Goal: Task Accomplishment & Management: Complete application form

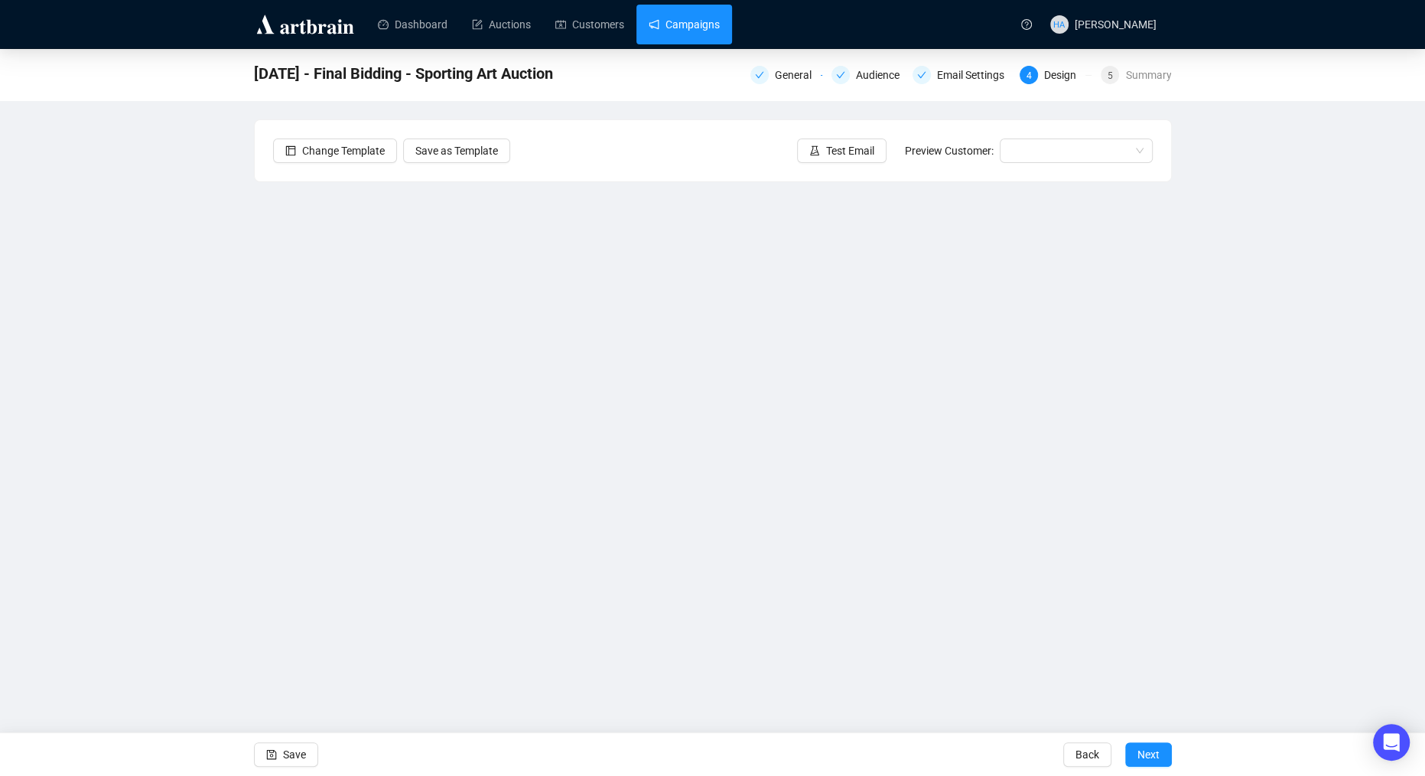
click at [696, 31] on link "Campaigns" at bounding box center [684, 25] width 71 height 40
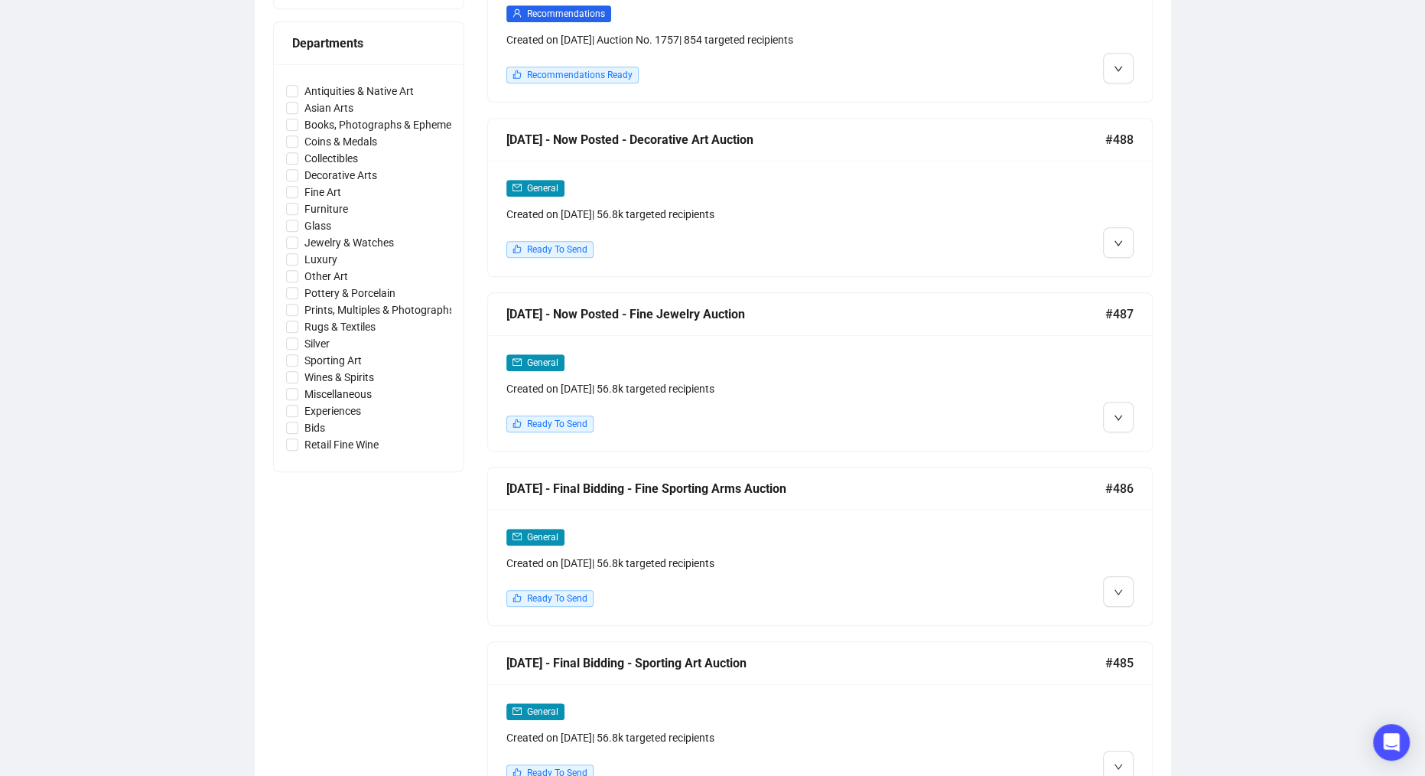
scroll to position [685, 0]
click at [1126, 441] on img at bounding box center [1121, 447] width 12 height 12
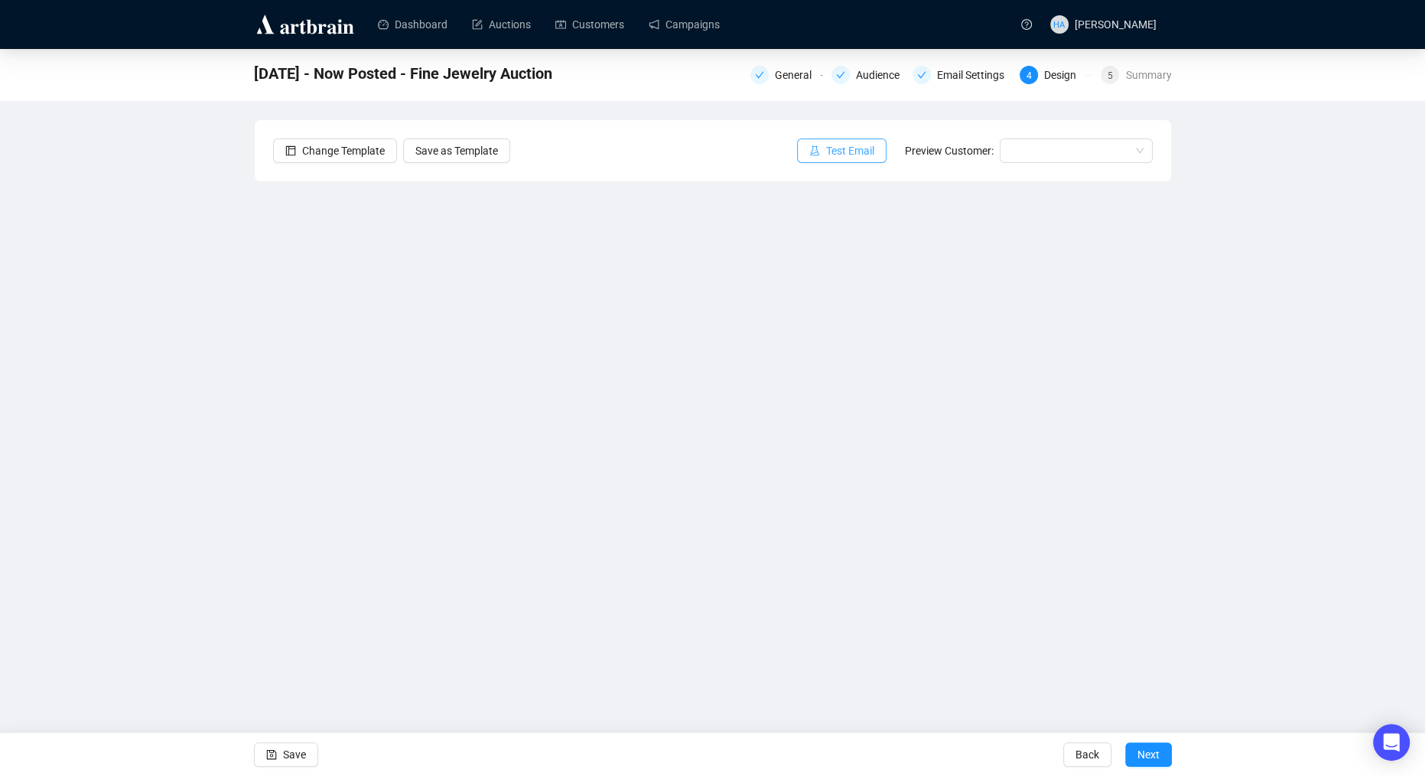
click at [847, 150] on span "Test Email" at bounding box center [850, 150] width 48 height 17
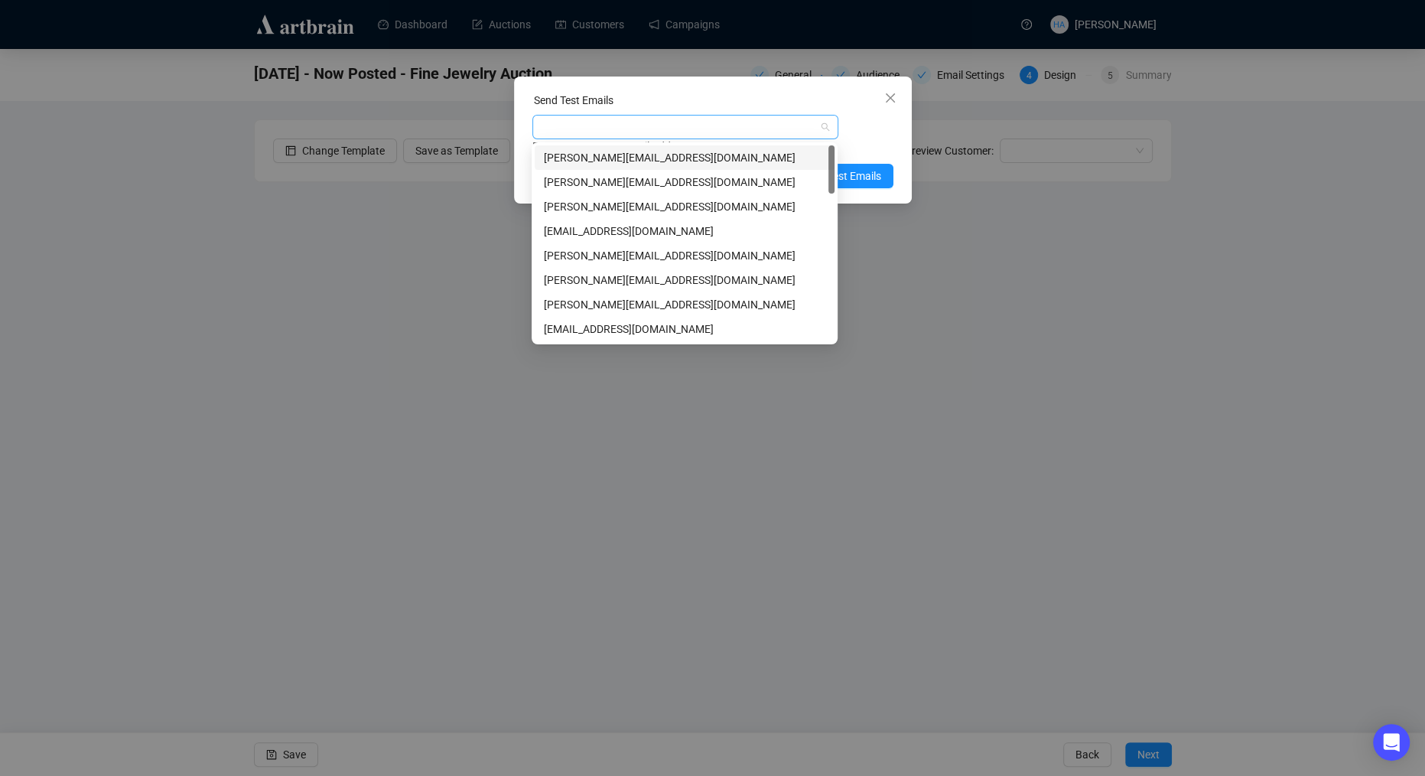
click at [670, 126] on div at bounding box center [677, 126] width 284 height 21
click at [574, 281] on div "[PERSON_NAME][EMAIL_ADDRESS][DOMAIN_NAME]" at bounding box center [684, 280] width 281 height 17
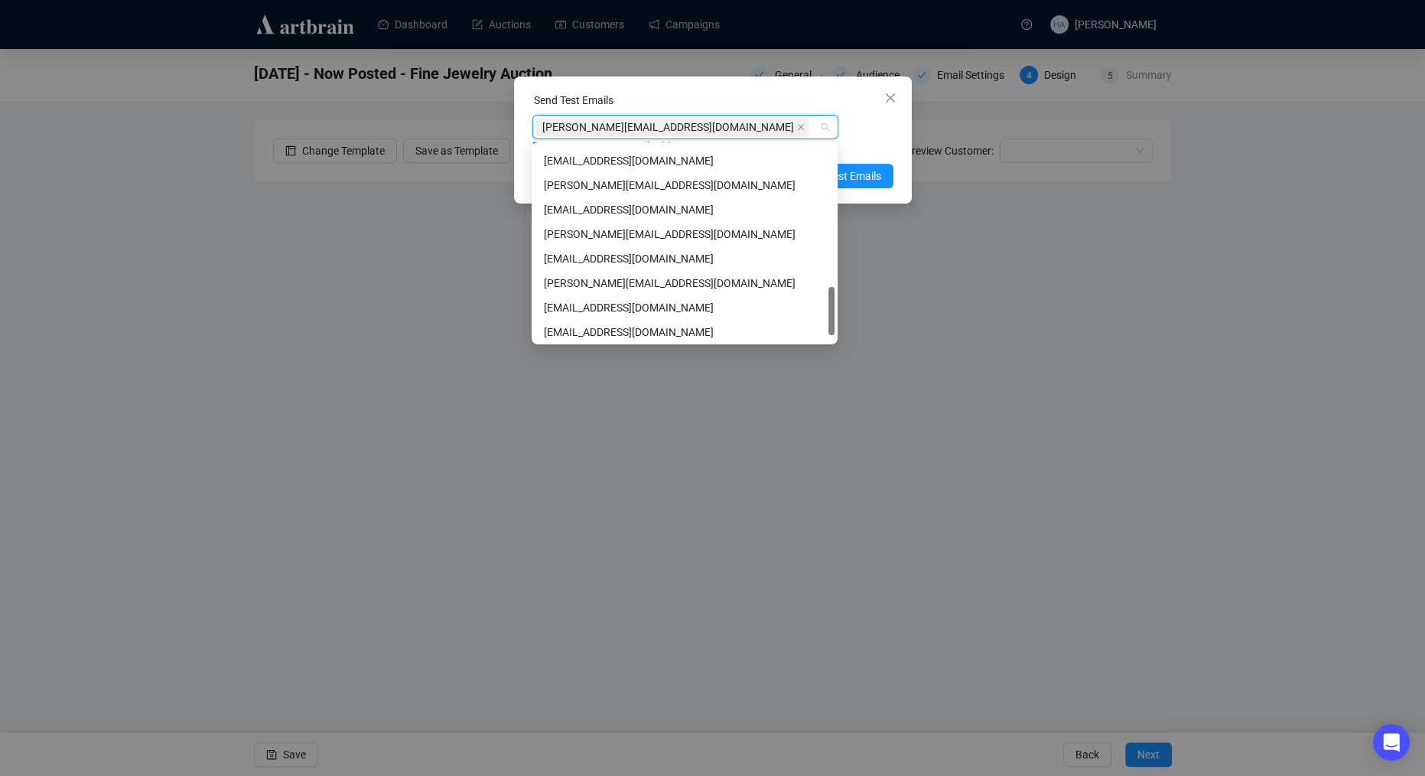
scroll to position [587, 0]
click at [580, 234] on div "[PERSON_NAME][EMAIL_ADDRESS][DOMAIN_NAME]" at bounding box center [684, 231] width 281 height 17
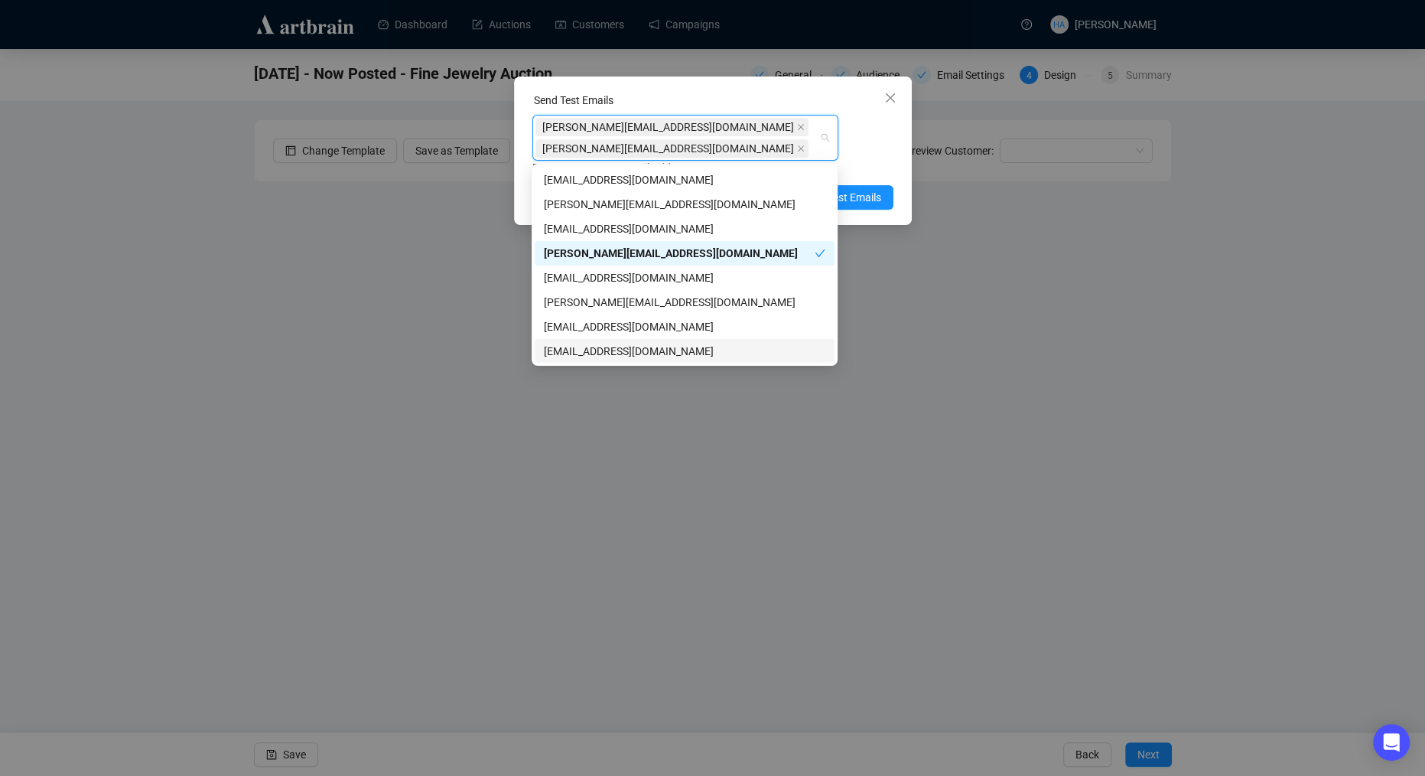
click at [582, 349] on div "[EMAIL_ADDRESS][DOMAIN_NAME]" at bounding box center [684, 351] width 281 height 17
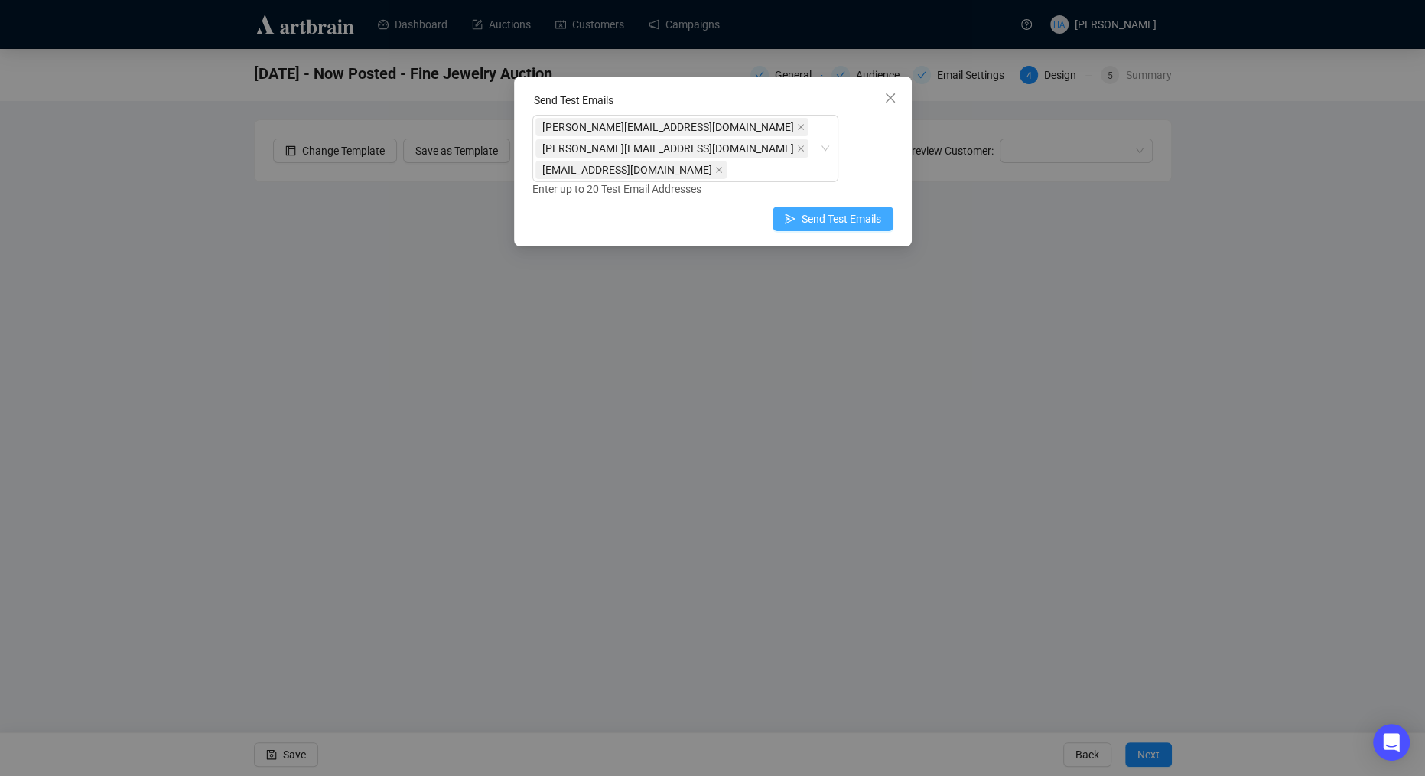
click at [864, 216] on span "Send Test Emails" at bounding box center [842, 218] width 80 height 17
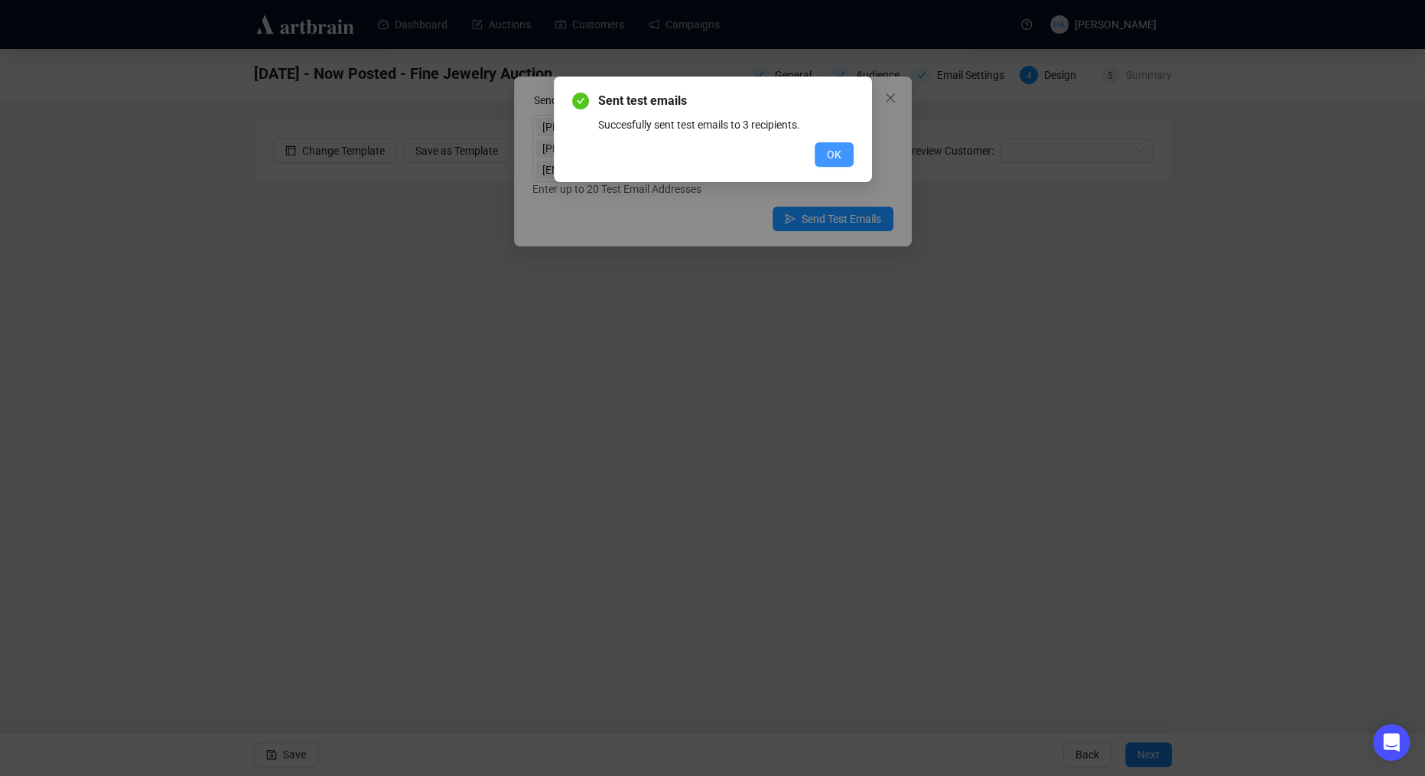
click at [834, 155] on span "OK" at bounding box center [834, 154] width 15 height 17
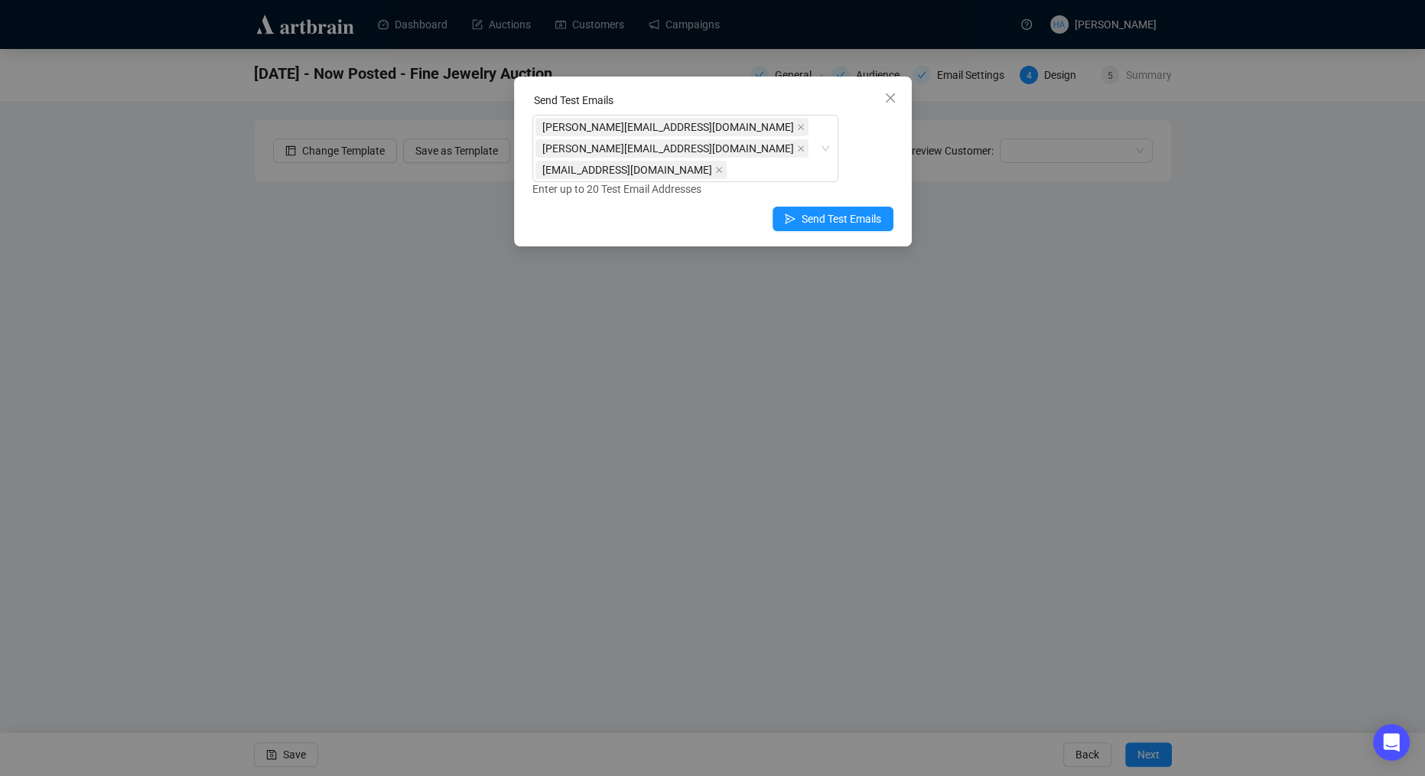
drag, startPoint x: 880, startPoint y: 96, endPoint x: 725, endPoint y: 233, distance: 206.4
click at [877, 100] on div "Send Test Emails [PERSON_NAME][EMAIL_ADDRESS][DOMAIN_NAME] [PERSON_NAME][EMAIL_…" at bounding box center [713, 161] width 398 height 170
drag, startPoint x: 890, startPoint y: 102, endPoint x: 828, endPoint y: 157, distance: 82.4
click at [888, 104] on button "Close" at bounding box center [890, 98] width 24 height 24
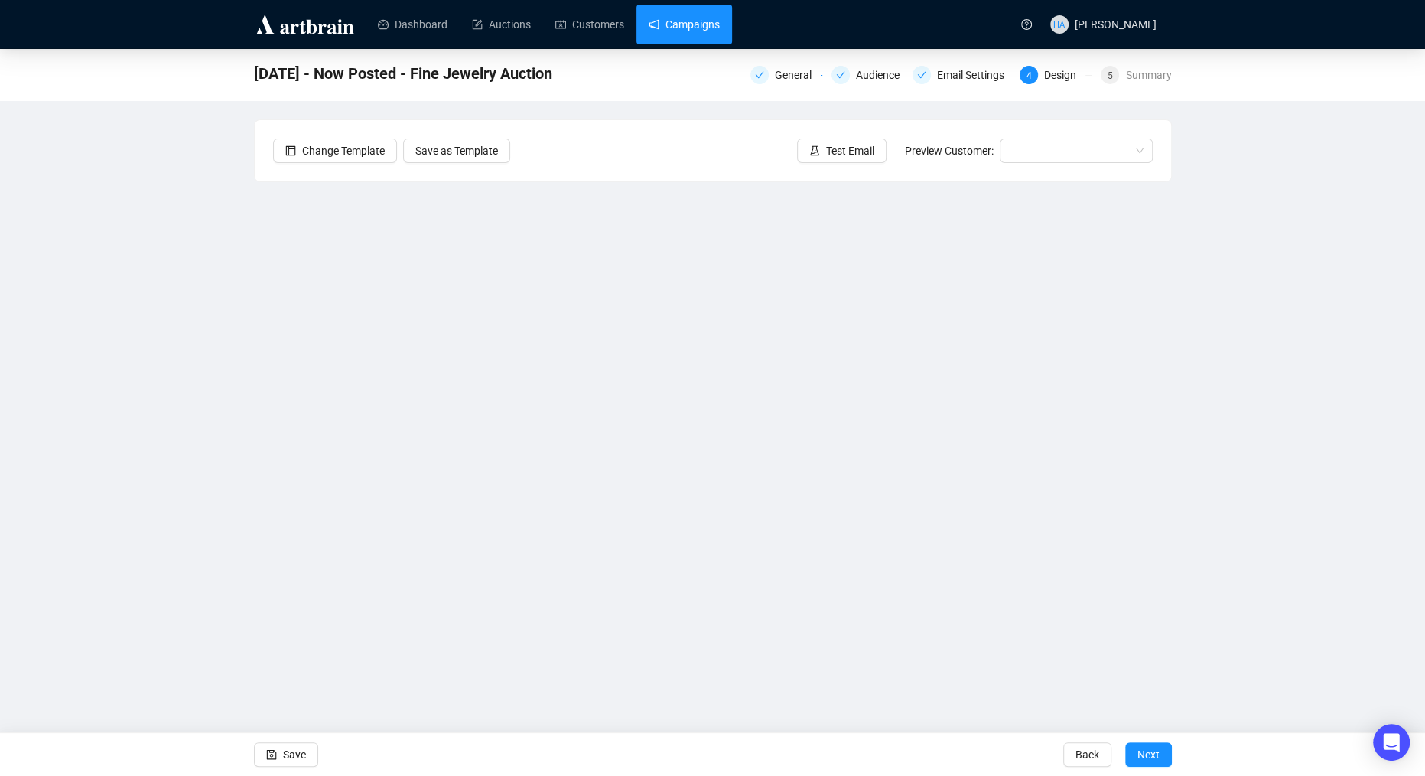
click at [698, 26] on link "Campaigns" at bounding box center [684, 25] width 71 height 40
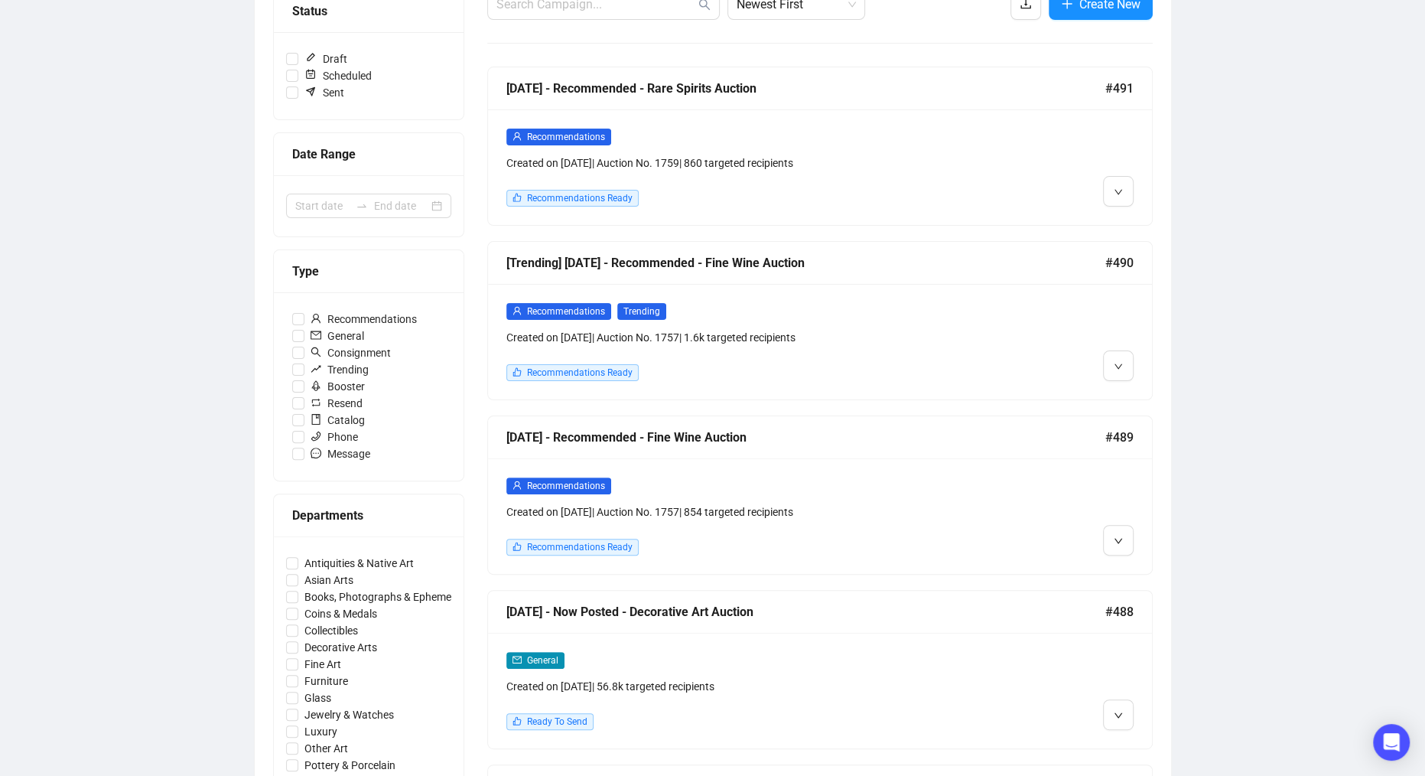
scroll to position [233, 0]
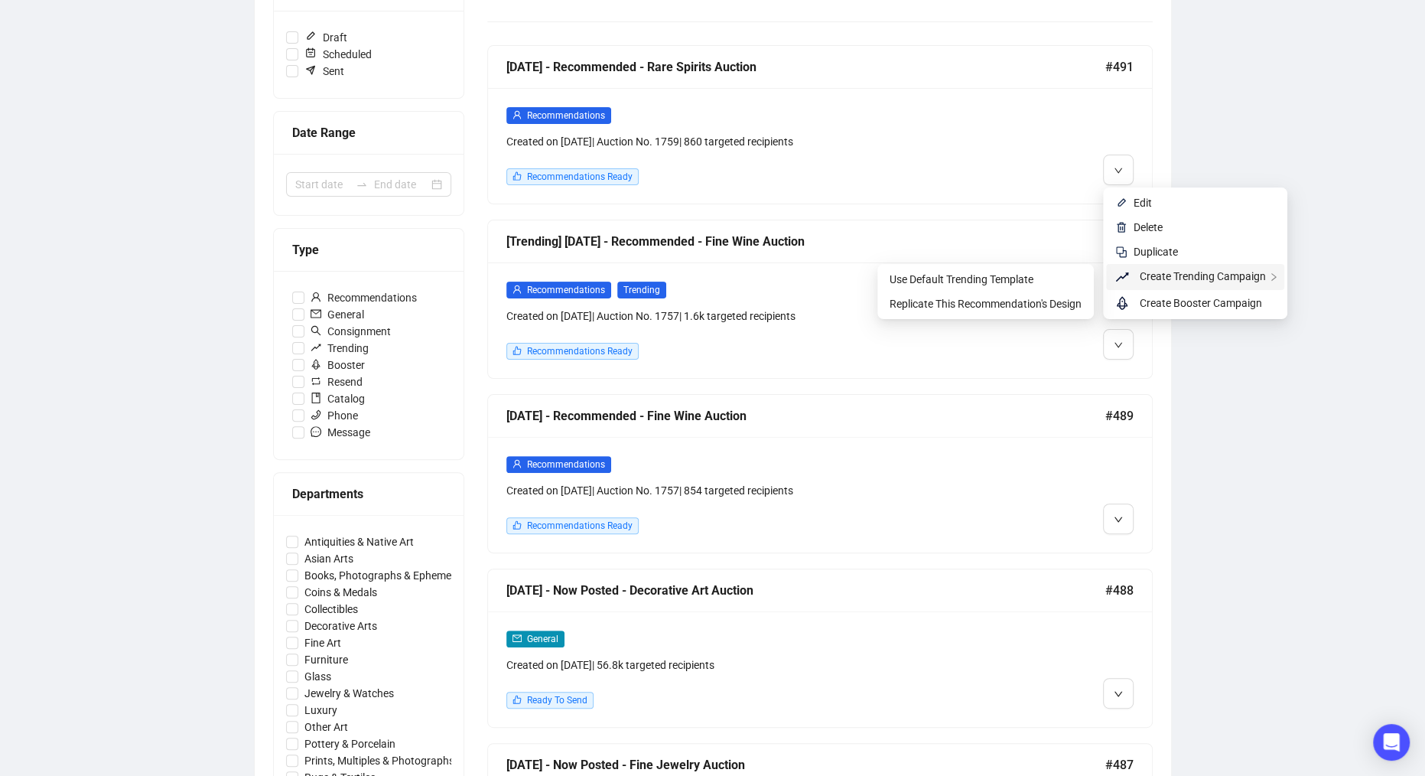
click at [1176, 275] on span "Create Trending Campaign" at bounding box center [1203, 276] width 126 height 12
click at [1026, 302] on span "Replicate This Recommendation's Design" at bounding box center [986, 304] width 192 height 12
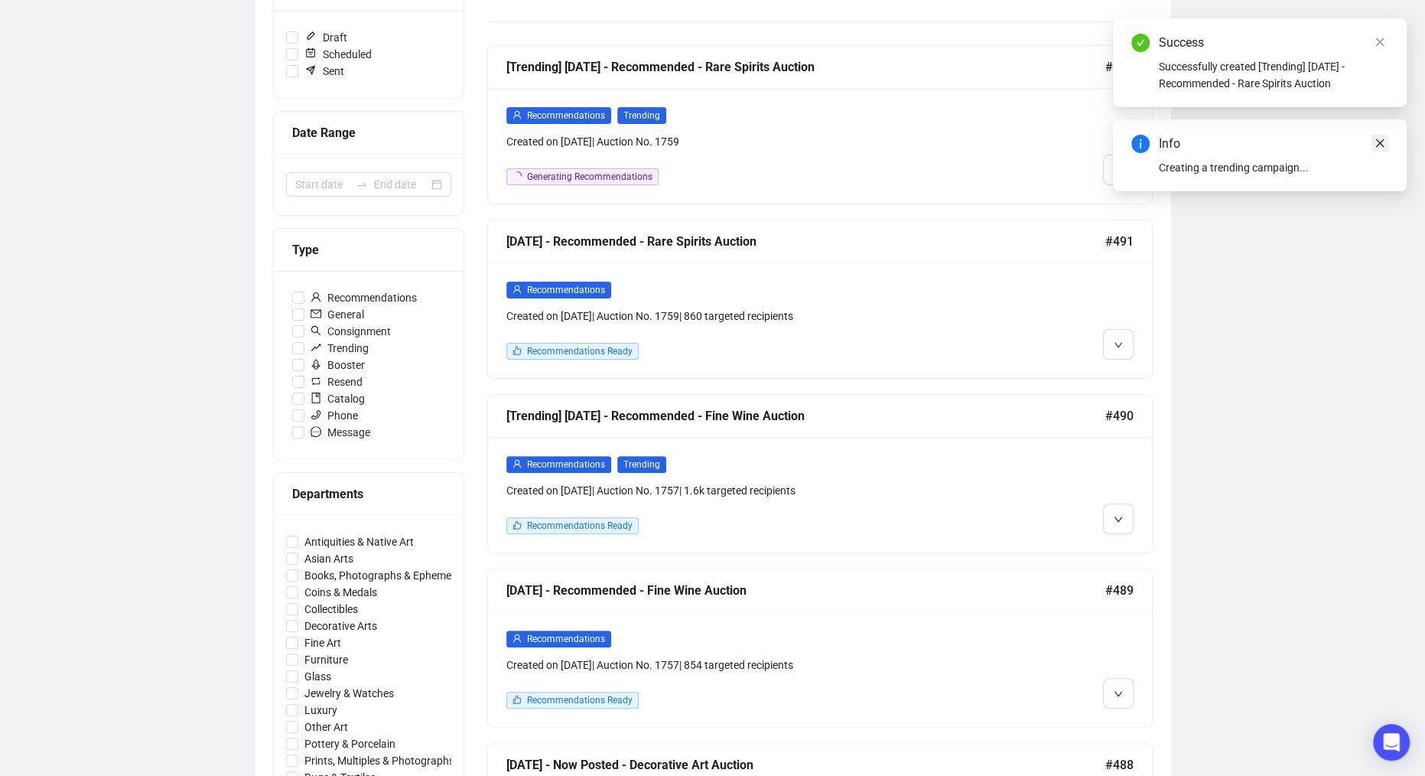
click at [1378, 140] on icon "close" at bounding box center [1380, 143] width 11 height 11
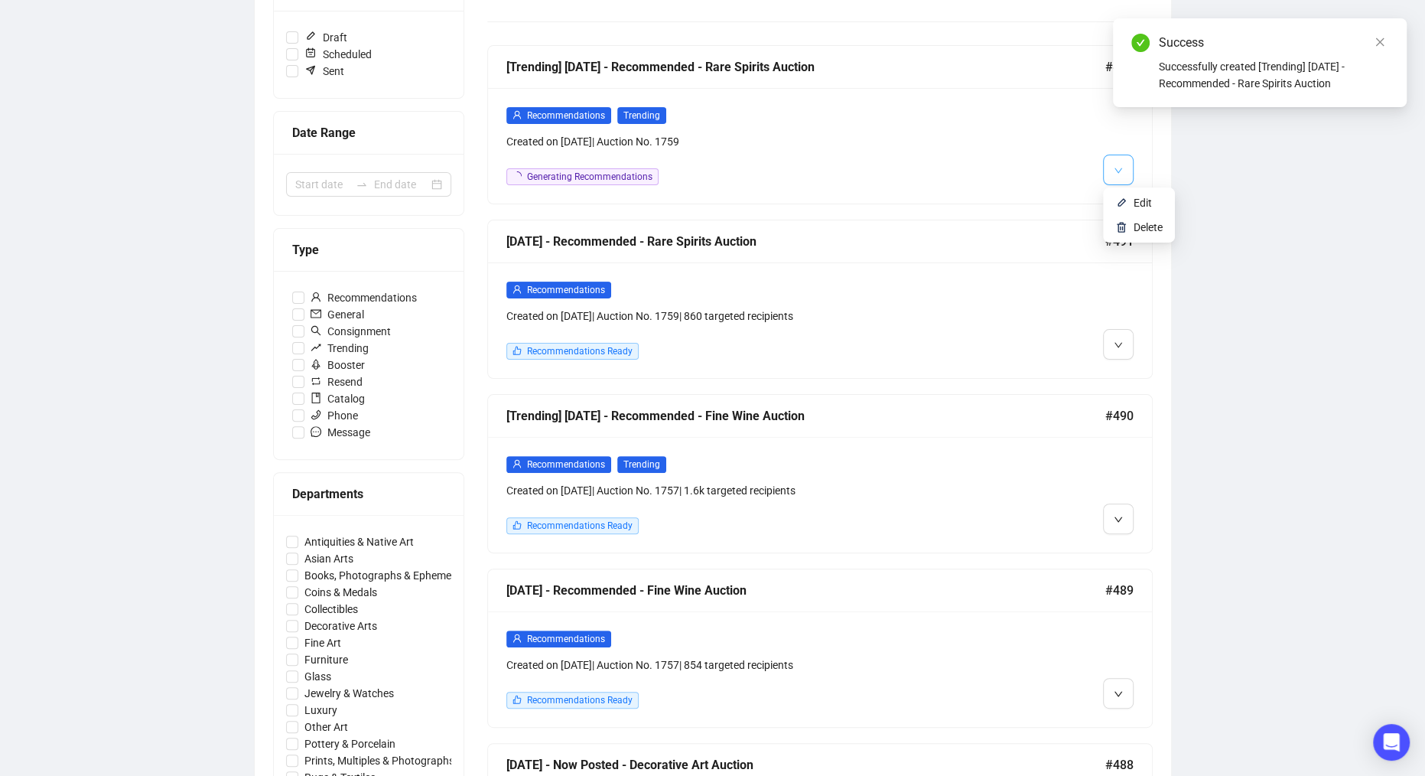
click at [1127, 166] on button "button" at bounding box center [1118, 170] width 31 height 31
drag, startPoint x: 1127, startPoint y: 195, endPoint x: 1098, endPoint y: 212, distance: 32.9
click at [1127, 195] on li "Edit" at bounding box center [1139, 202] width 66 height 24
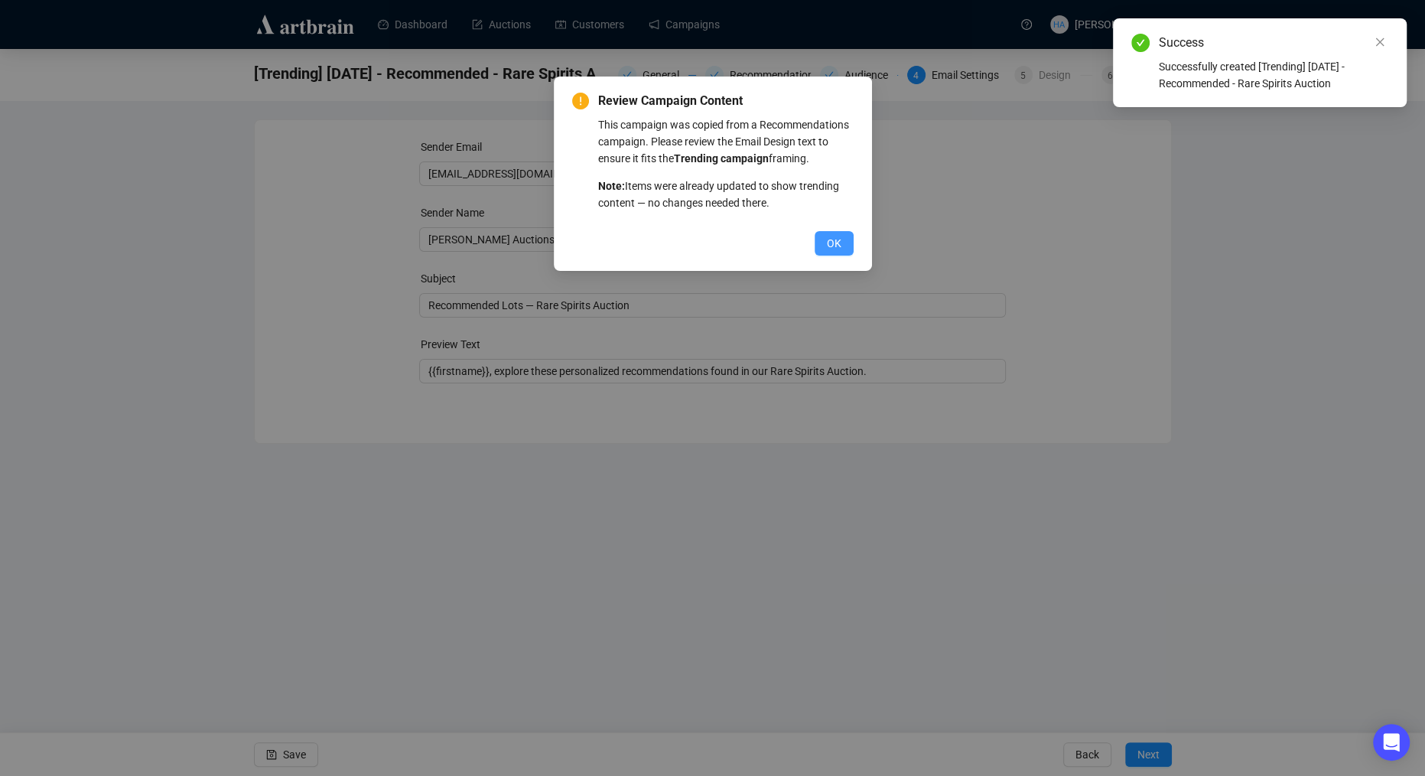
click at [841, 255] on button "OK" at bounding box center [834, 243] width 39 height 24
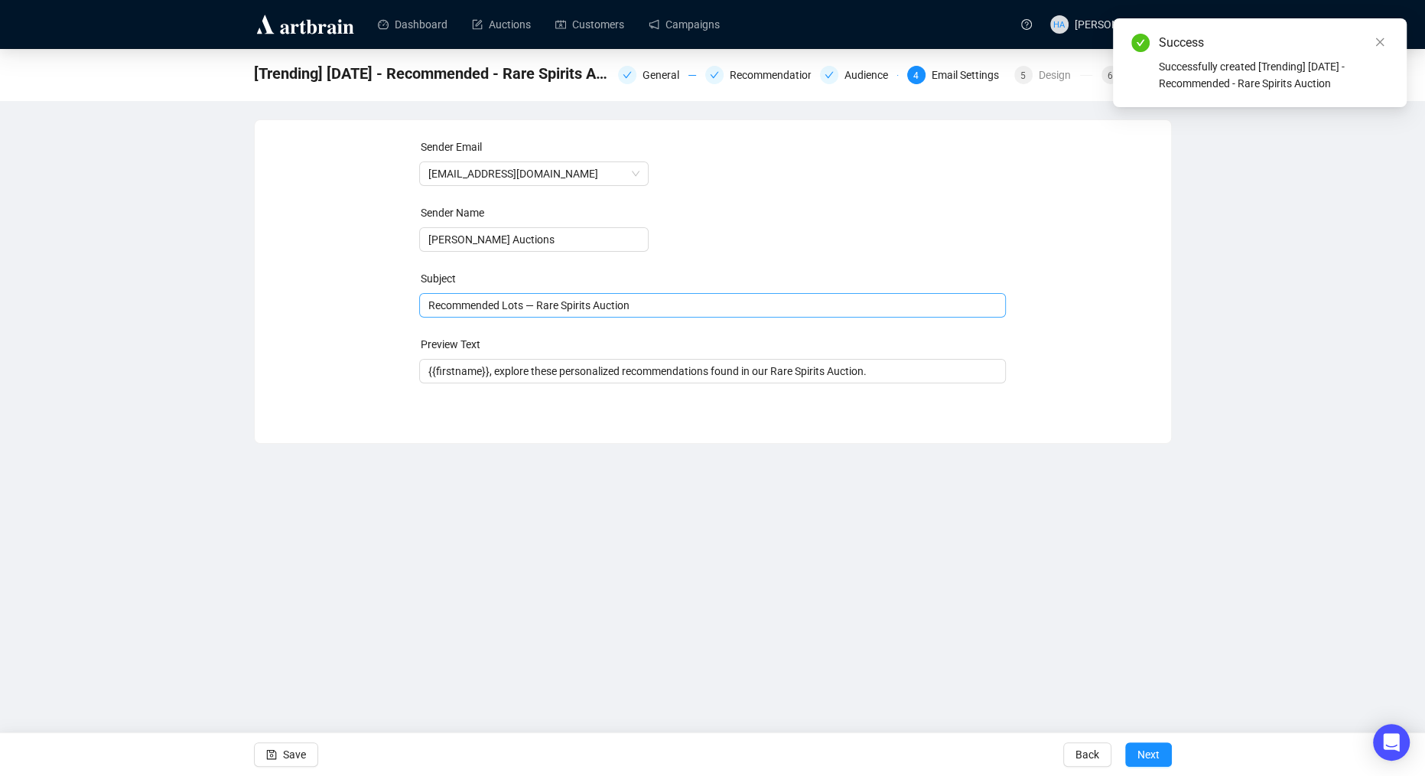
click at [546, 307] on span "Recommended Lots — Rare Spirits Auction" at bounding box center [712, 305] width 587 height 12
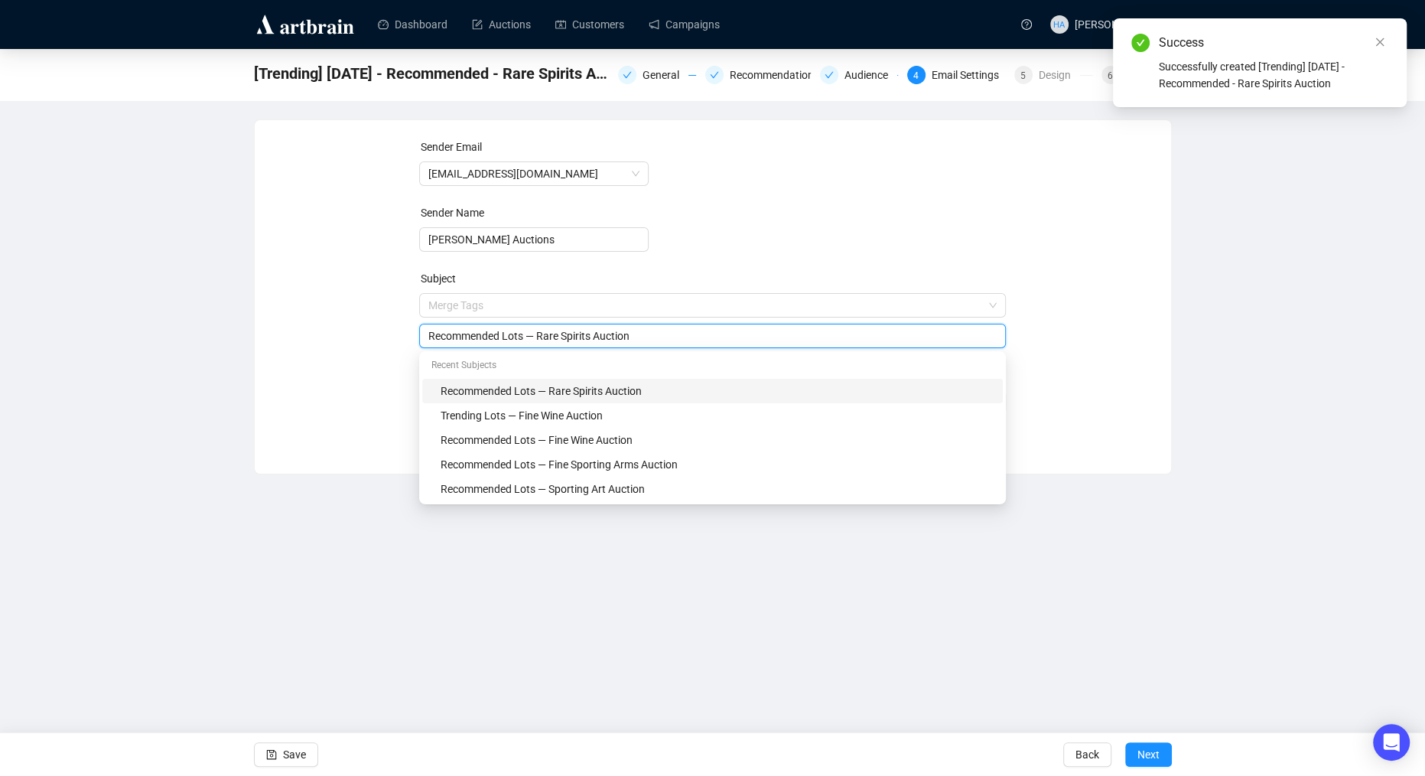
click at [450, 332] on input "Recommended Lots — Rare Spirits Auction" at bounding box center [712, 335] width 568 height 17
type input "Trending Lots — Rare Spirits Auction"
click at [368, 389] on div "Sender Email [EMAIL_ADDRESS][DOMAIN_NAME] Sender Name [PERSON_NAME] Auctions Su…" at bounding box center [713, 285] width 880 height 294
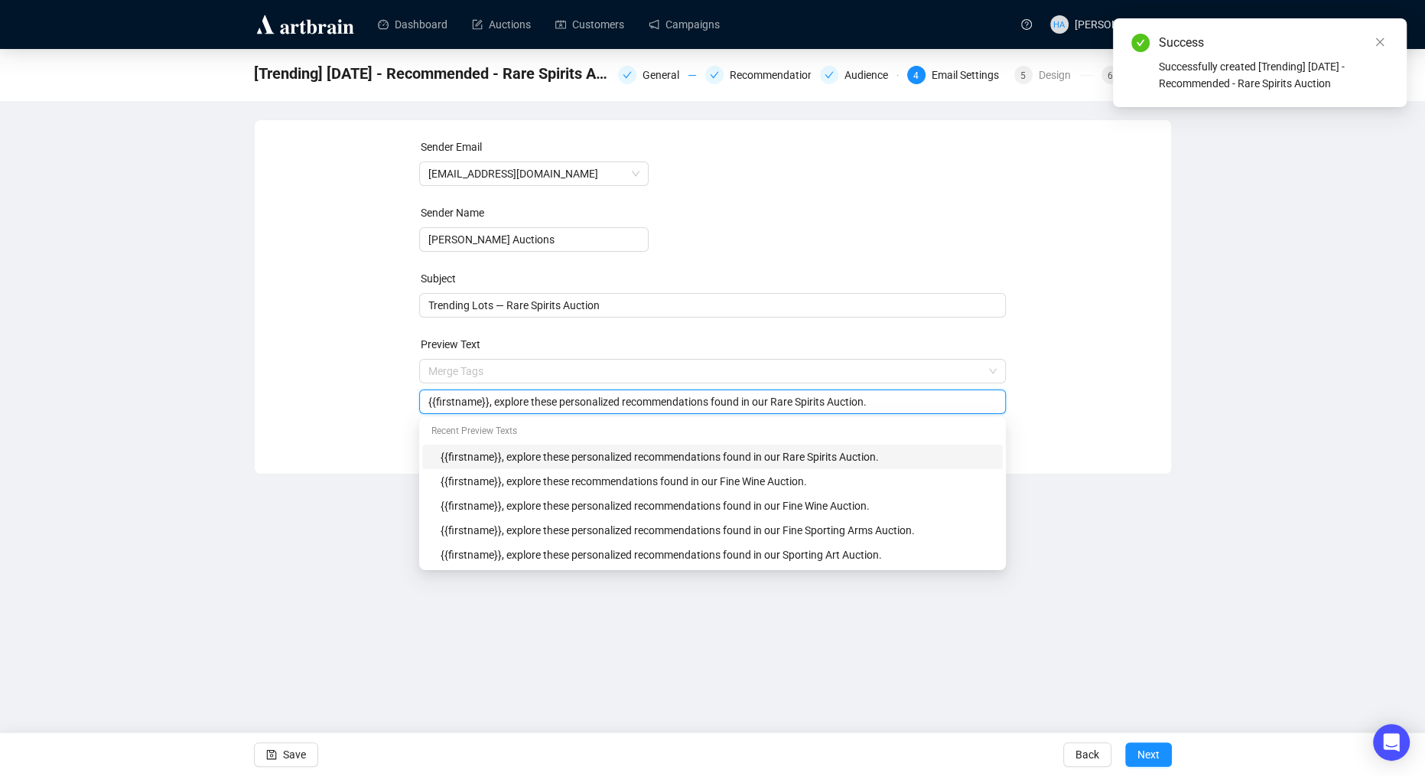
click at [562, 409] on input "{{firstname}}, explore these personalized recommendations found in our Rare Spi…" at bounding box center [712, 401] width 568 height 17
click at [585, 401] on input "{{firstname}}, explore these personalized recommendations found in our Rare Spi…" at bounding box center [712, 401] width 568 height 17
type input "{{firstname}}, explore these recommendations found in our Rare Spirits Auction."
click at [280, 390] on div "Sender Email [EMAIL_ADDRESS][DOMAIN_NAME] Sender Name [PERSON_NAME] Auctions Su…" at bounding box center [713, 285] width 880 height 294
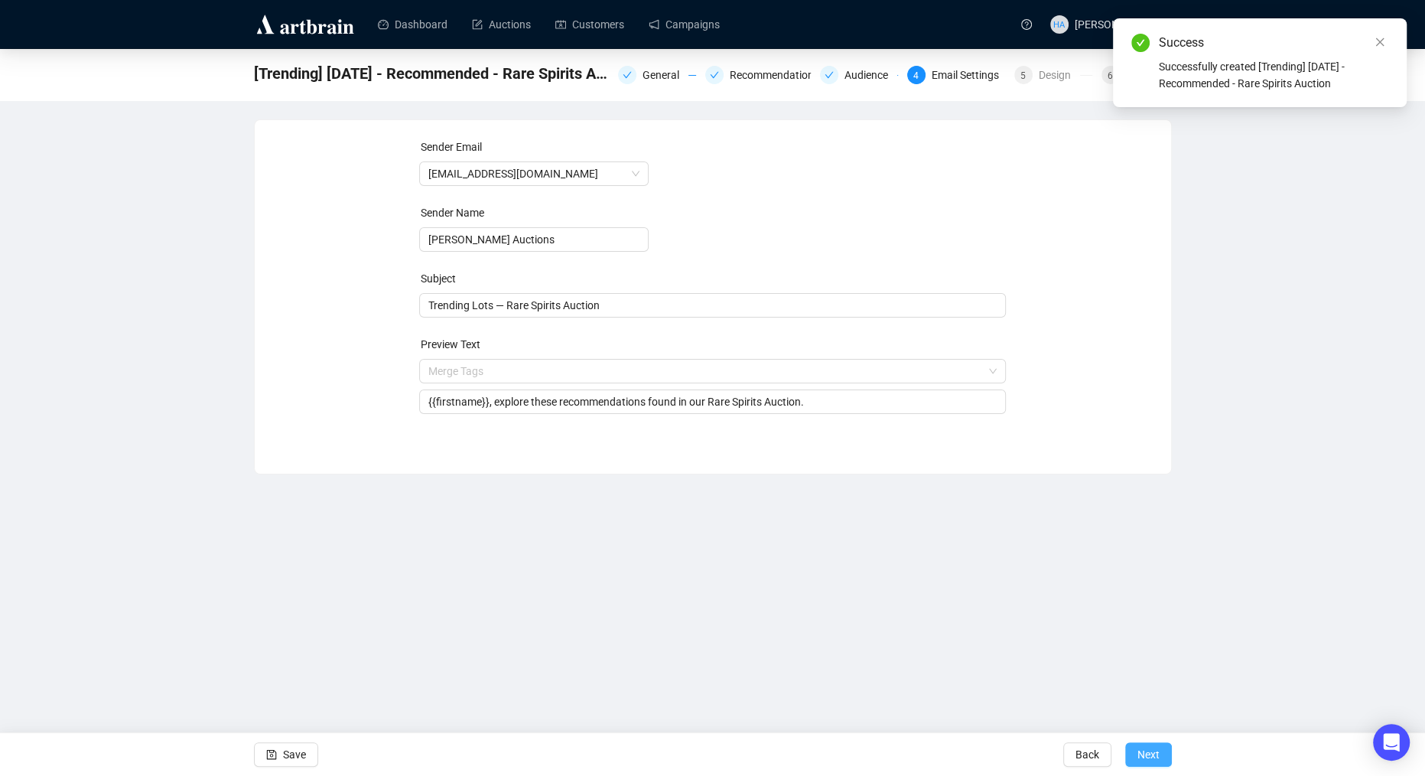
click at [1142, 750] on span "Next" at bounding box center [1148, 754] width 22 height 43
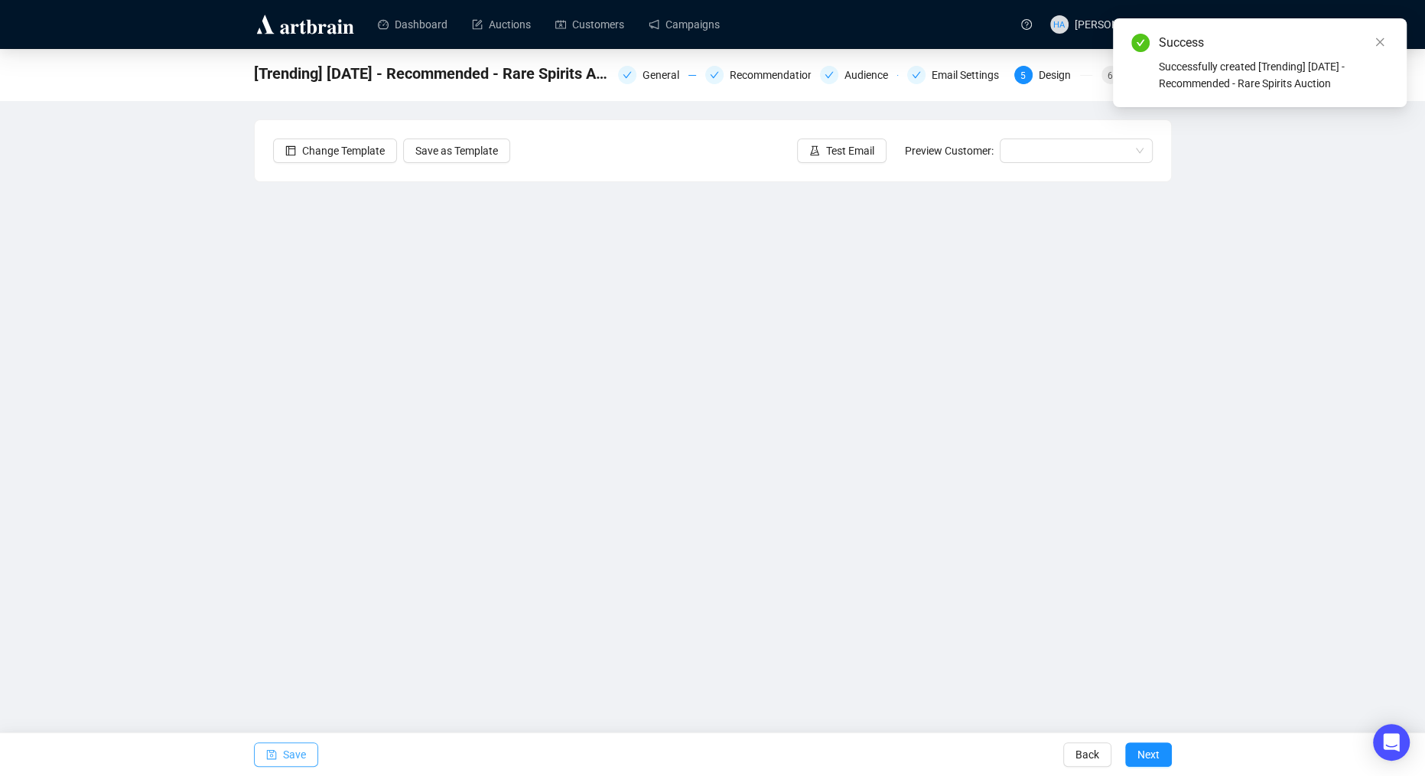
click at [291, 757] on span "Save" at bounding box center [294, 754] width 23 height 43
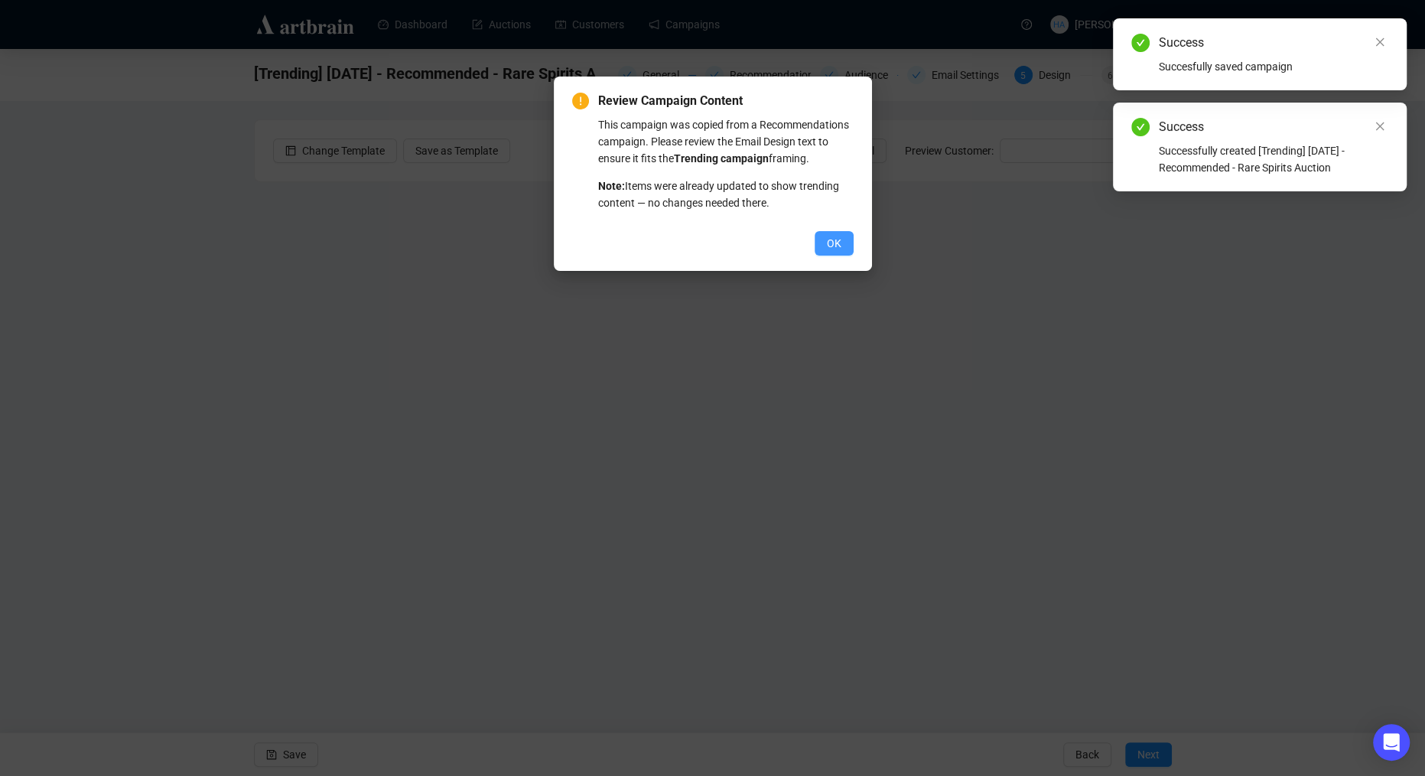
click at [835, 252] on span "OK" at bounding box center [834, 243] width 15 height 17
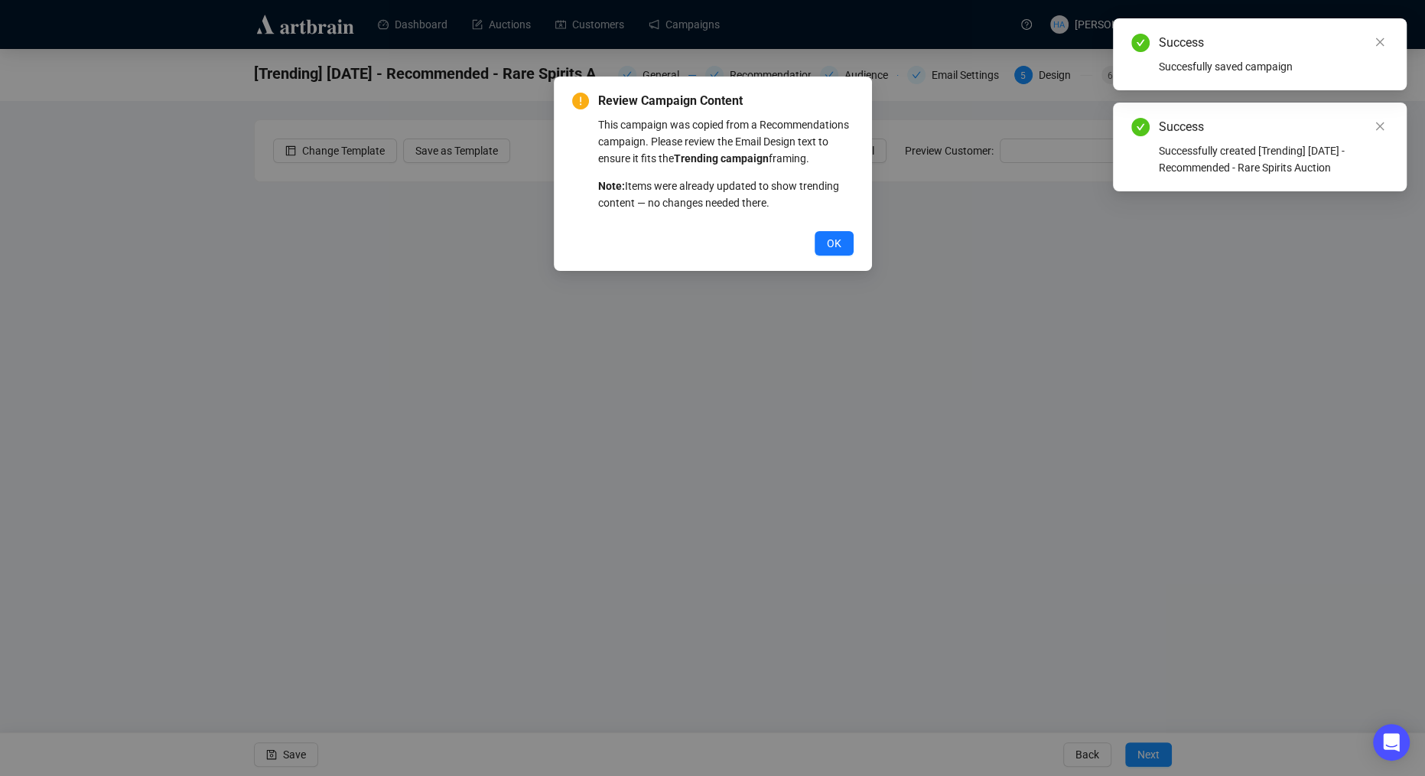
click at [835, 252] on span "OK" at bounding box center [834, 243] width 15 height 17
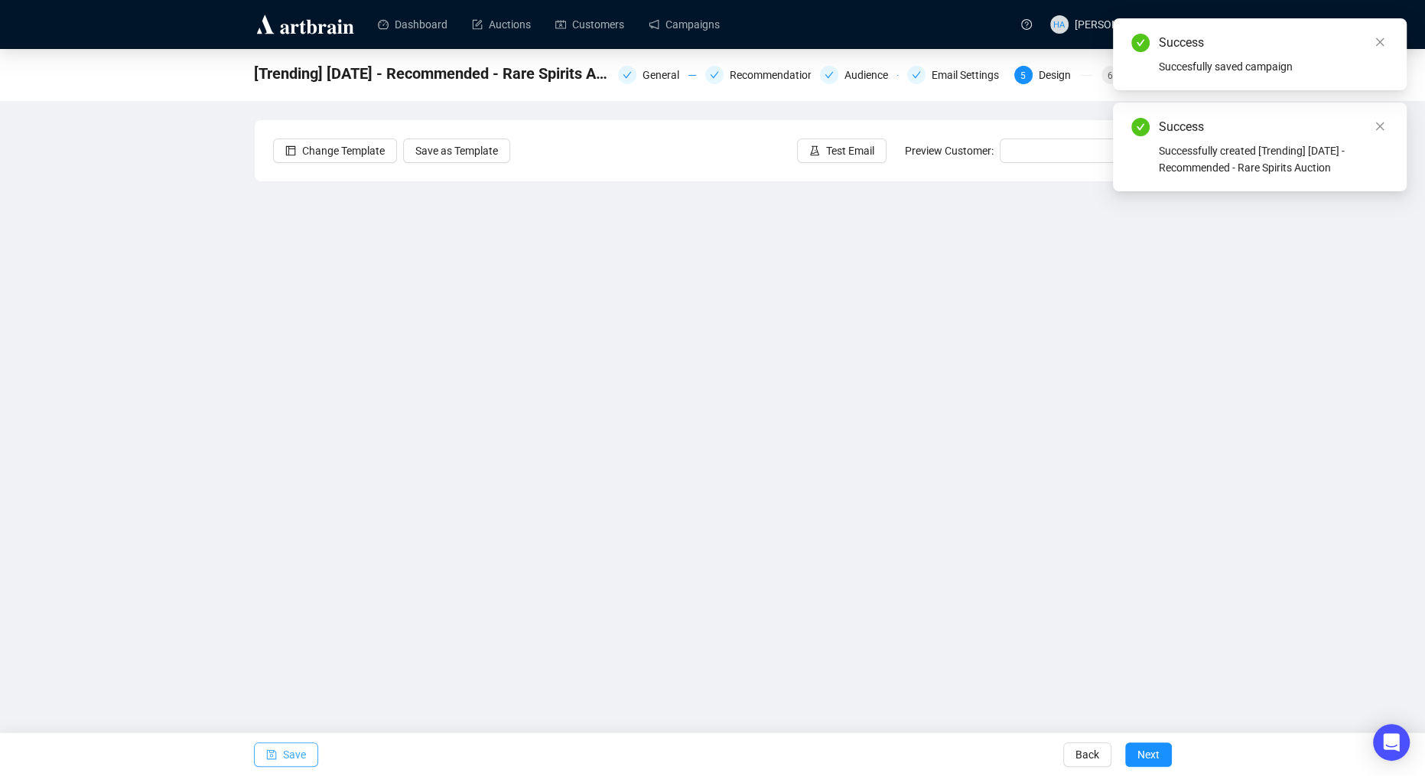
click at [286, 756] on span "Save" at bounding box center [294, 754] width 23 height 43
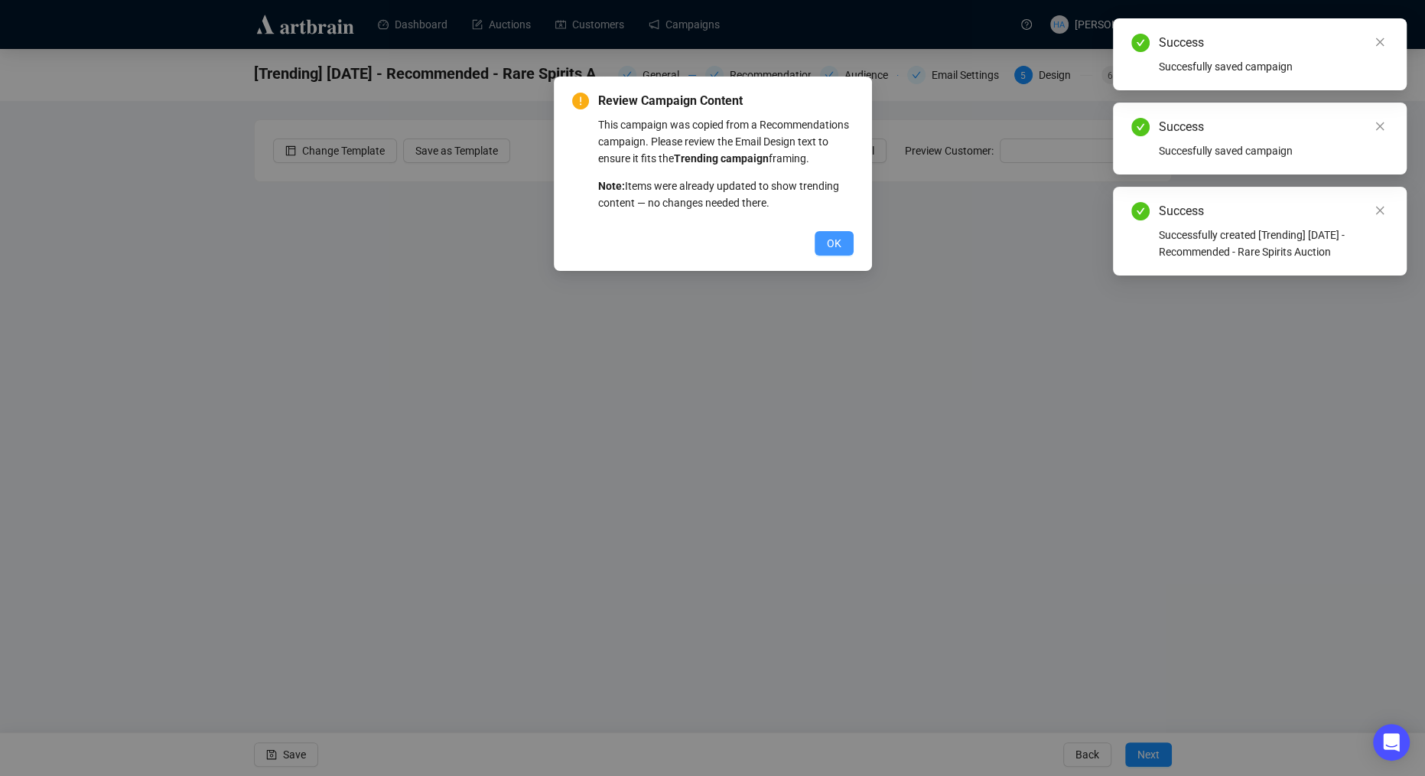
click at [821, 255] on button "OK" at bounding box center [834, 243] width 39 height 24
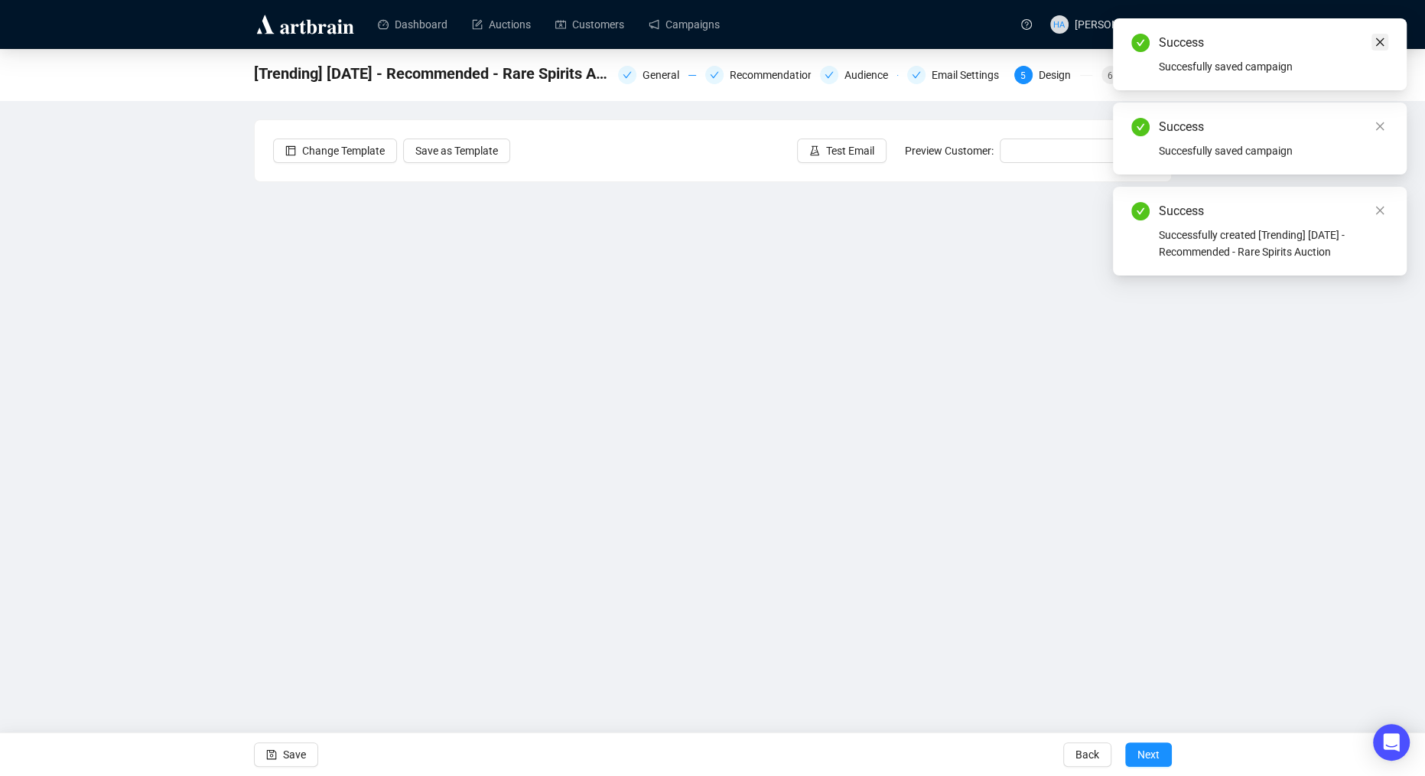
click at [1380, 34] on link "Close" at bounding box center [1379, 42] width 17 height 17
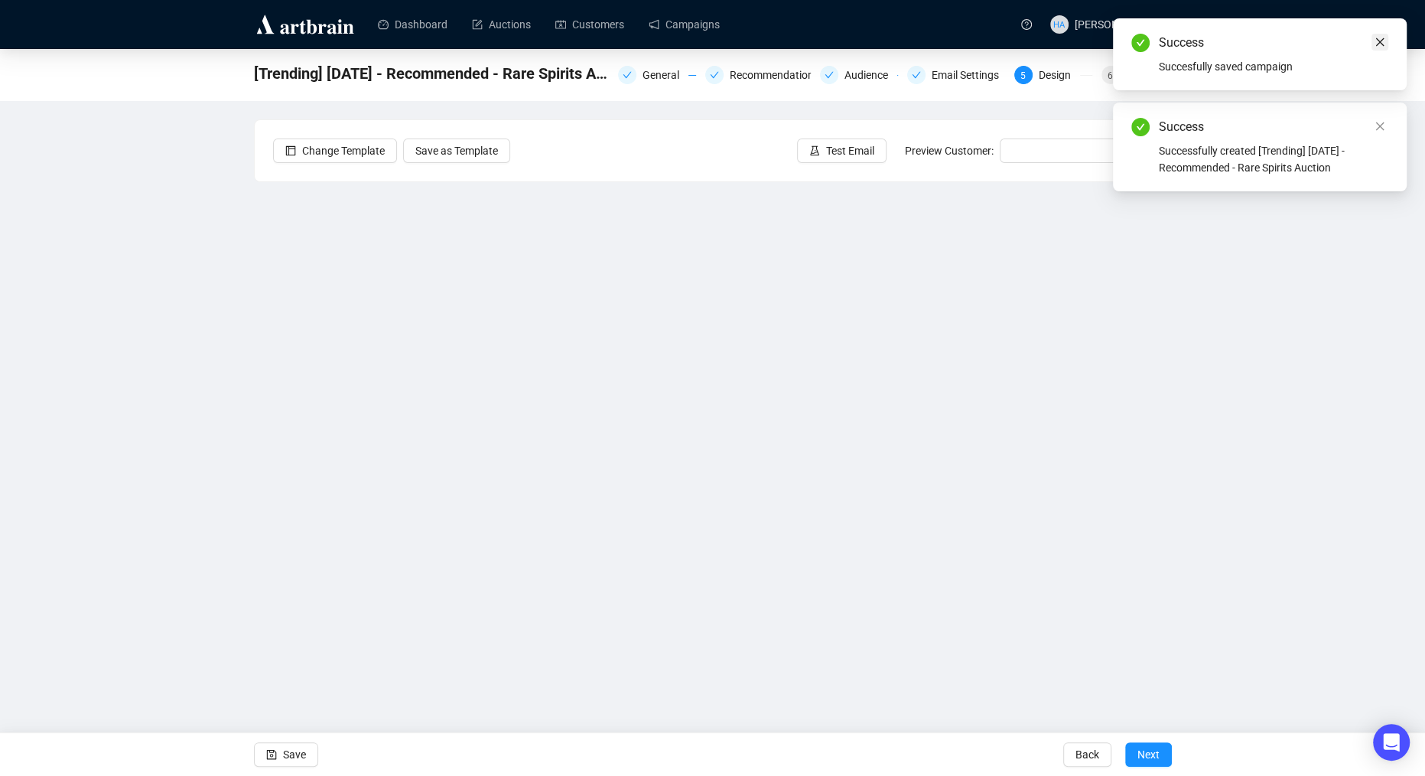
click at [1381, 43] on icon "close" at bounding box center [1380, 42] width 8 height 8
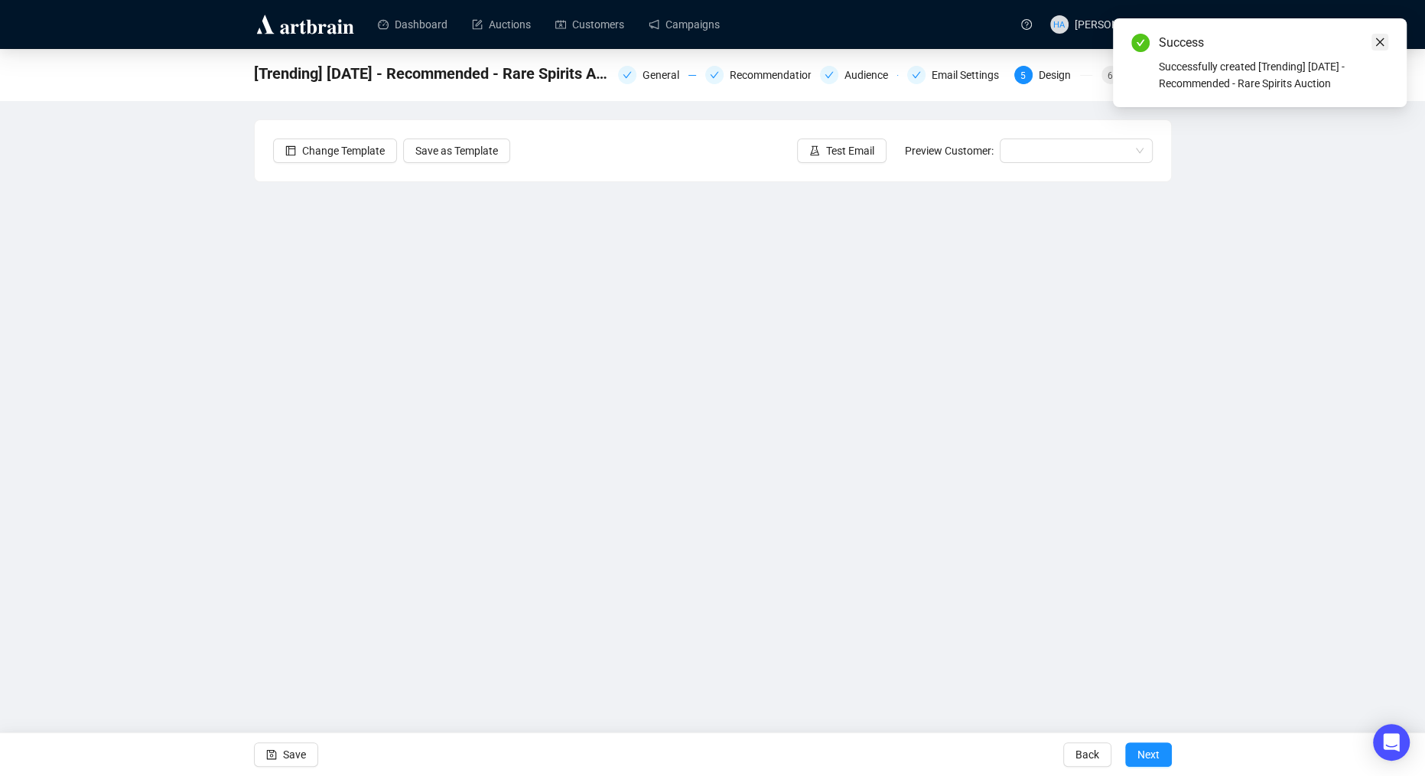
click at [1380, 45] on icon "close" at bounding box center [1380, 42] width 11 height 11
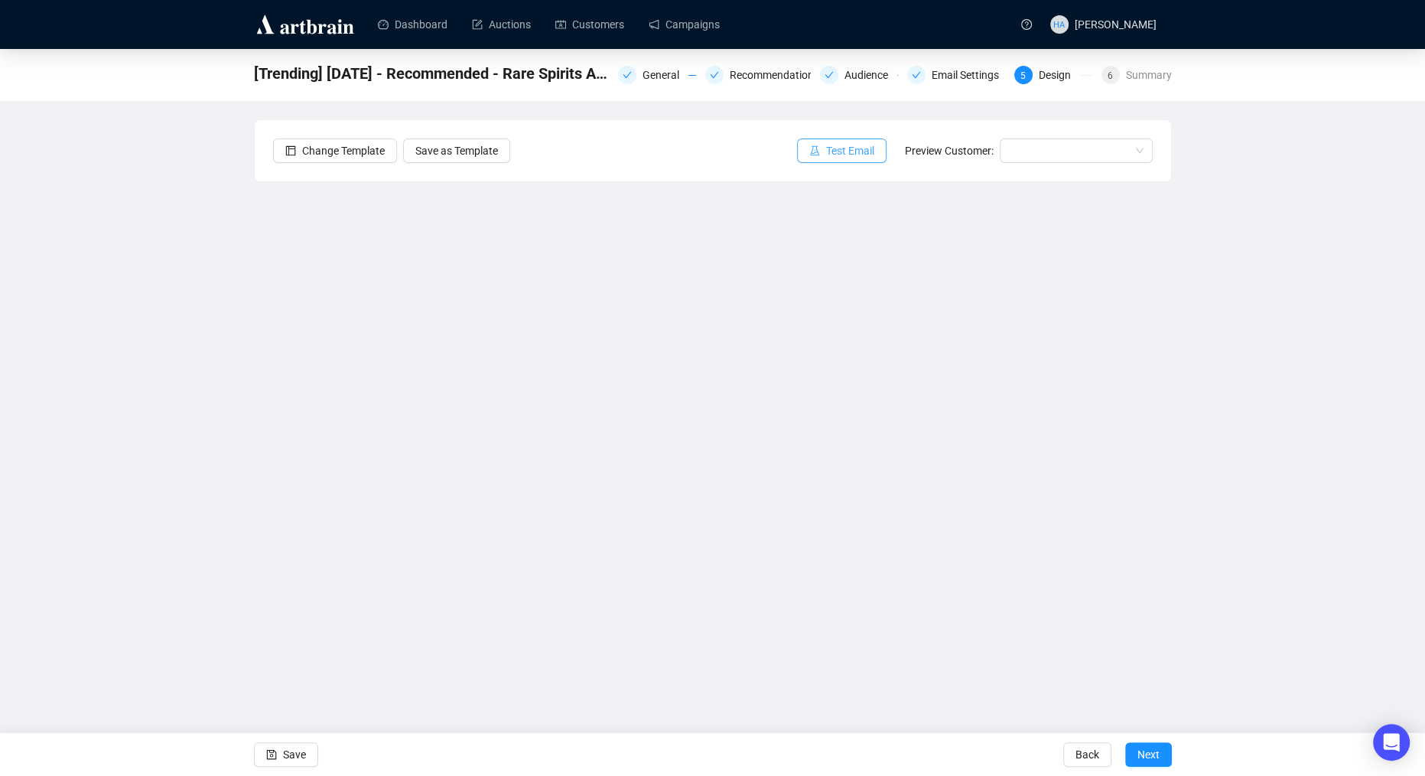
click at [851, 145] on span "Test Email" at bounding box center [850, 150] width 48 height 17
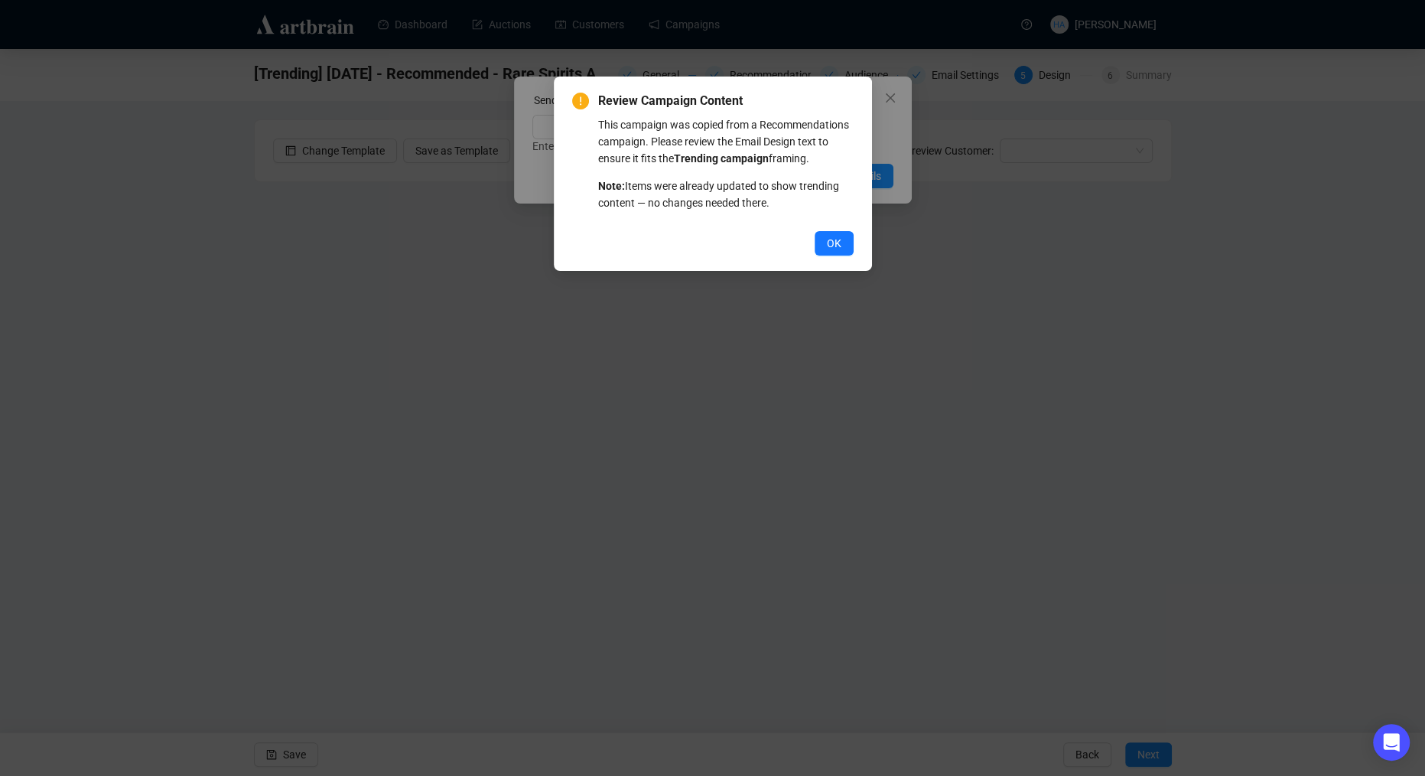
click at [838, 252] on span "OK" at bounding box center [834, 243] width 15 height 17
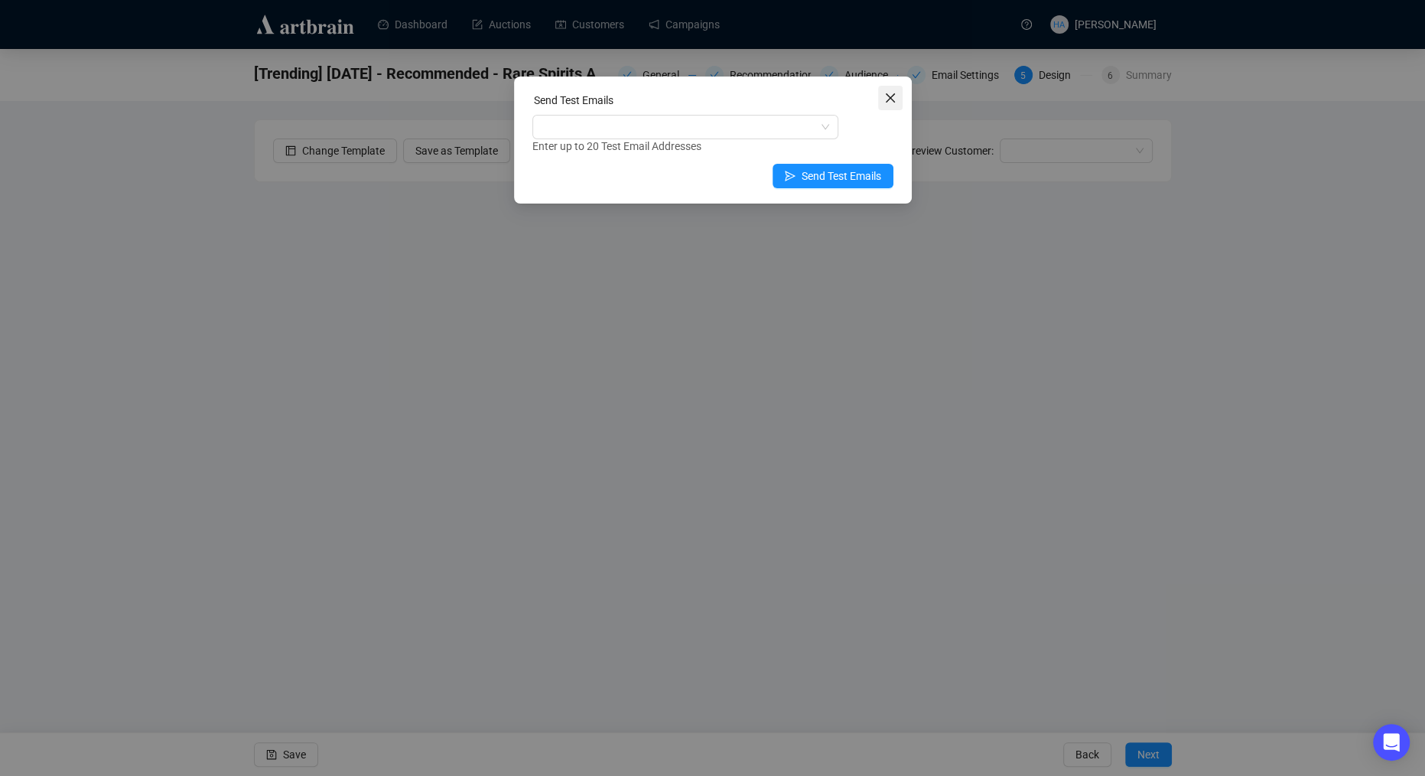
click at [884, 95] on icon "close" at bounding box center [890, 98] width 12 height 12
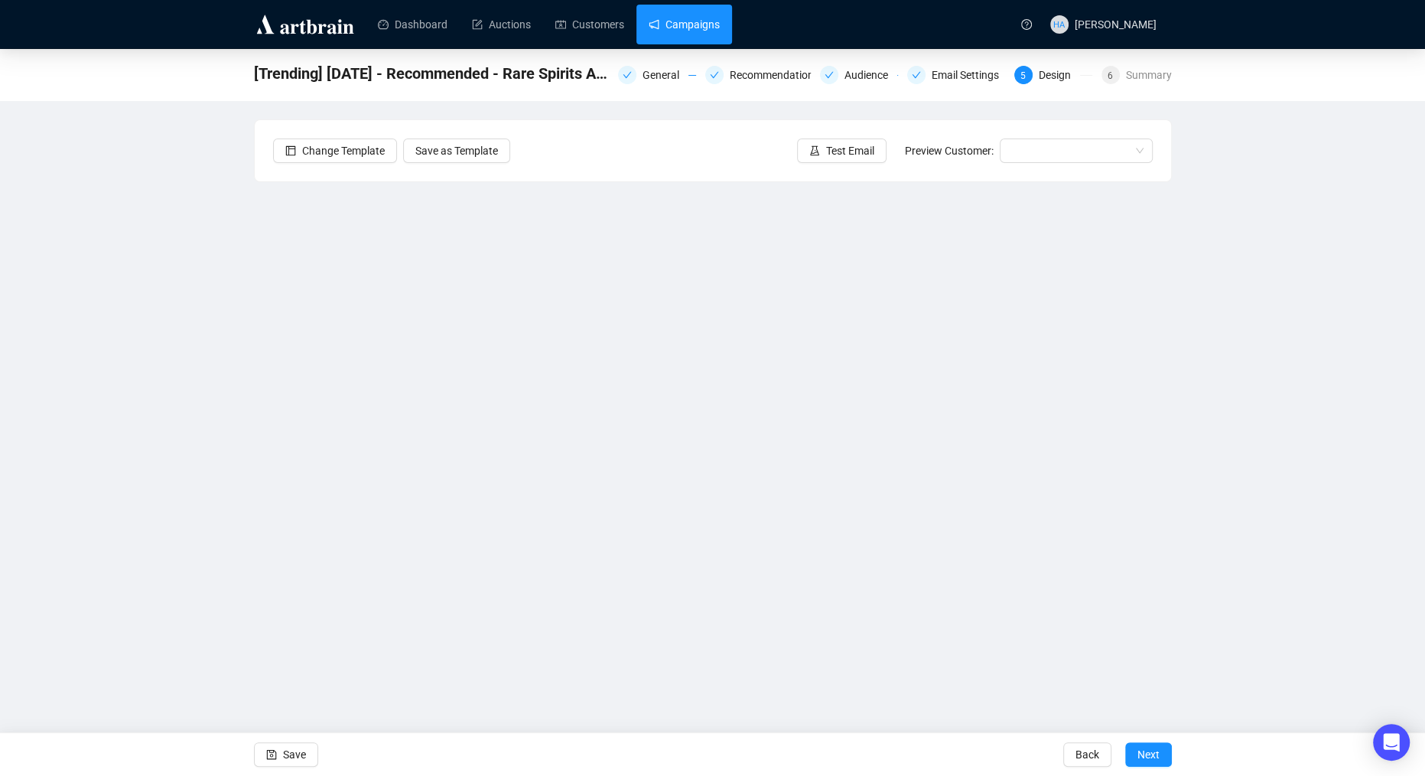
drag, startPoint x: 709, startPoint y: 18, endPoint x: 709, endPoint y: 27, distance: 9.2
click at [709, 18] on link "Campaigns" at bounding box center [684, 25] width 71 height 40
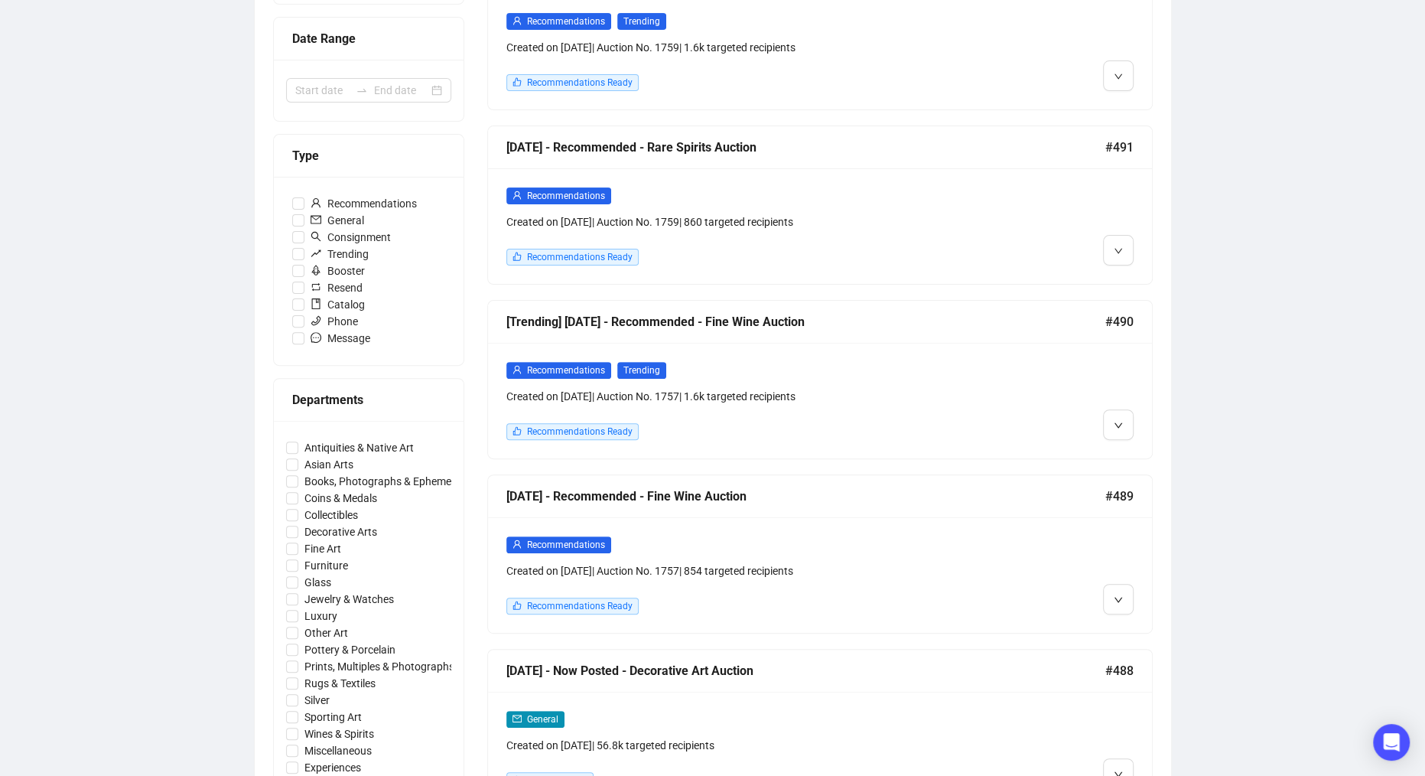
scroll to position [353, 0]
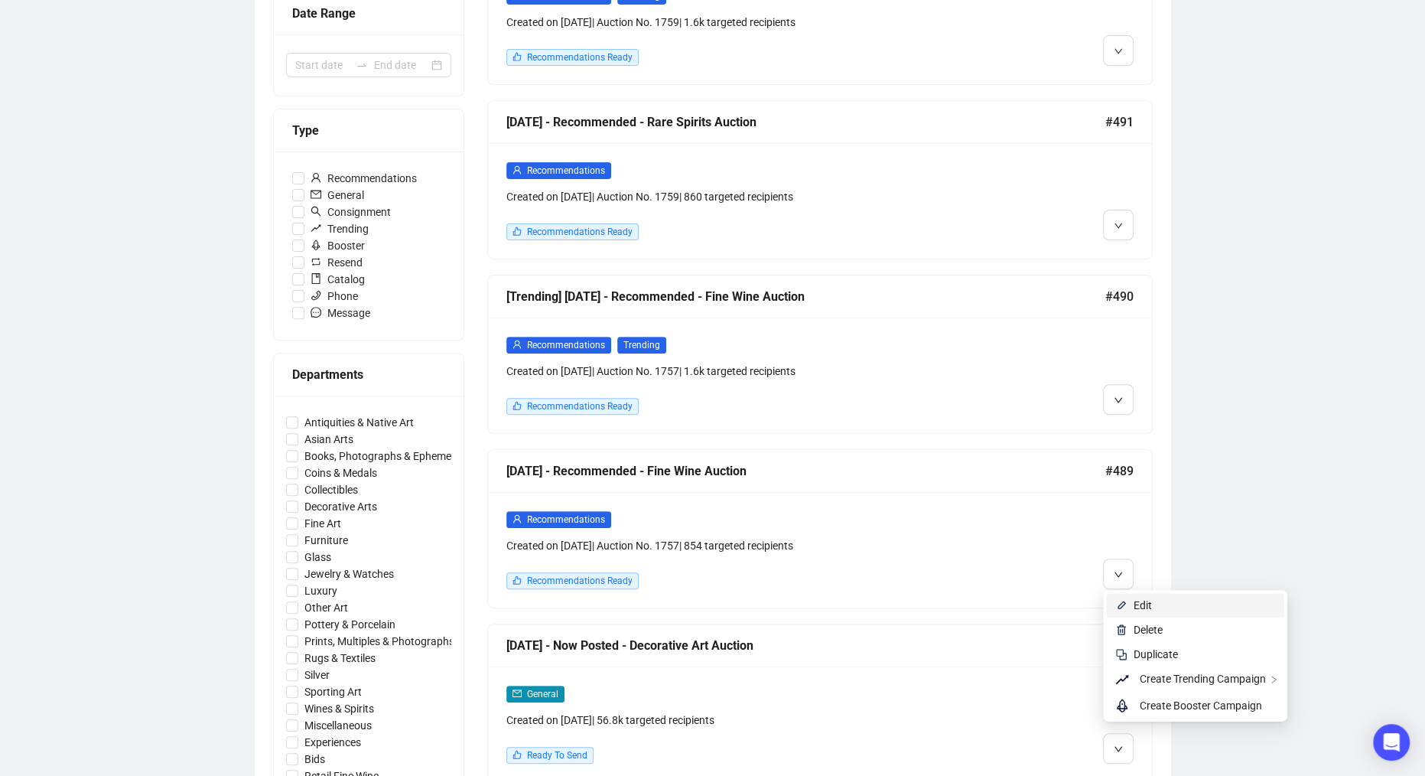
click at [1137, 600] on span "Edit" at bounding box center [1143, 605] width 18 height 12
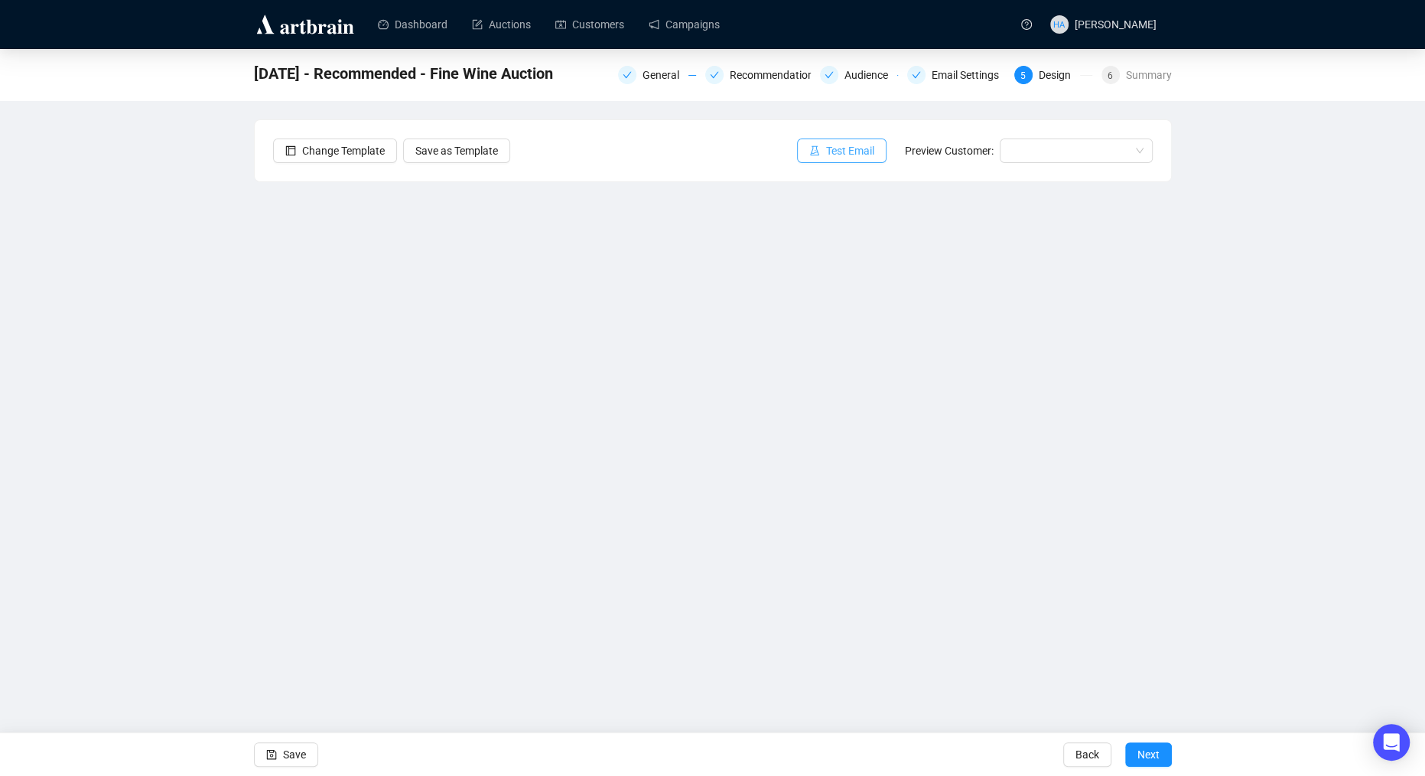
click at [840, 155] on span "Test Email" at bounding box center [850, 150] width 48 height 17
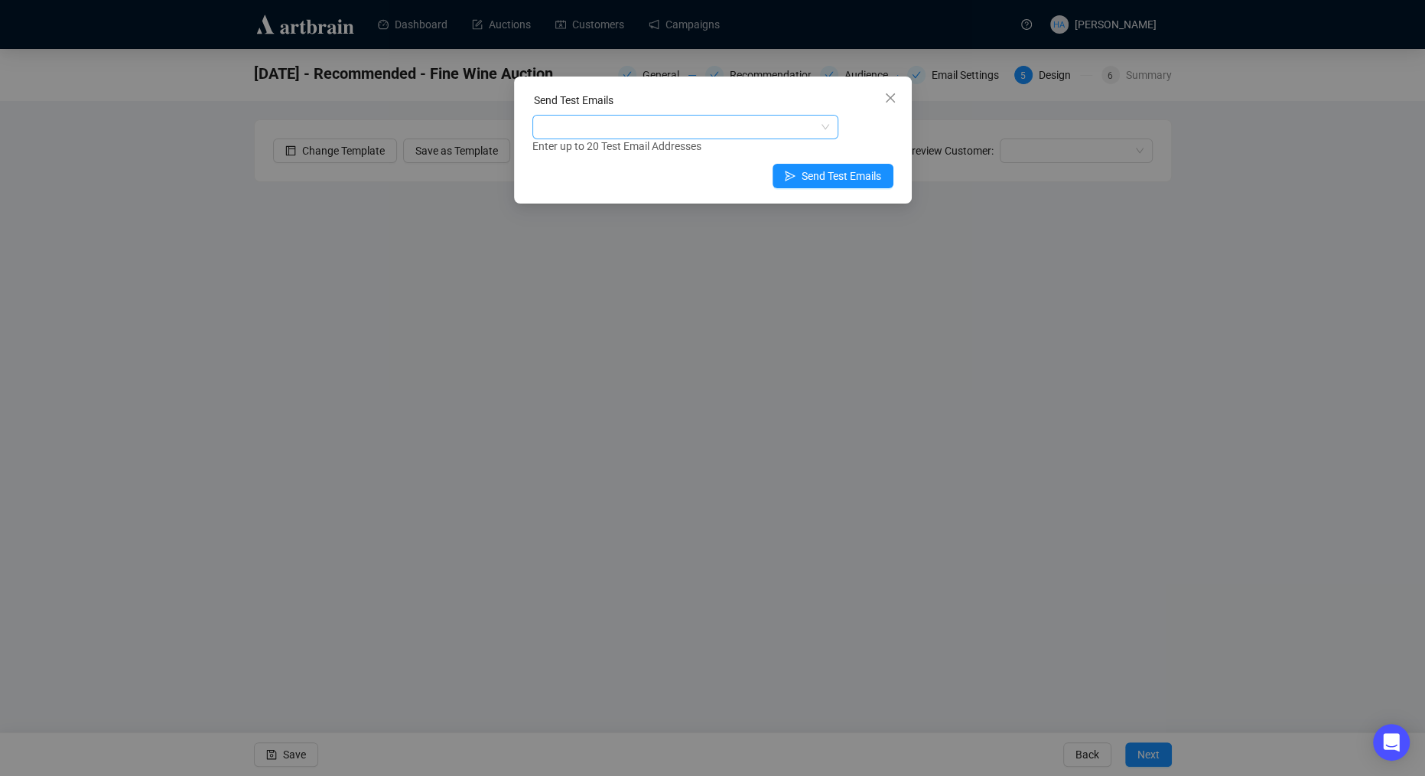
click at [672, 126] on div at bounding box center [677, 126] width 284 height 21
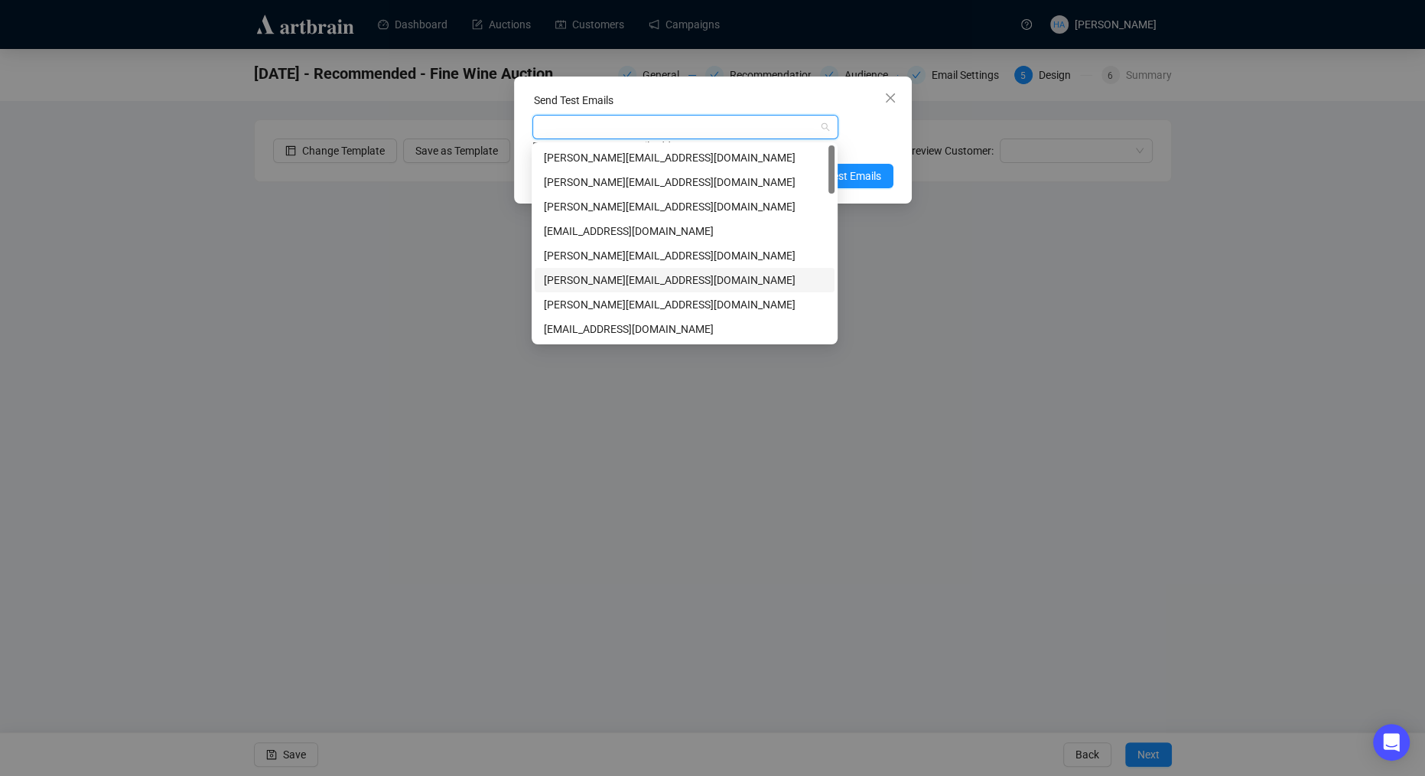
click at [571, 282] on div "[PERSON_NAME][EMAIL_ADDRESS][DOMAIN_NAME]" at bounding box center [684, 280] width 281 height 17
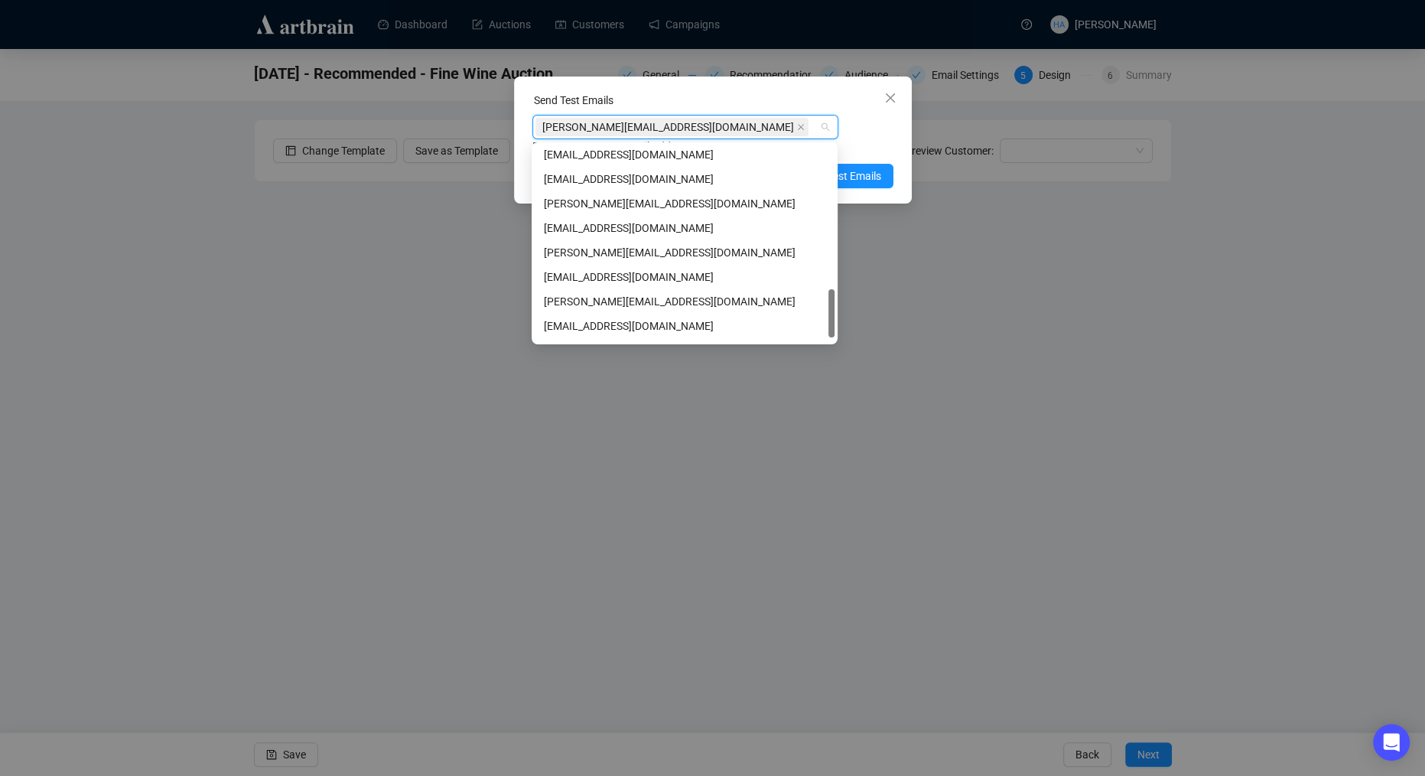
scroll to position [571, 0]
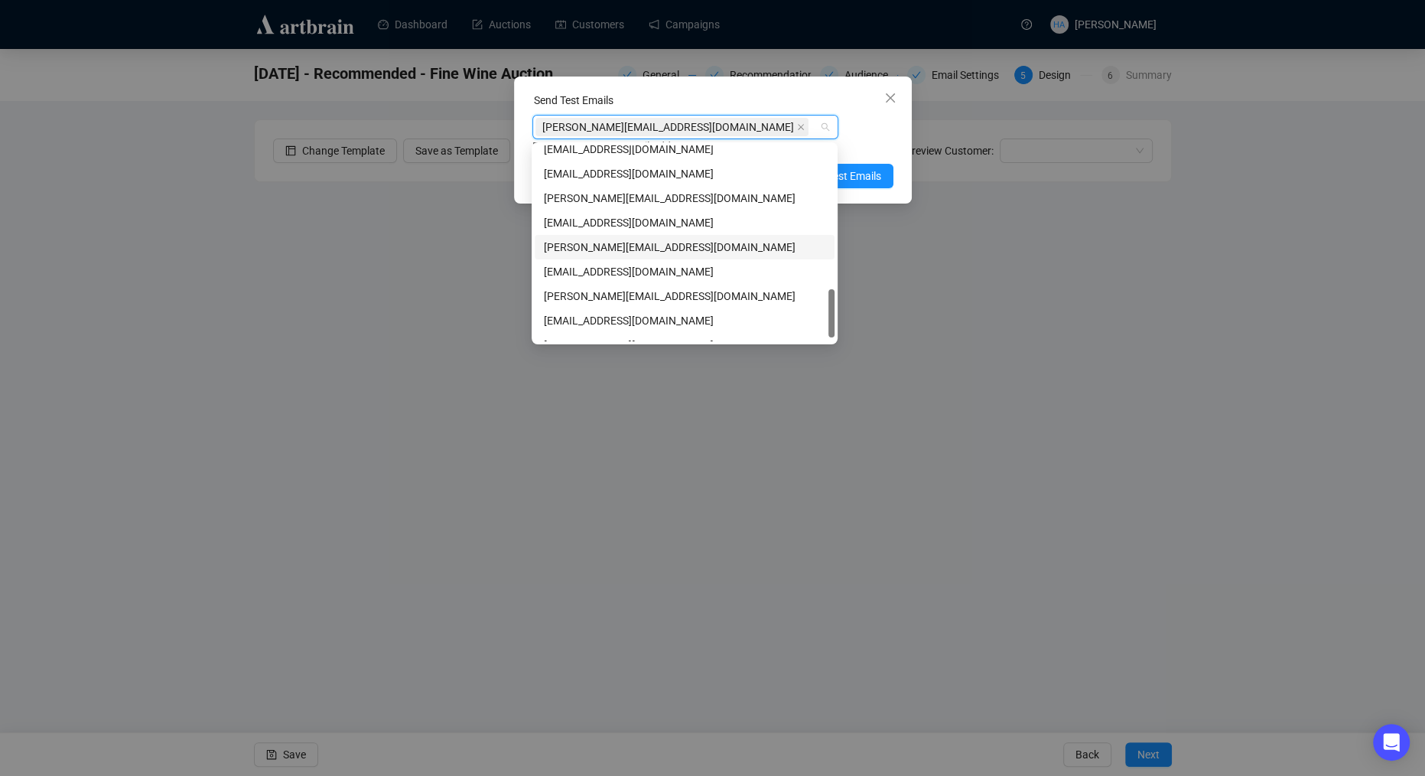
click at [574, 250] on div "[PERSON_NAME][EMAIL_ADDRESS][DOMAIN_NAME]" at bounding box center [684, 247] width 281 height 17
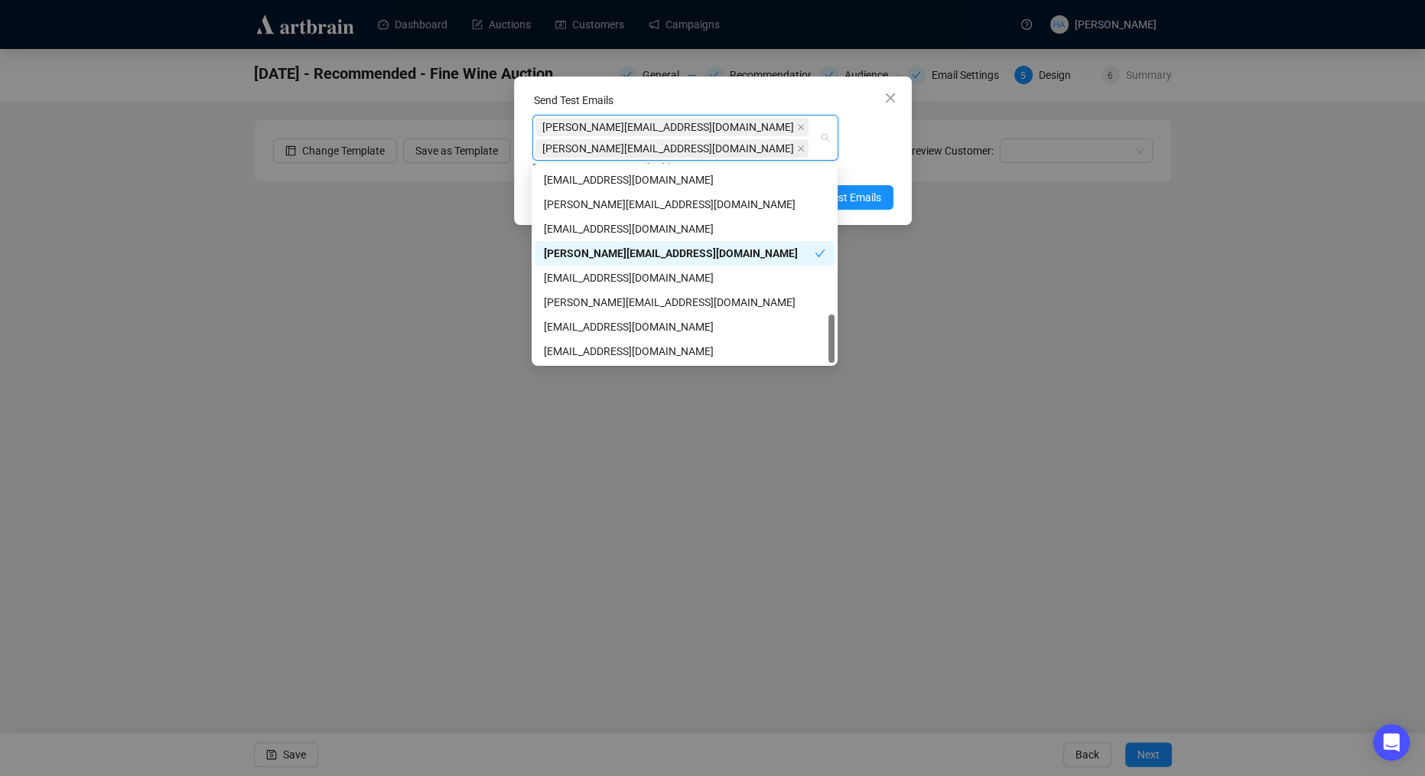
scroll to position [587, 0]
click at [574, 355] on div "[EMAIL_ADDRESS][DOMAIN_NAME]" at bounding box center [684, 351] width 281 height 17
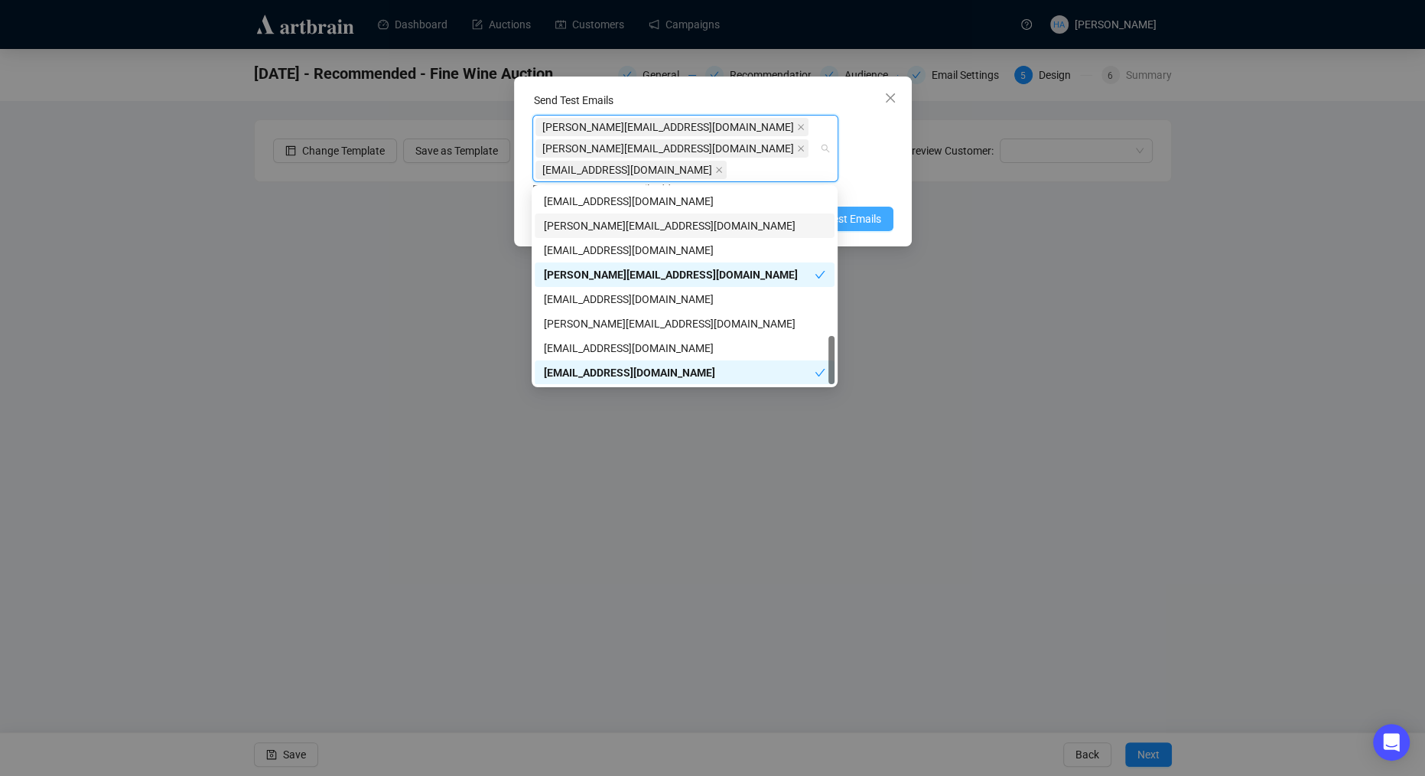
click at [867, 223] on span "Send Test Emails" at bounding box center [842, 218] width 80 height 17
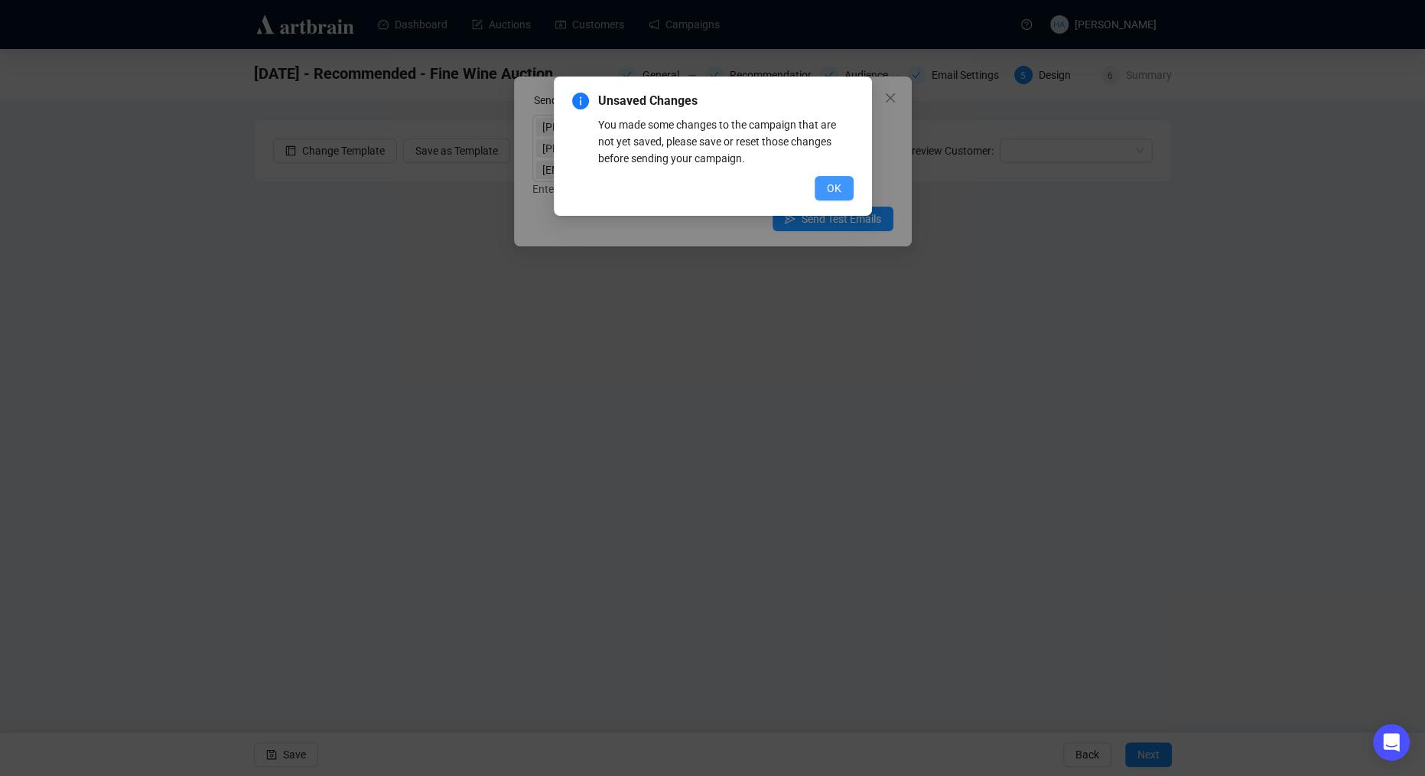
click at [840, 177] on button "OK" at bounding box center [834, 188] width 39 height 24
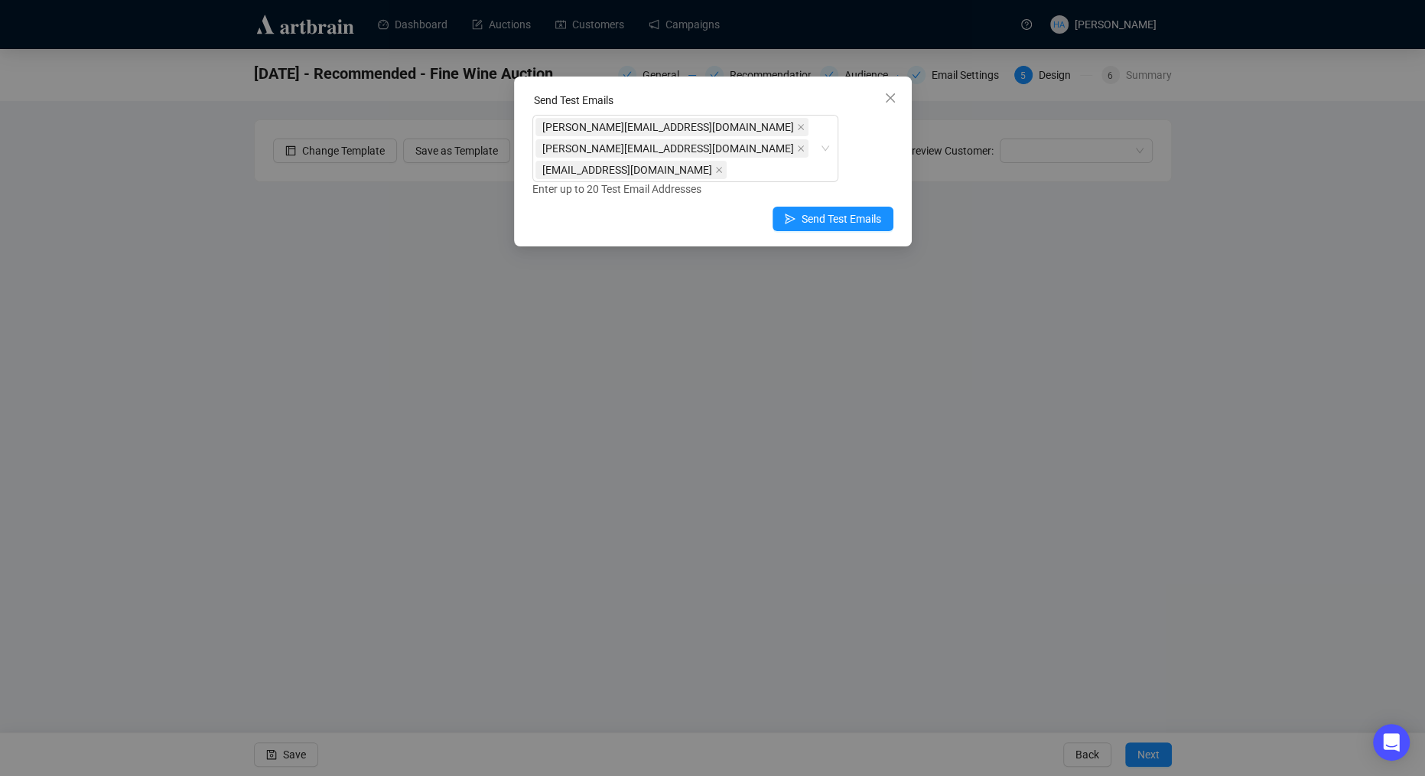
click at [896, 99] on span "Close" at bounding box center [890, 98] width 24 height 12
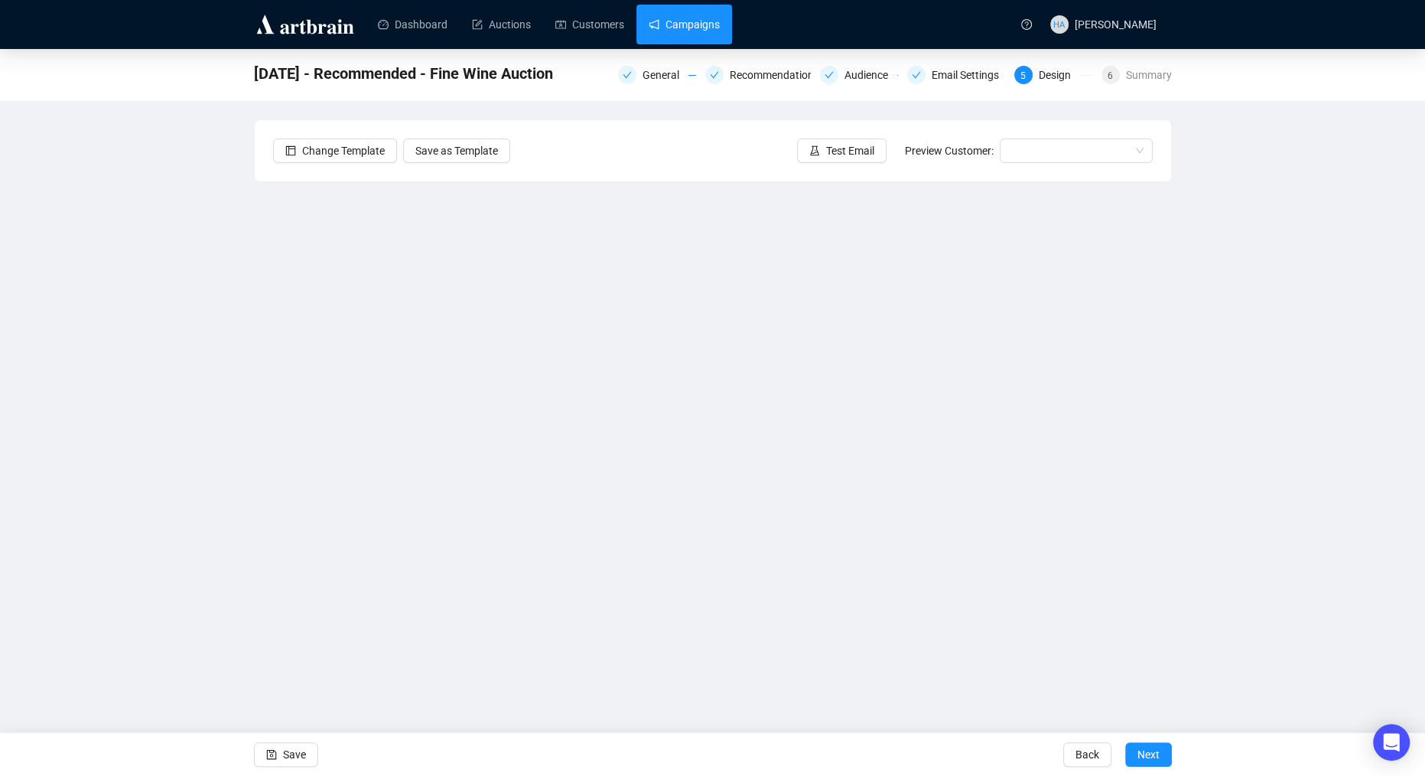
click at [682, 21] on link "Campaigns" at bounding box center [684, 25] width 71 height 40
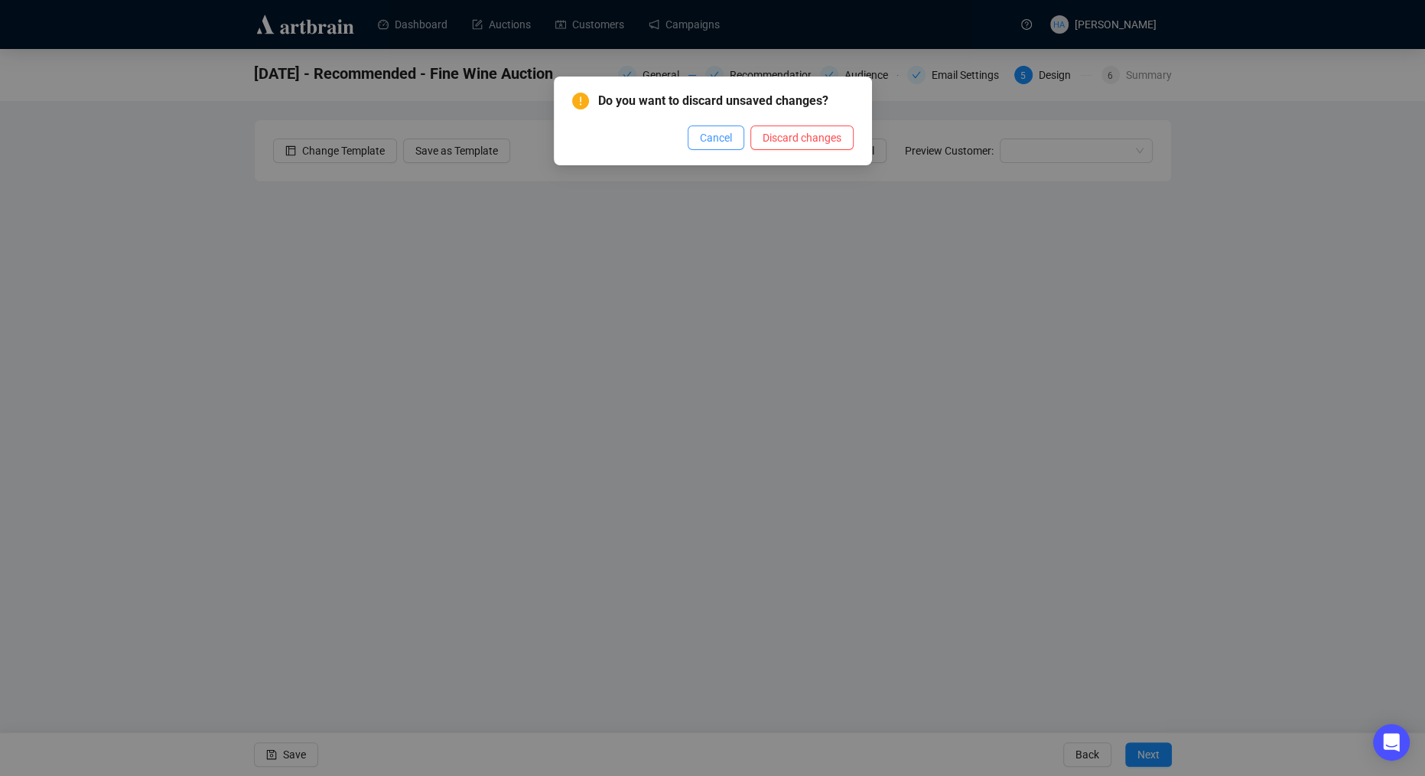
click at [711, 136] on span "Cancel" at bounding box center [716, 137] width 32 height 17
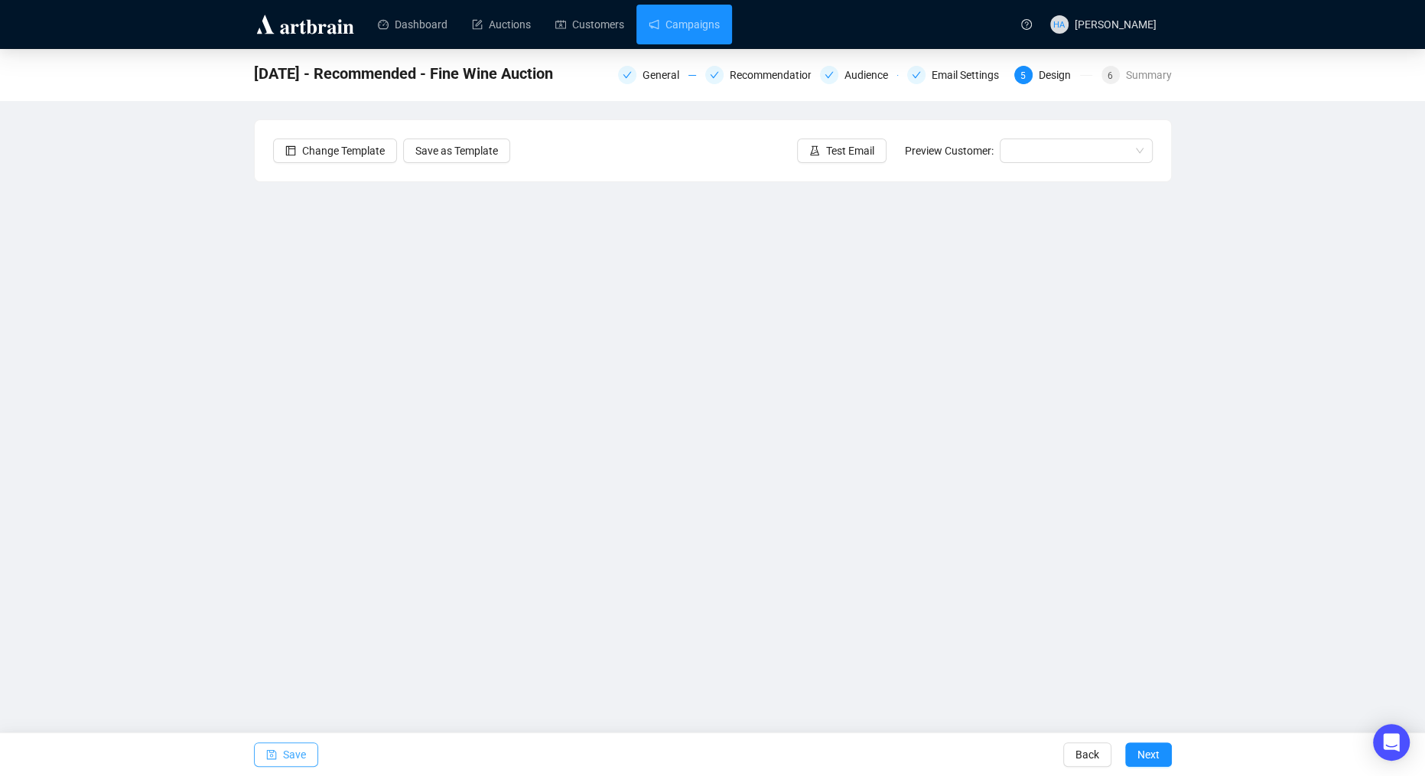
click at [292, 756] on span "Save" at bounding box center [294, 754] width 23 height 43
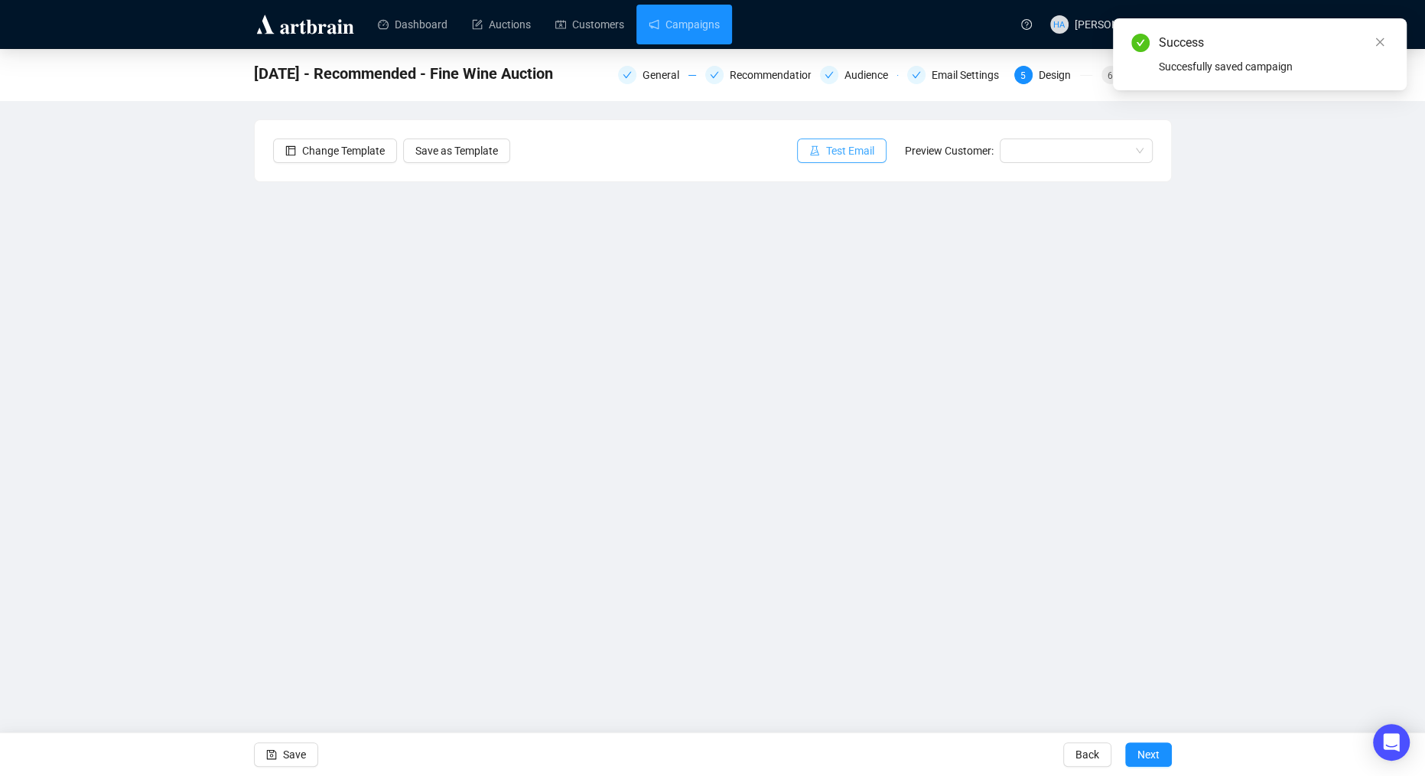
click at [845, 148] on span "Test Email" at bounding box center [850, 150] width 48 height 17
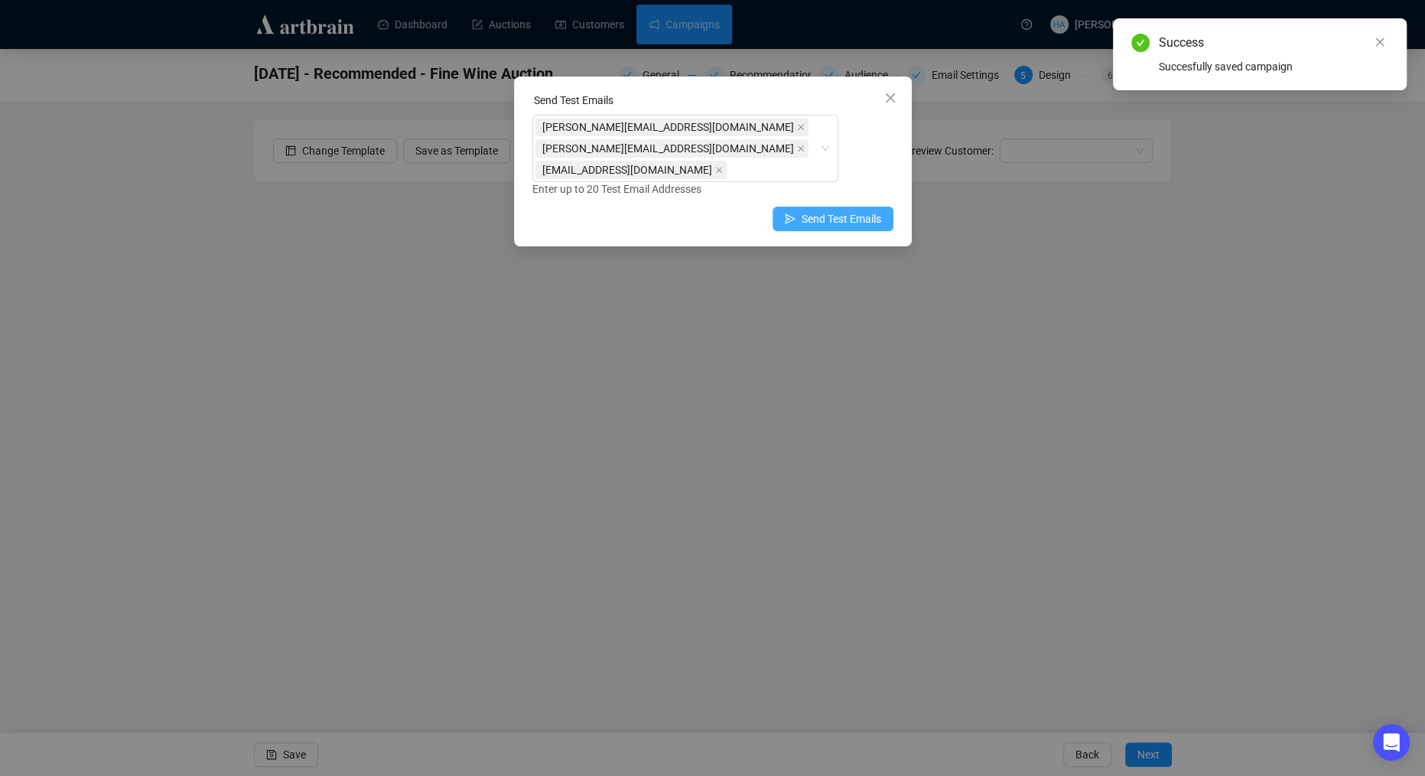
click at [825, 215] on span "Send Test Emails" at bounding box center [842, 218] width 80 height 17
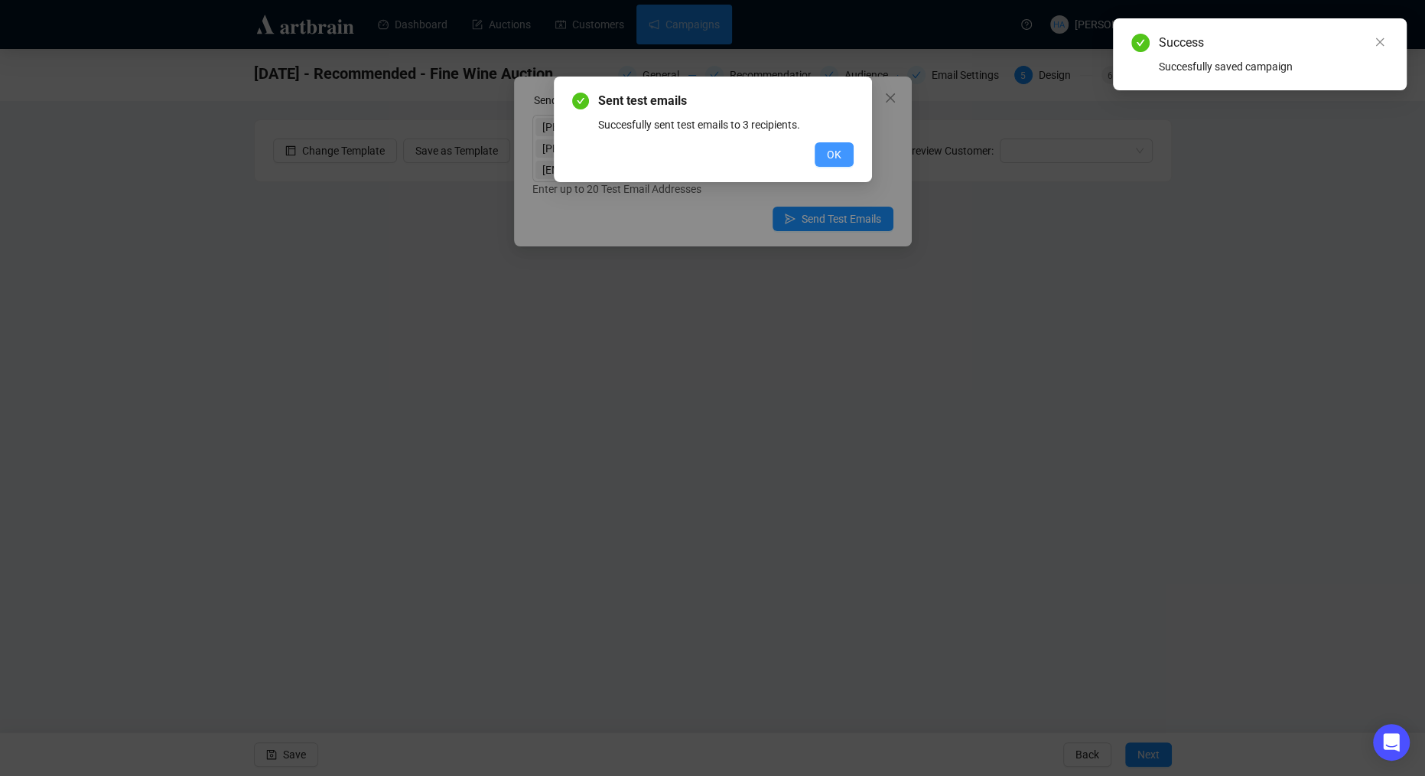
click at [835, 157] on span "OK" at bounding box center [834, 154] width 15 height 17
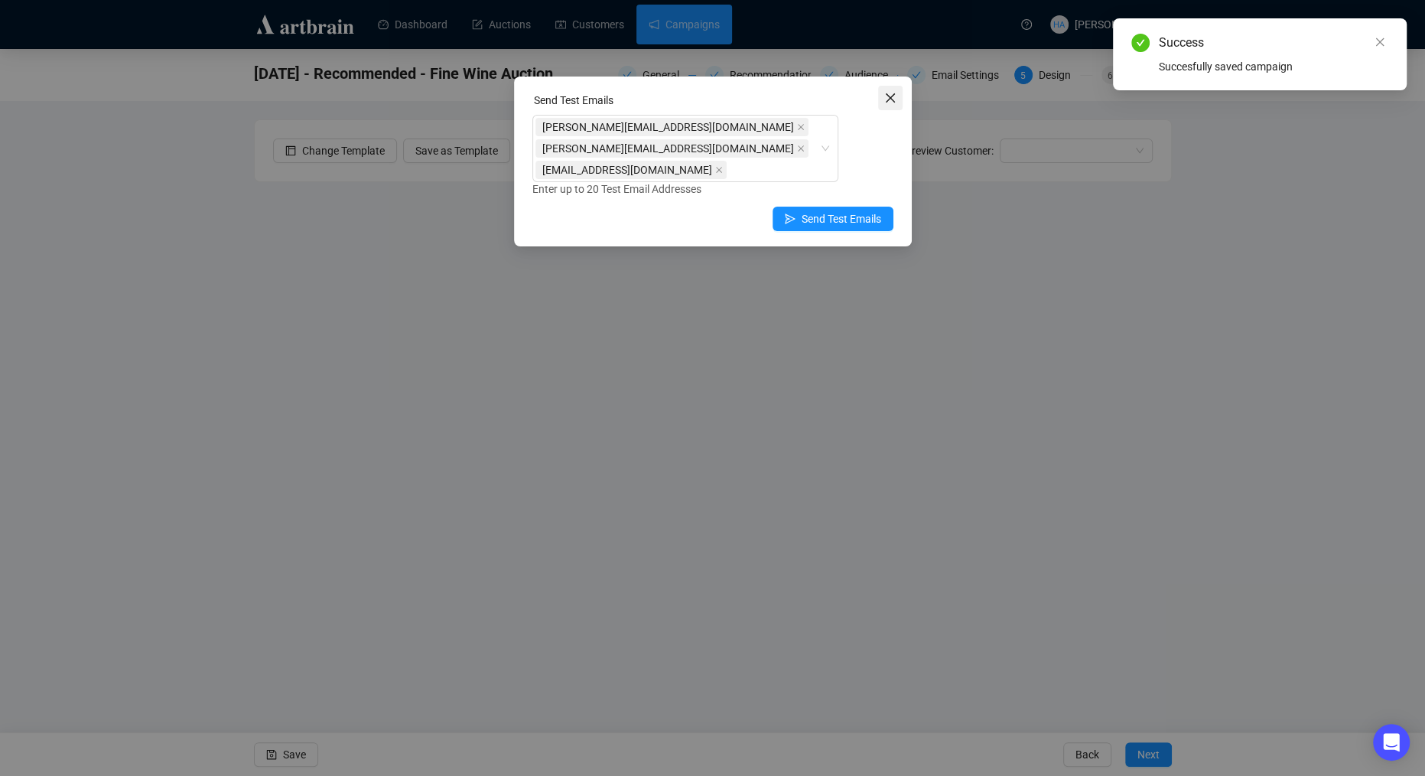
click at [889, 103] on icon "close" at bounding box center [890, 98] width 12 height 12
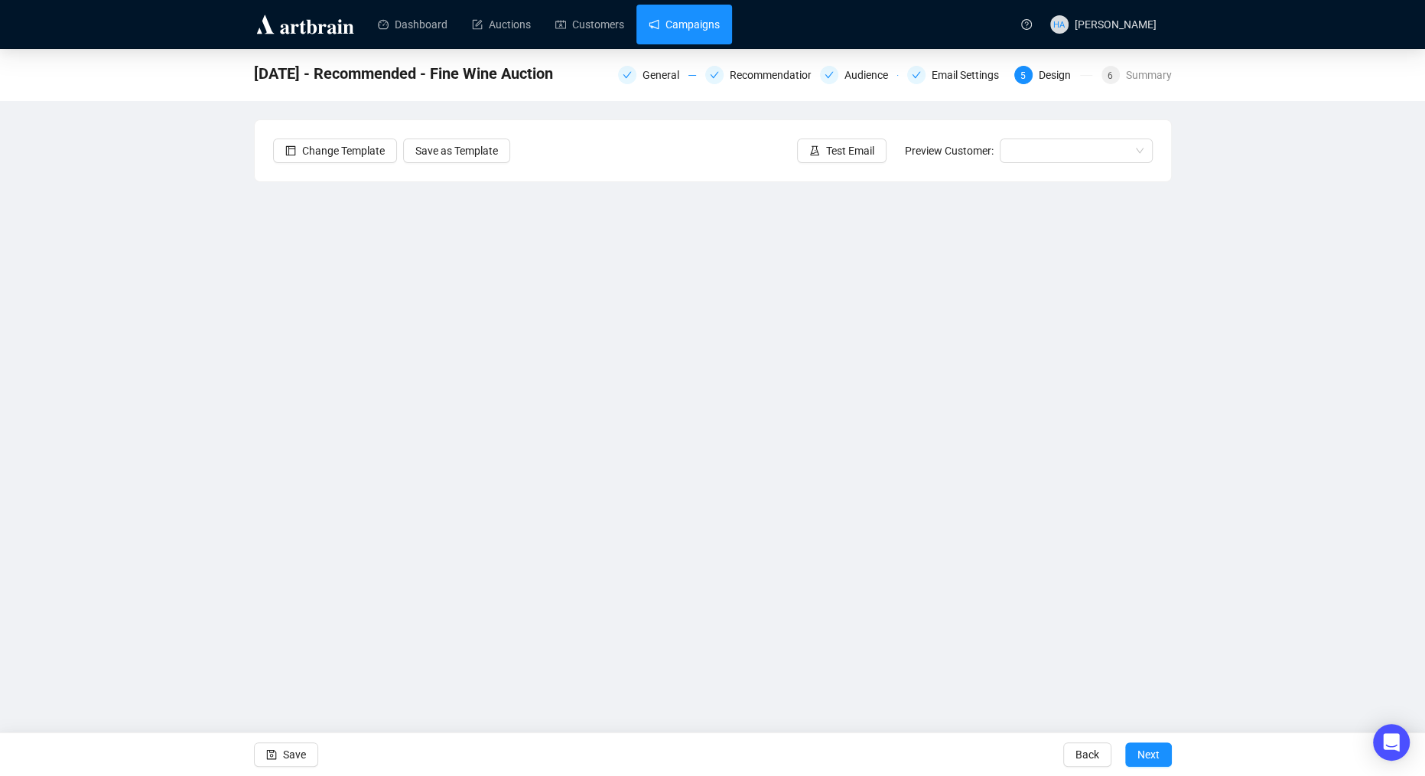
click at [714, 25] on link "Campaigns" at bounding box center [684, 25] width 71 height 40
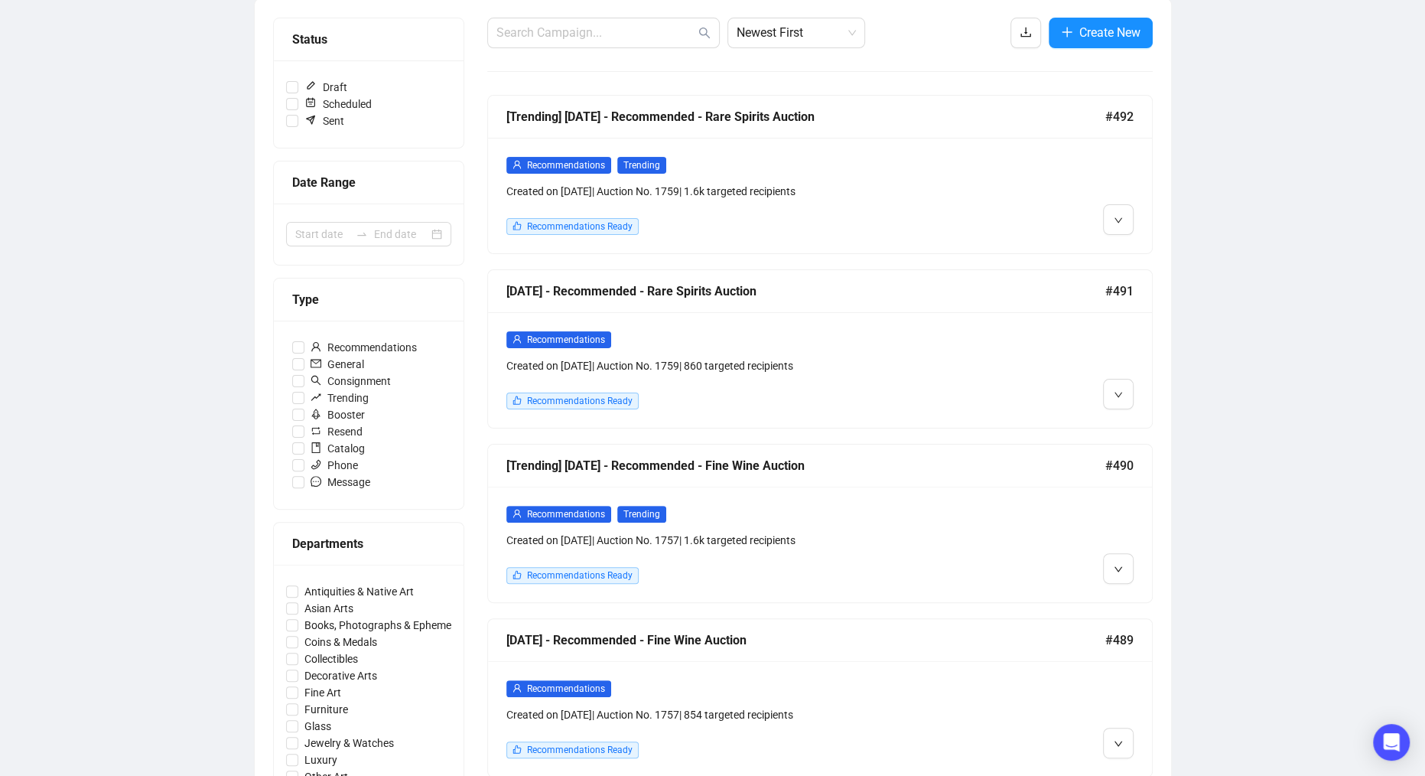
scroll to position [201, 0]
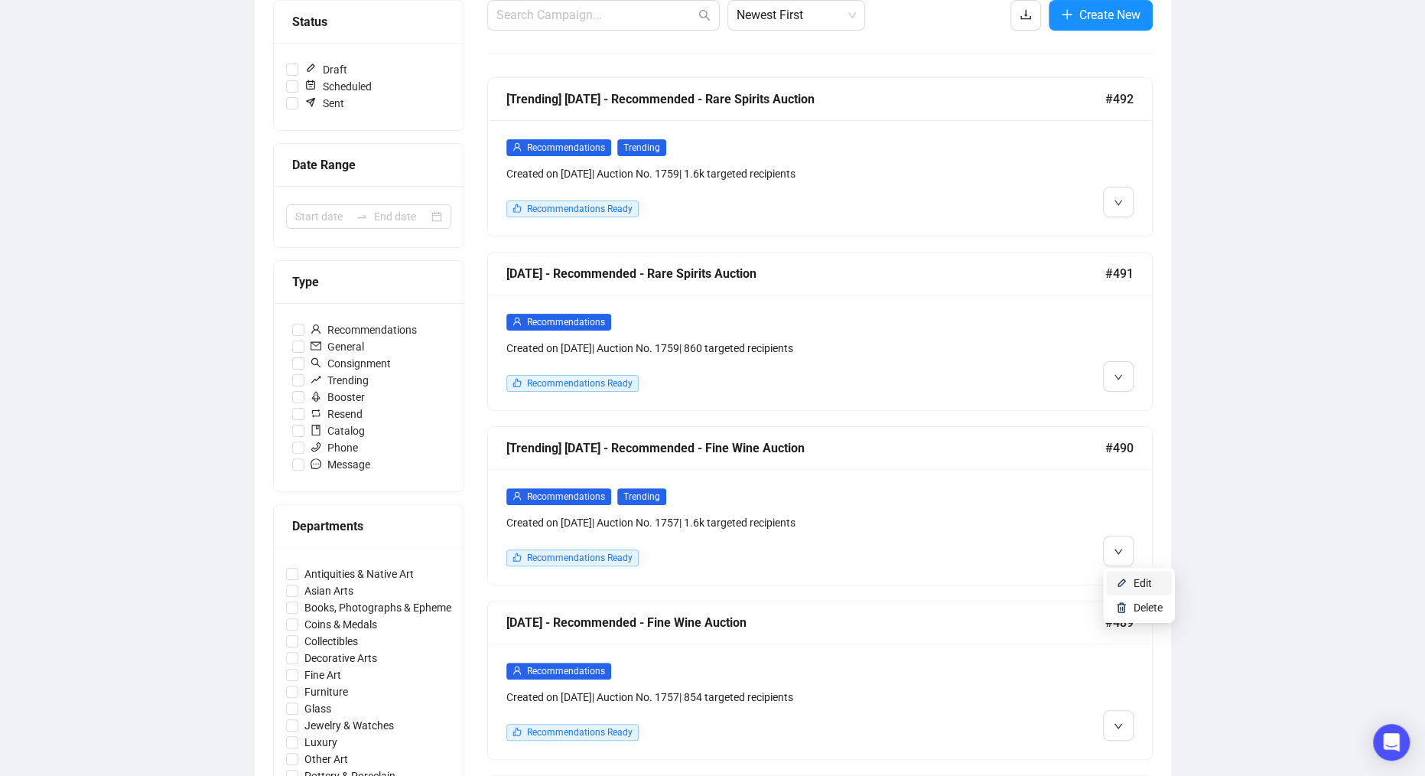
click at [1134, 584] on span "Edit" at bounding box center [1143, 583] width 18 height 12
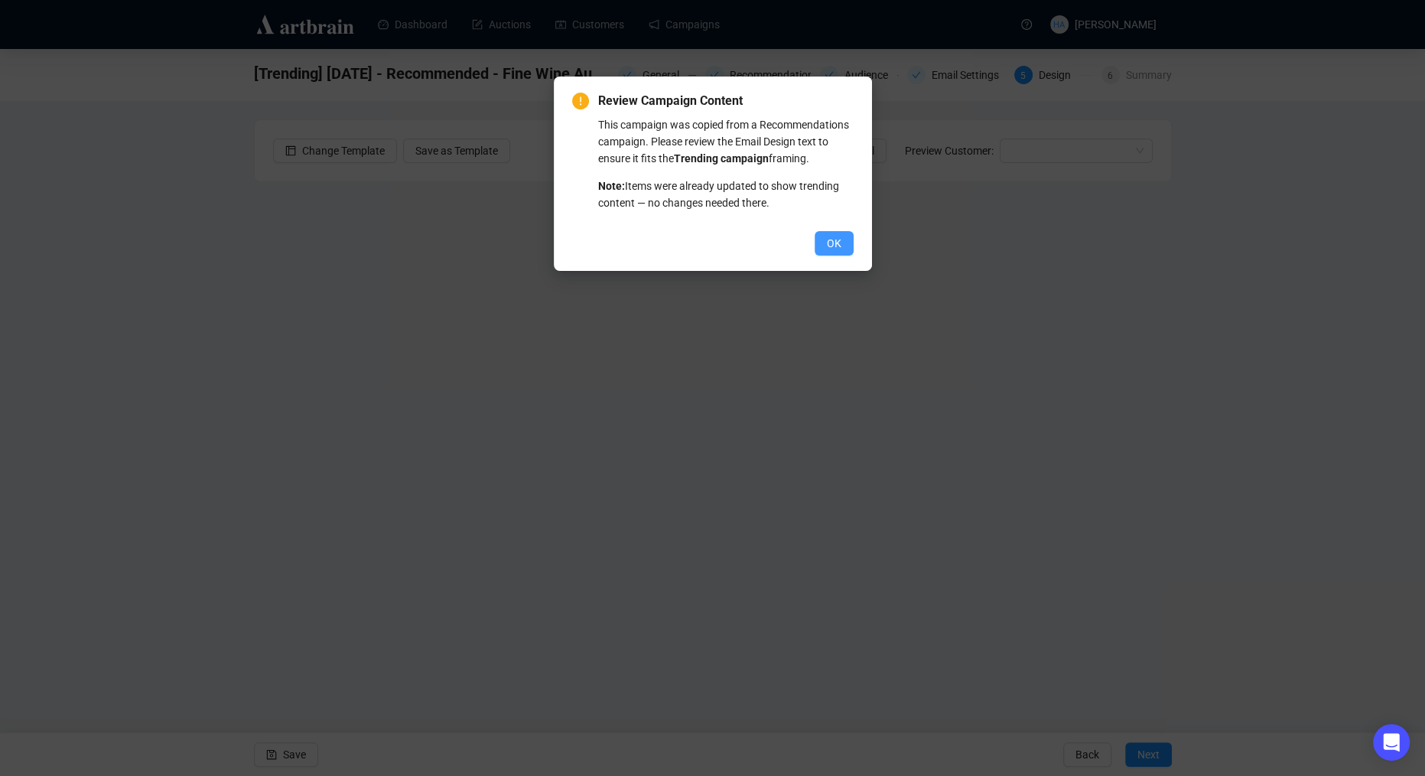
click at [831, 252] on span "OK" at bounding box center [834, 243] width 15 height 17
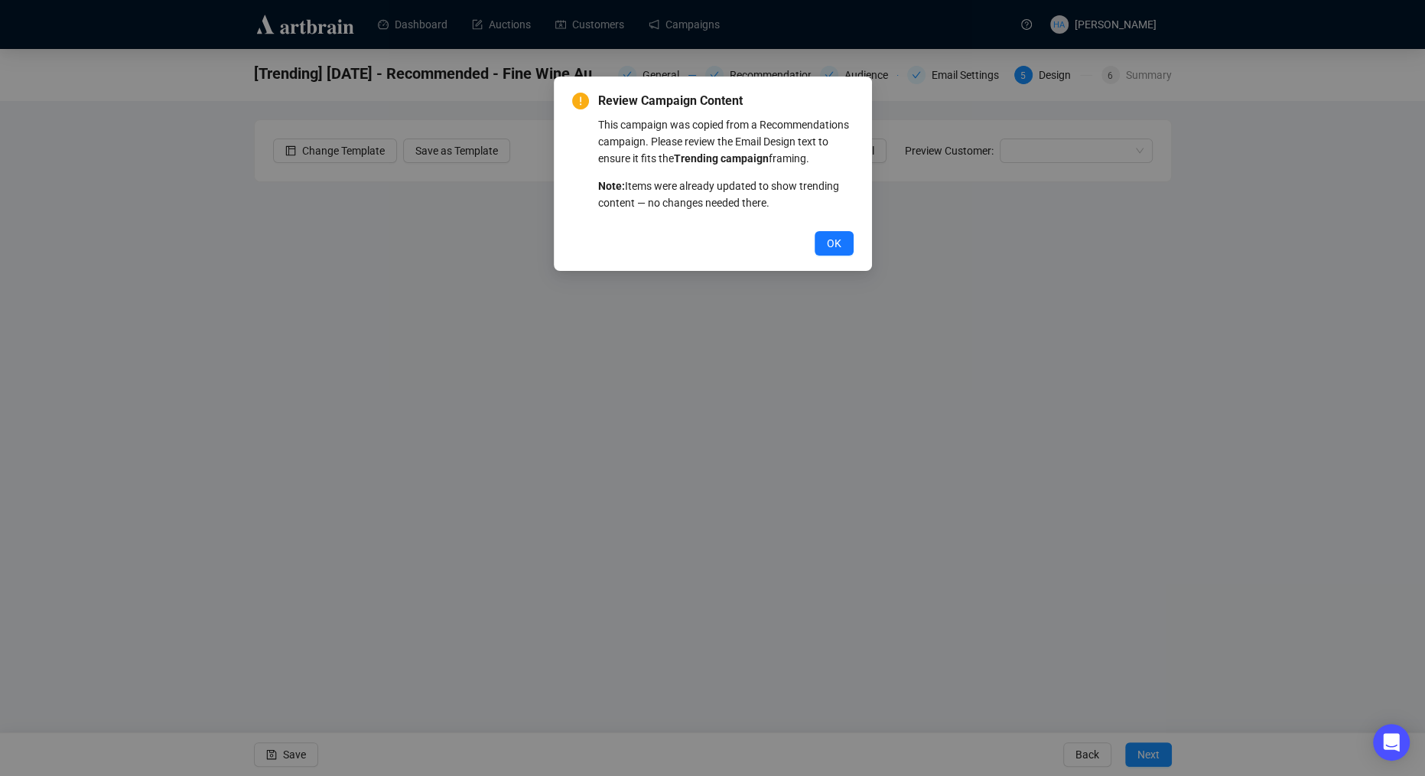
click at [831, 252] on span "OK" at bounding box center [834, 243] width 15 height 17
drag, startPoint x: 828, startPoint y: 262, endPoint x: 818, endPoint y: 269, distance: 12.5
click at [828, 252] on span "OK" at bounding box center [834, 243] width 15 height 17
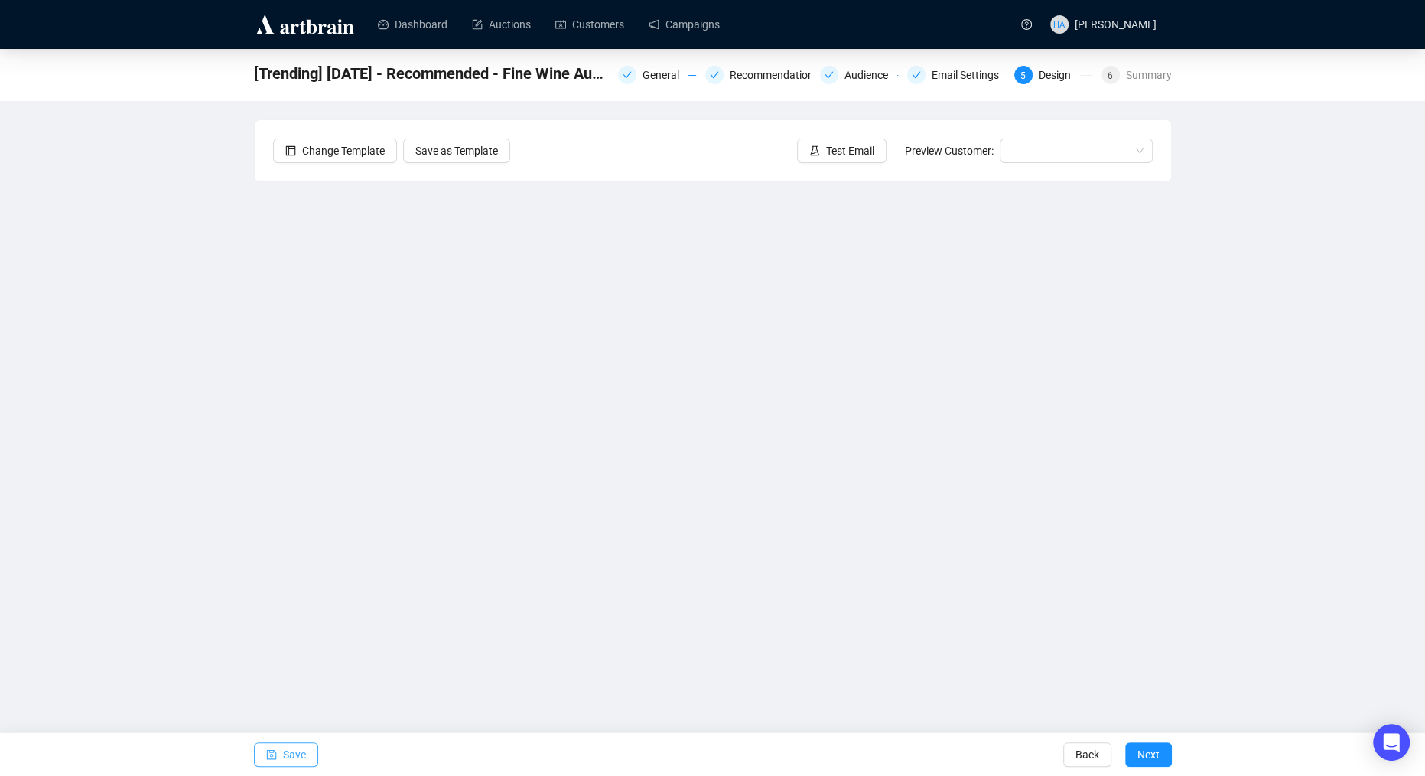
click at [296, 752] on span "Save" at bounding box center [294, 754] width 23 height 43
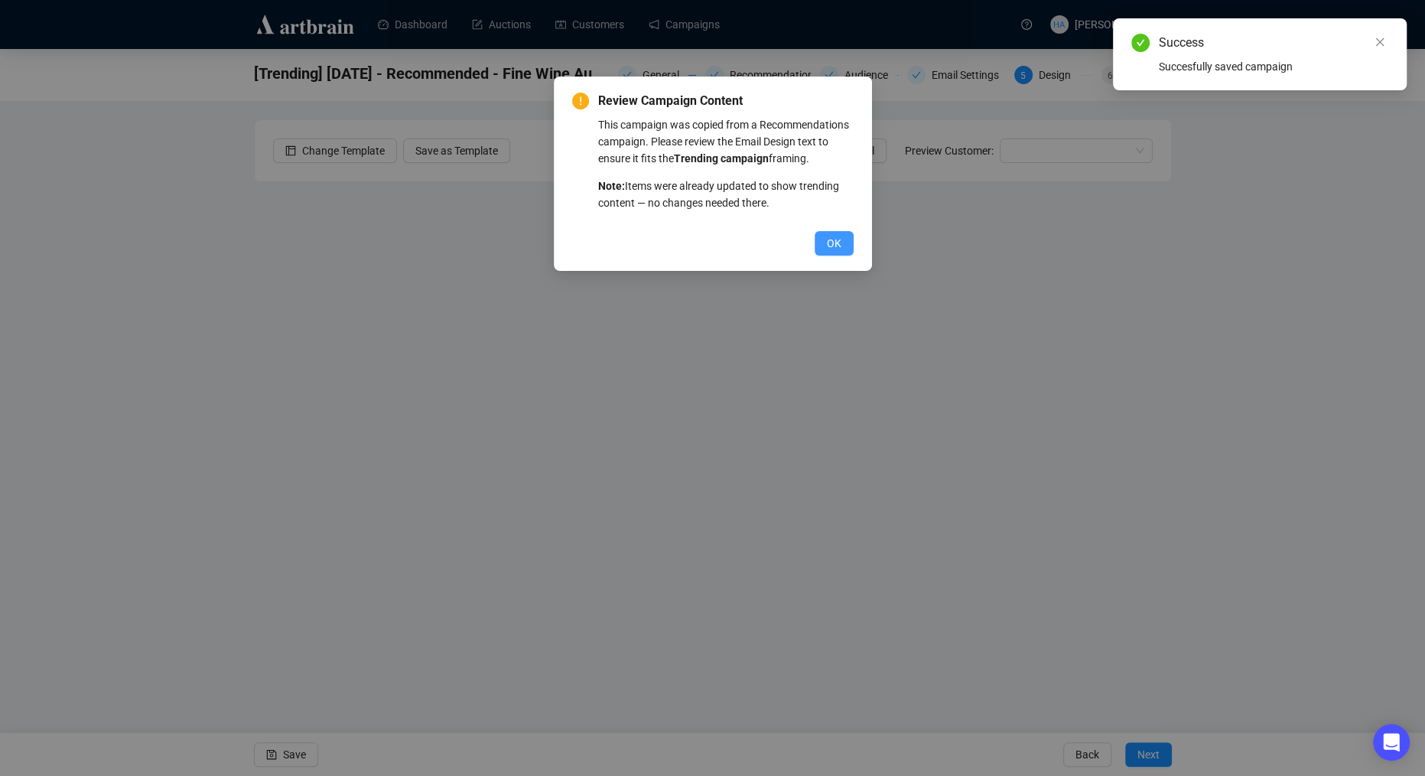
click at [838, 255] on button "OK" at bounding box center [834, 243] width 39 height 24
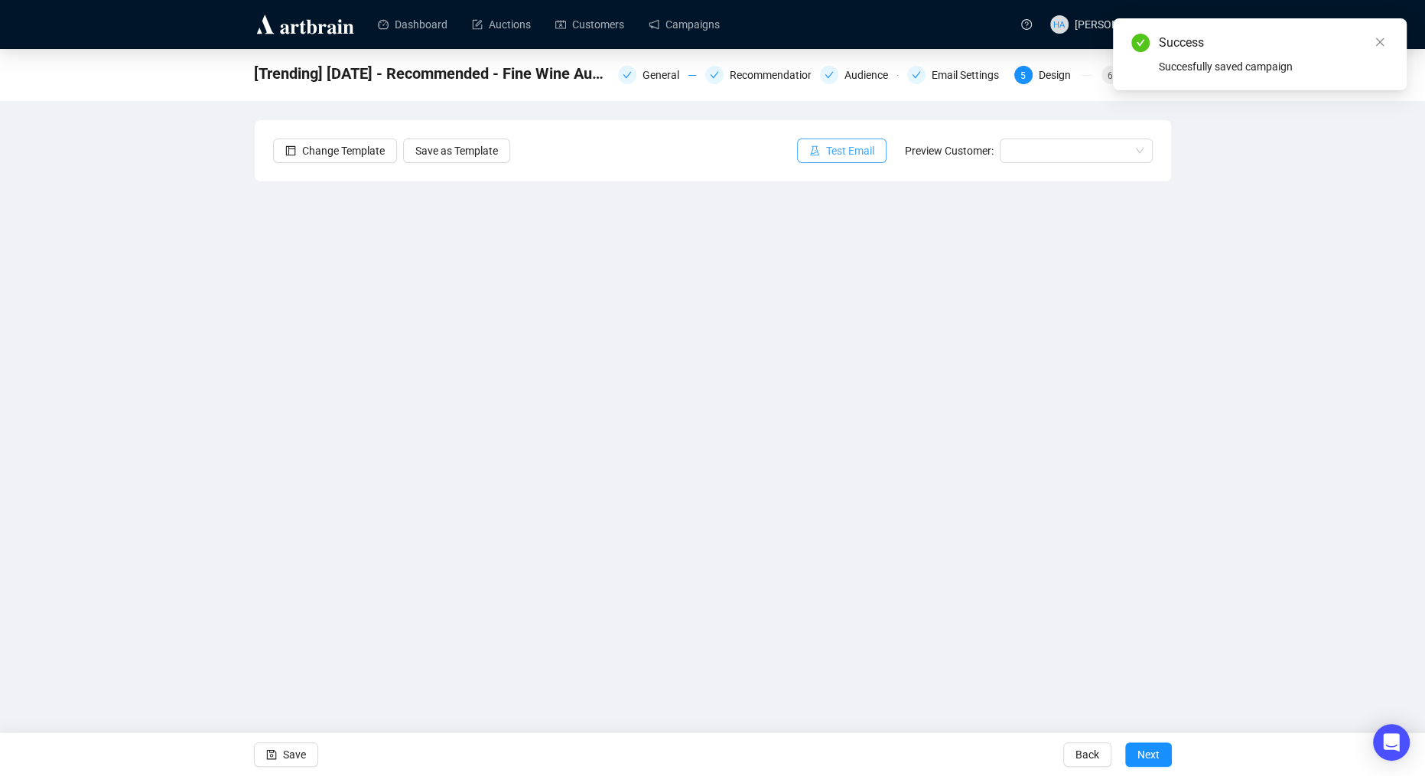
click at [844, 146] on span "Test Email" at bounding box center [850, 150] width 48 height 17
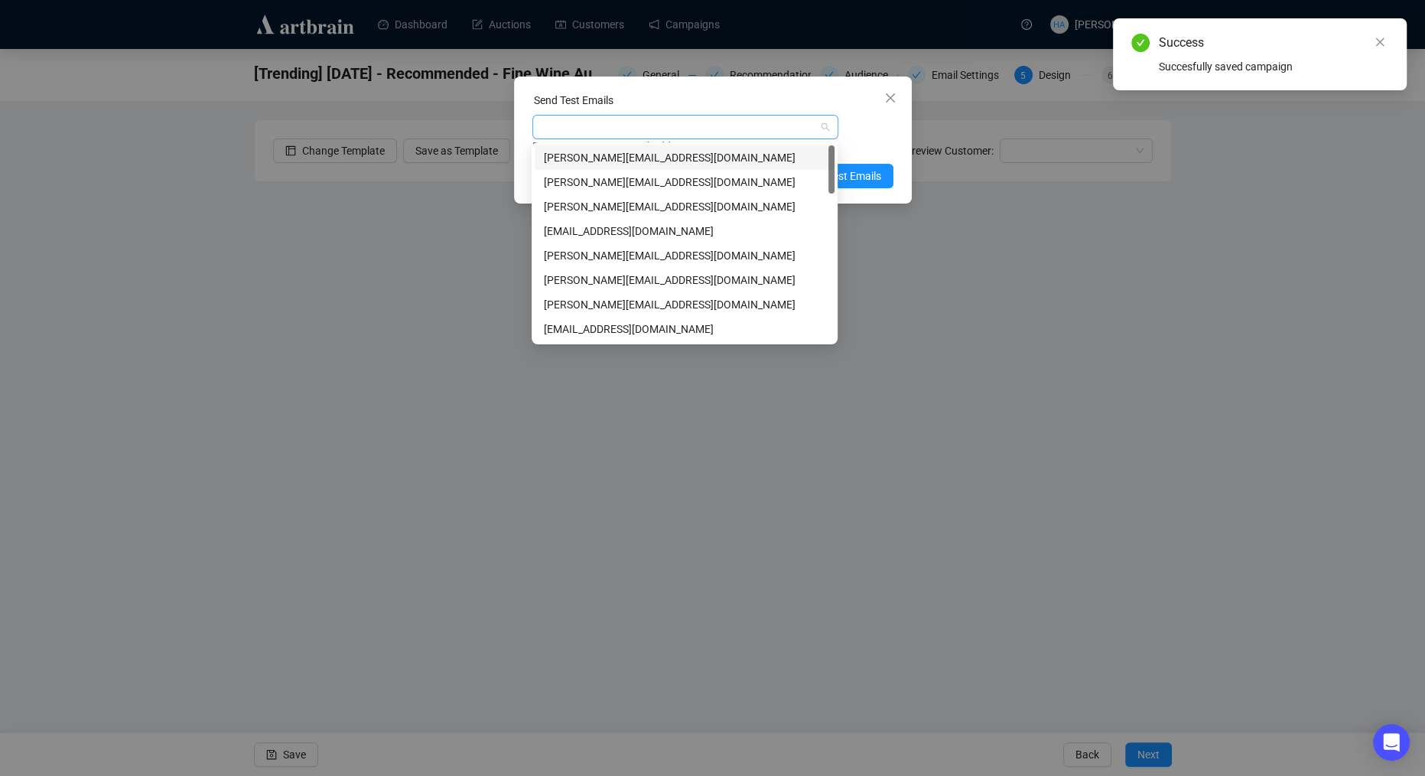
click at [729, 121] on div at bounding box center [677, 126] width 284 height 21
click at [574, 281] on div "[PERSON_NAME][EMAIL_ADDRESS][DOMAIN_NAME]" at bounding box center [684, 280] width 281 height 17
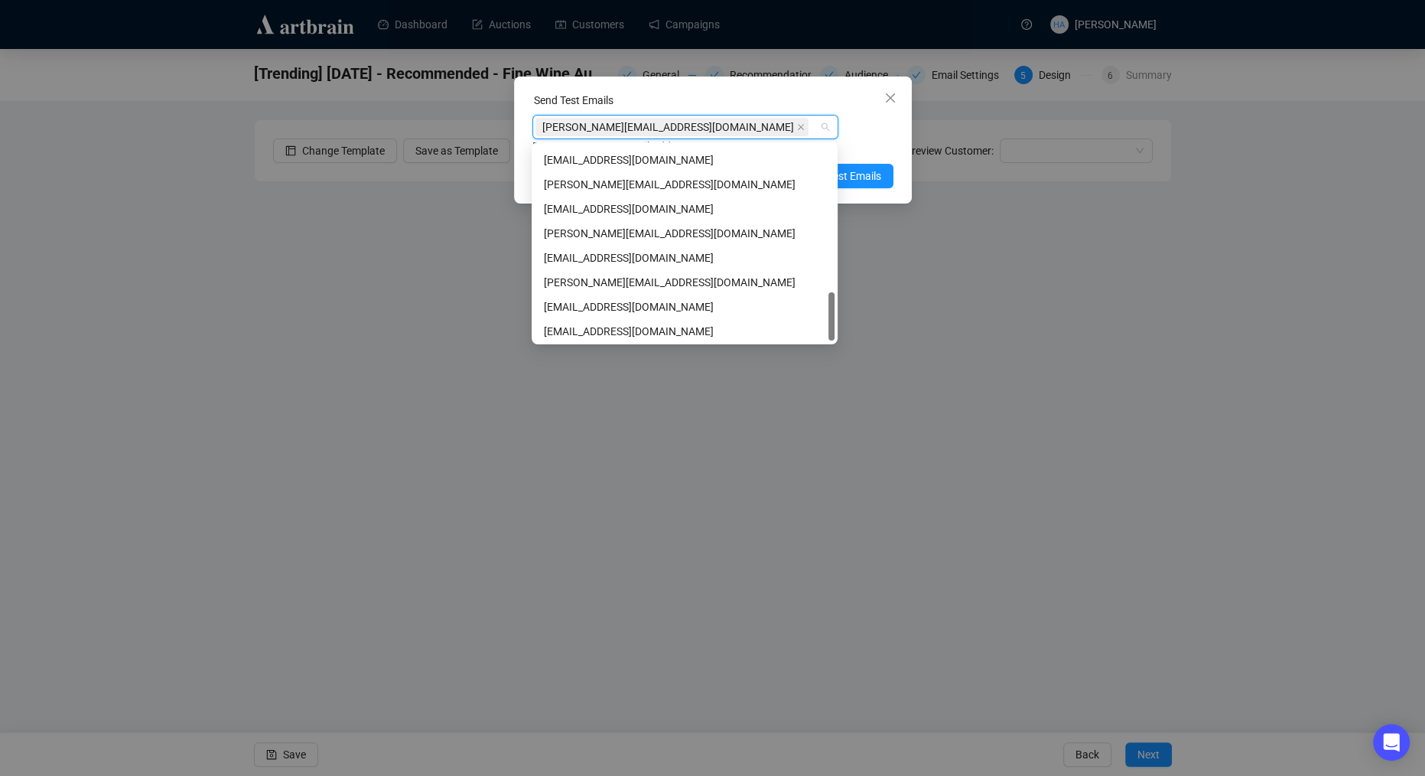
scroll to position [587, 0]
click at [564, 227] on div "[PERSON_NAME][EMAIL_ADDRESS][DOMAIN_NAME]" at bounding box center [684, 231] width 281 height 17
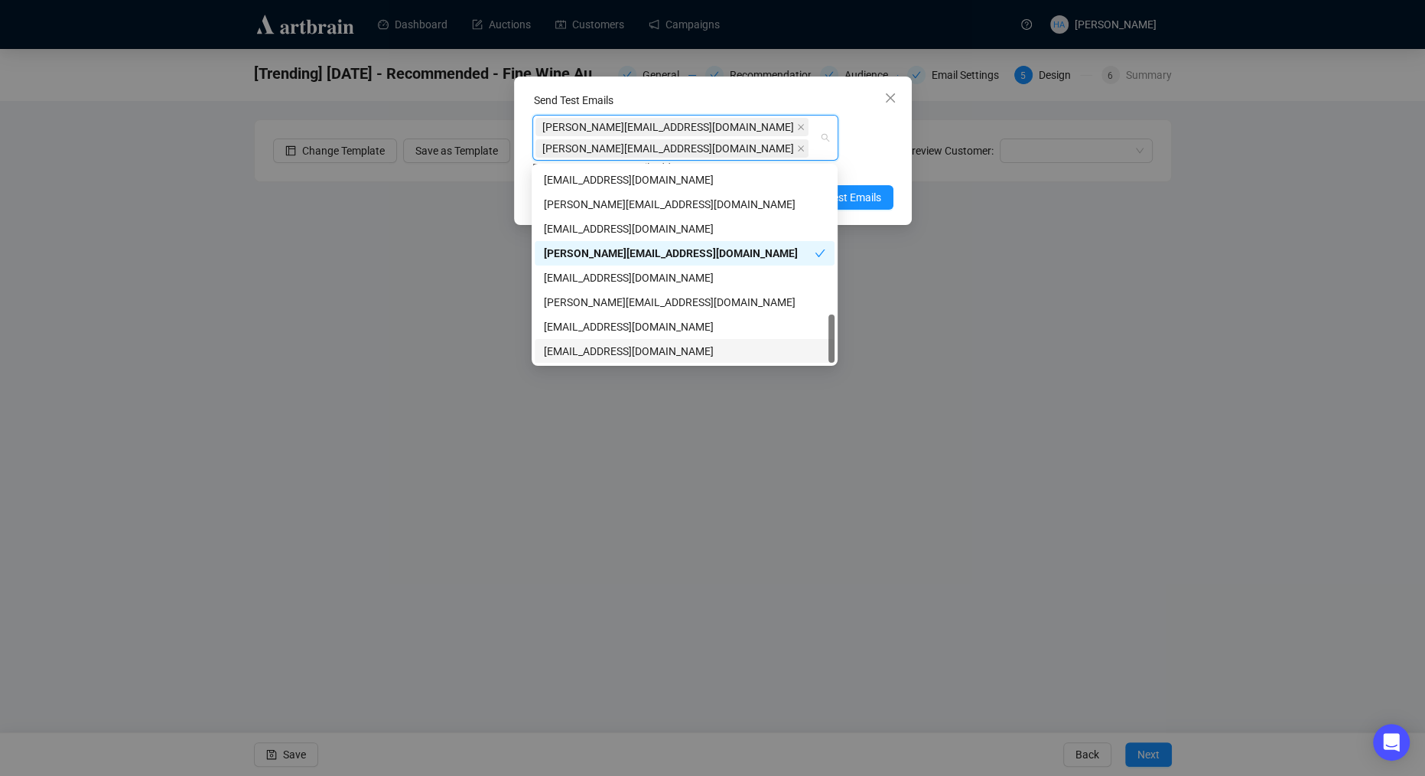
click at [571, 350] on div "[EMAIL_ADDRESS][DOMAIN_NAME]" at bounding box center [684, 351] width 281 height 17
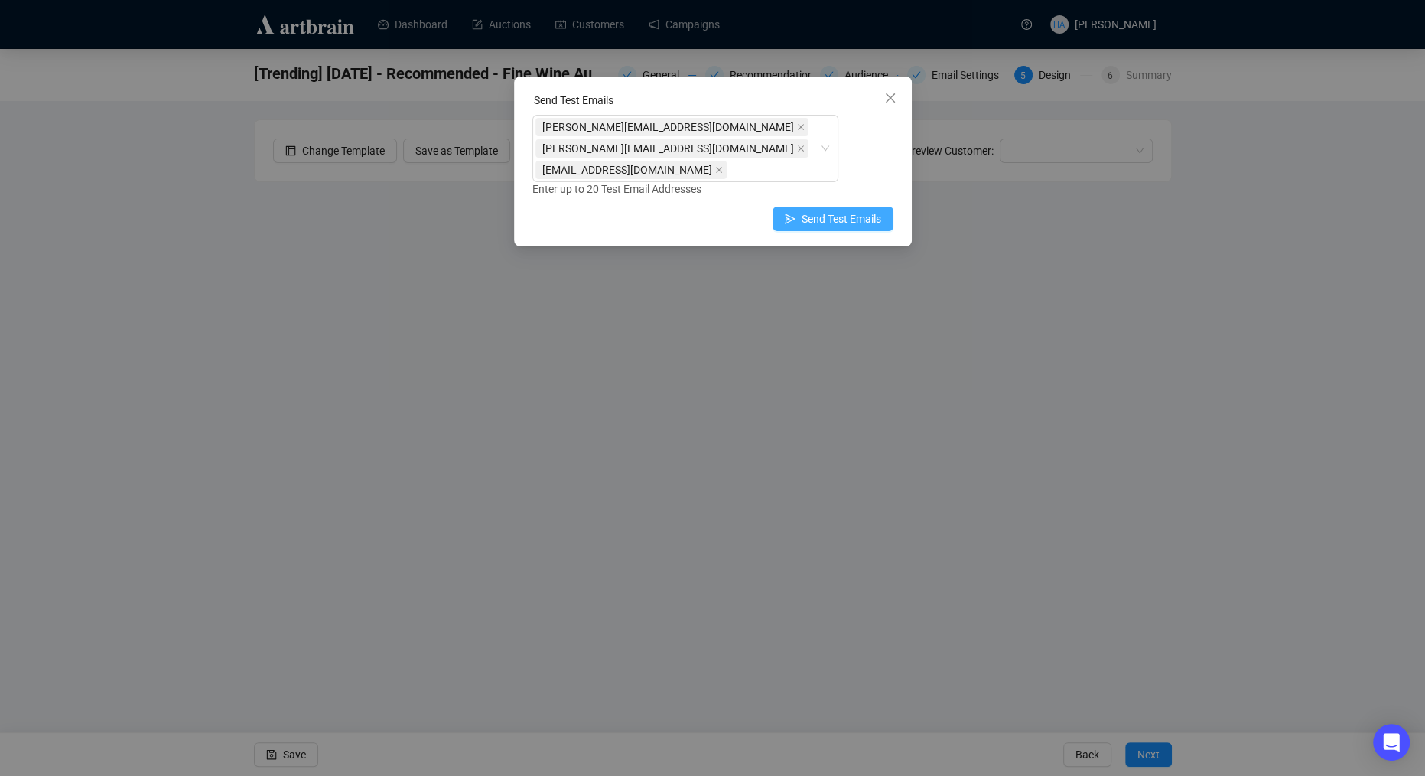
click at [874, 216] on span "Send Test Emails" at bounding box center [842, 218] width 80 height 17
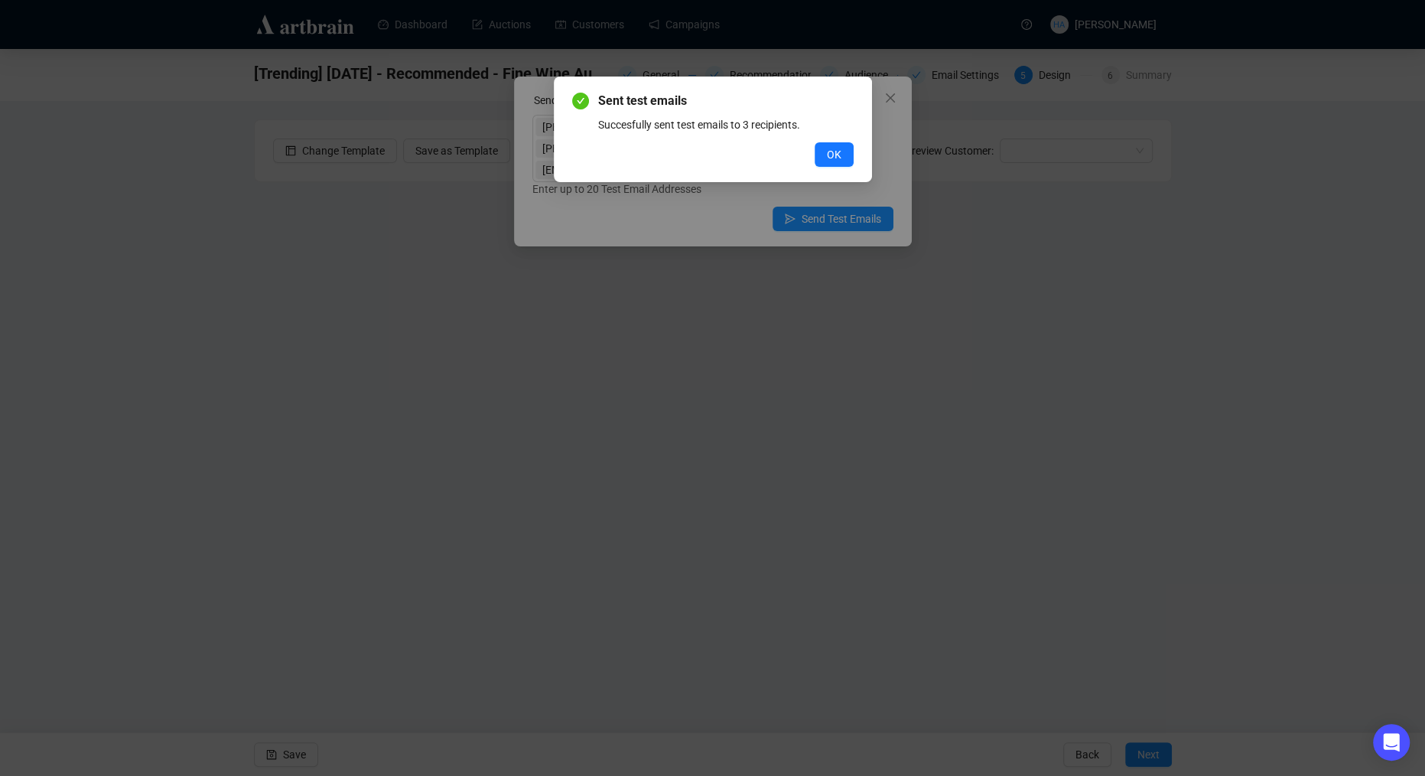
drag, startPoint x: 839, startPoint y: 149, endPoint x: 834, endPoint y: 160, distance: 11.7
click at [839, 149] on span "OK" at bounding box center [834, 154] width 15 height 17
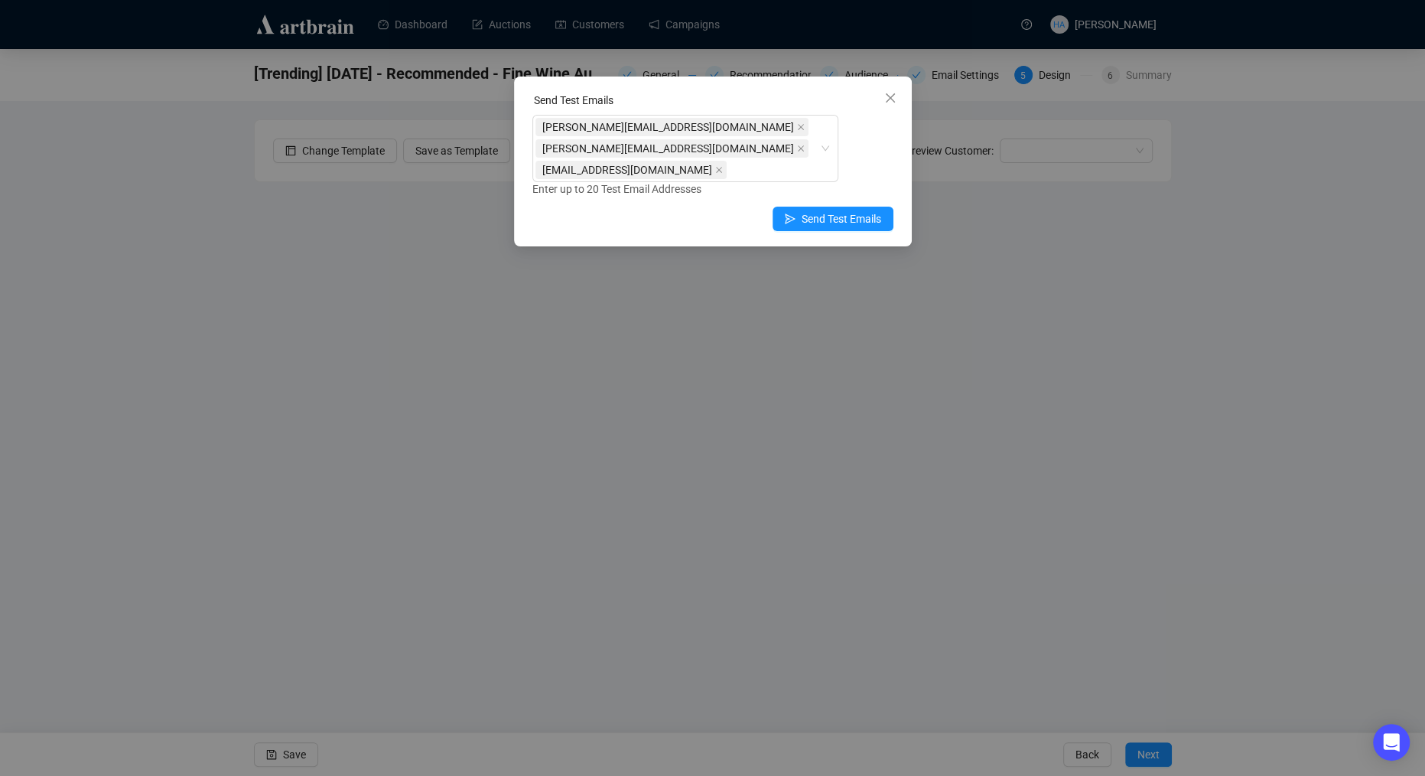
drag, startPoint x: 886, startPoint y: 93, endPoint x: 865, endPoint y: 119, distance: 33.2
click at [884, 96] on icon "close" at bounding box center [890, 98] width 12 height 12
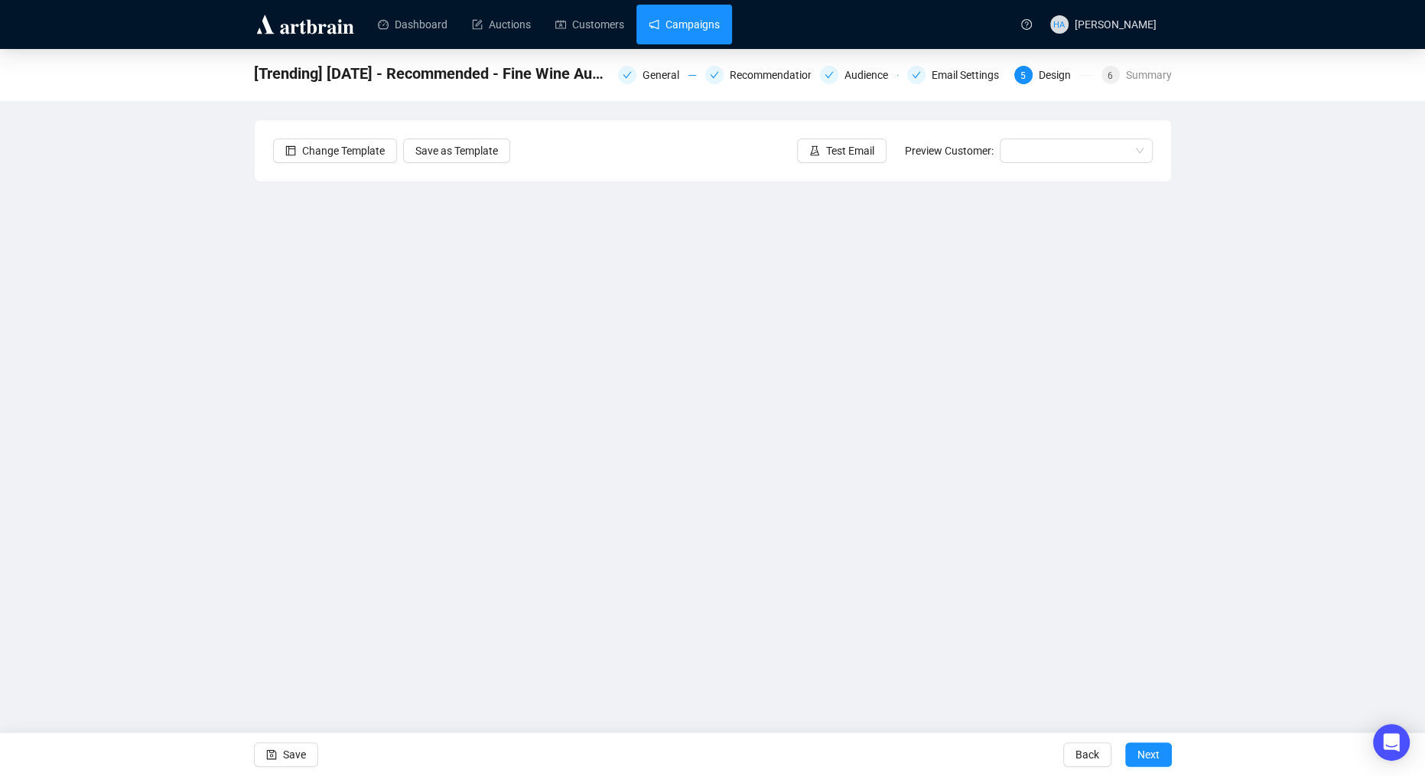
click at [711, 34] on link "Campaigns" at bounding box center [684, 25] width 71 height 40
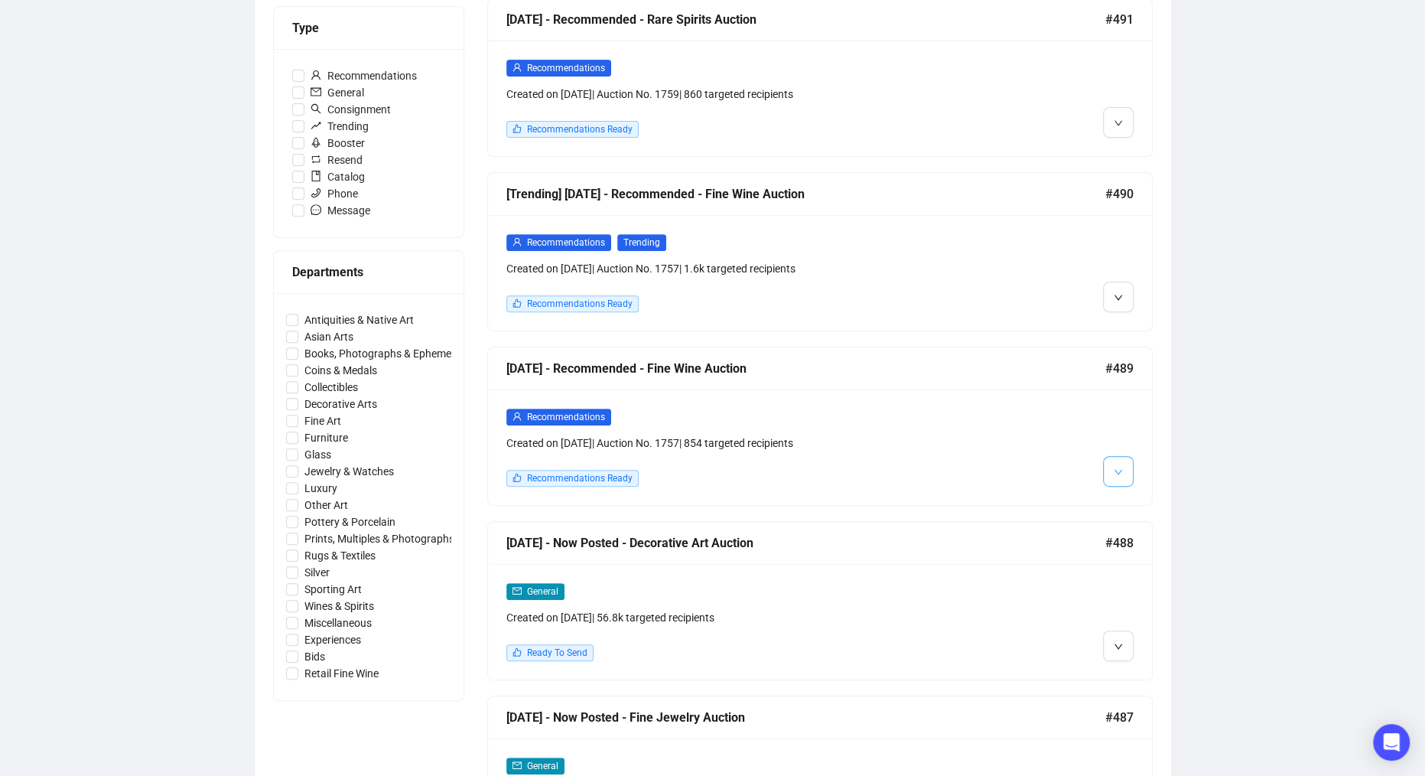
scroll to position [459, 0]
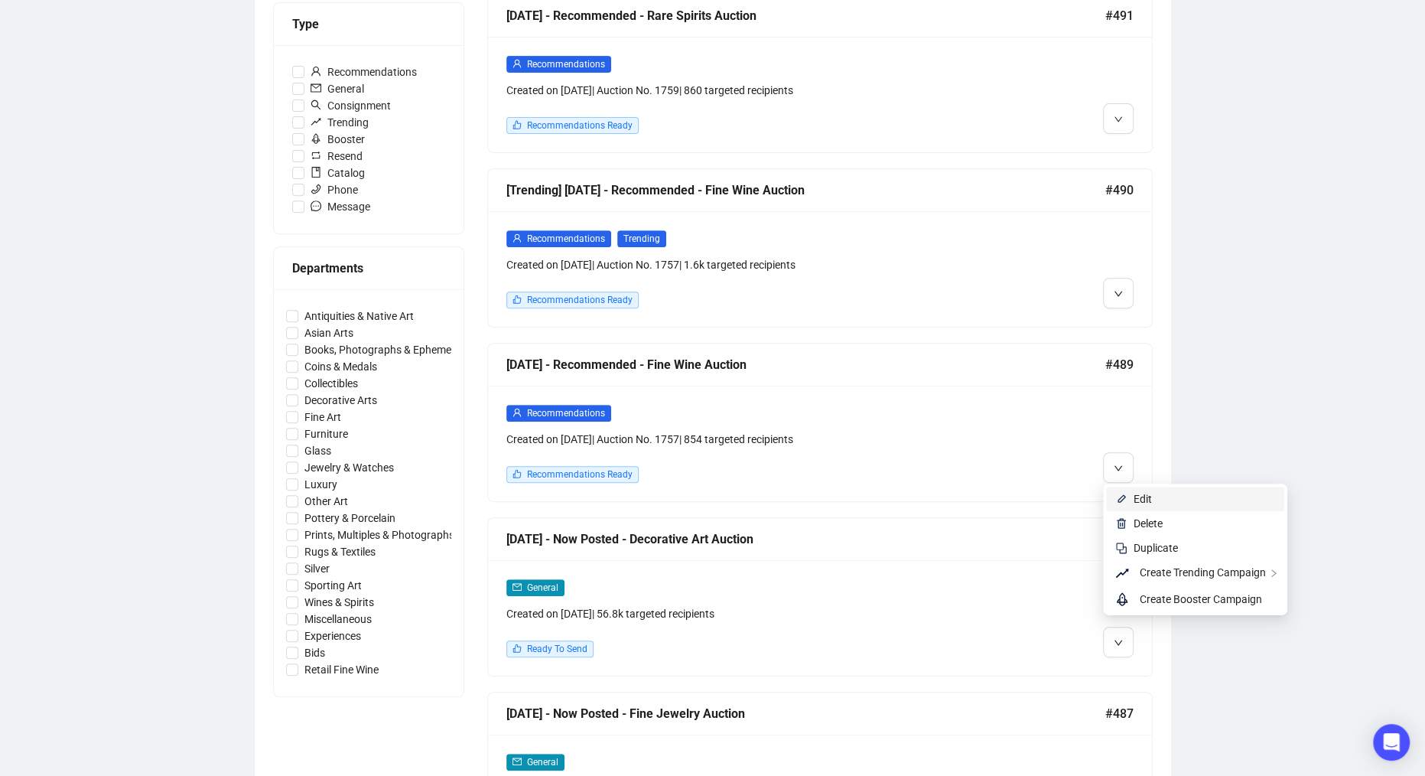
click at [1134, 493] on span "Edit" at bounding box center [1143, 499] width 18 height 12
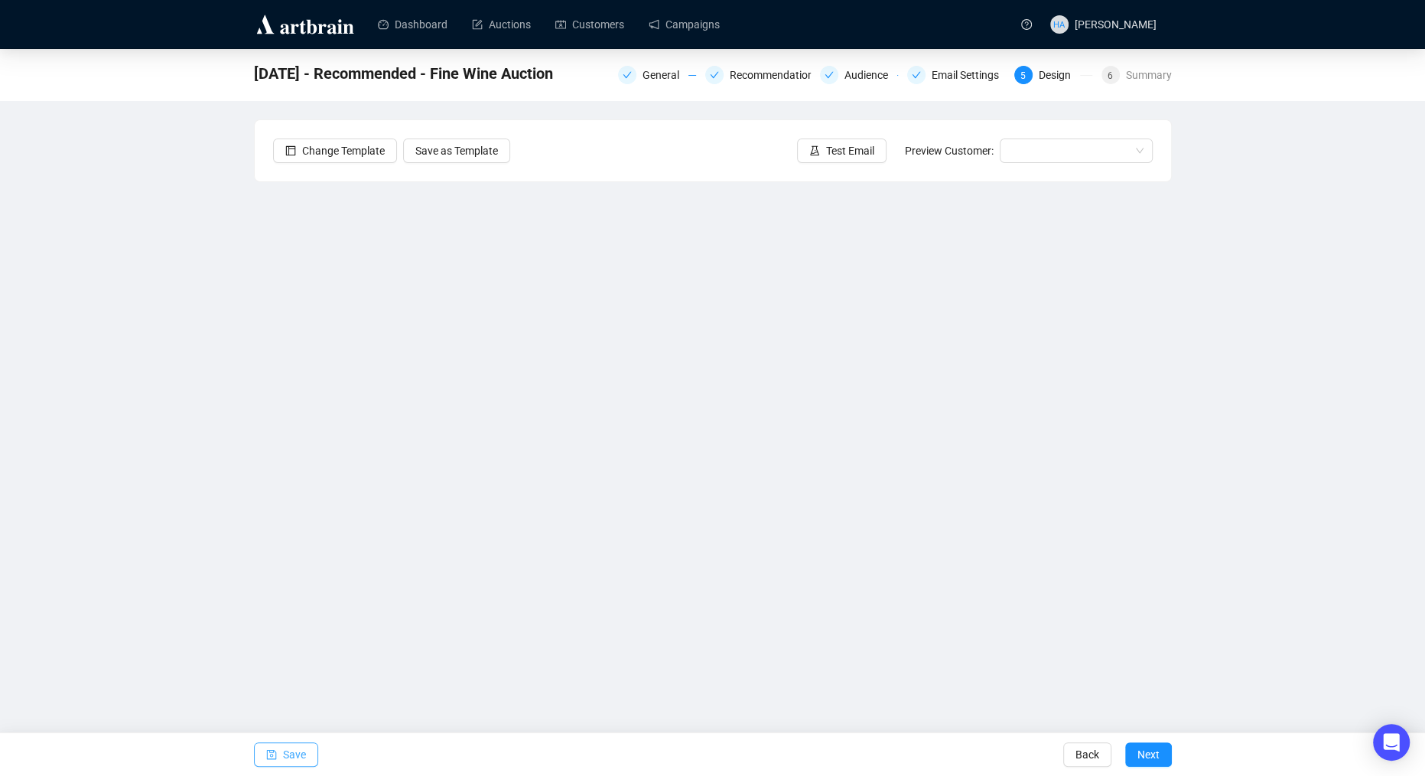
click at [300, 753] on span "Save" at bounding box center [294, 754] width 23 height 43
click at [695, 27] on link "Campaigns" at bounding box center [684, 25] width 71 height 40
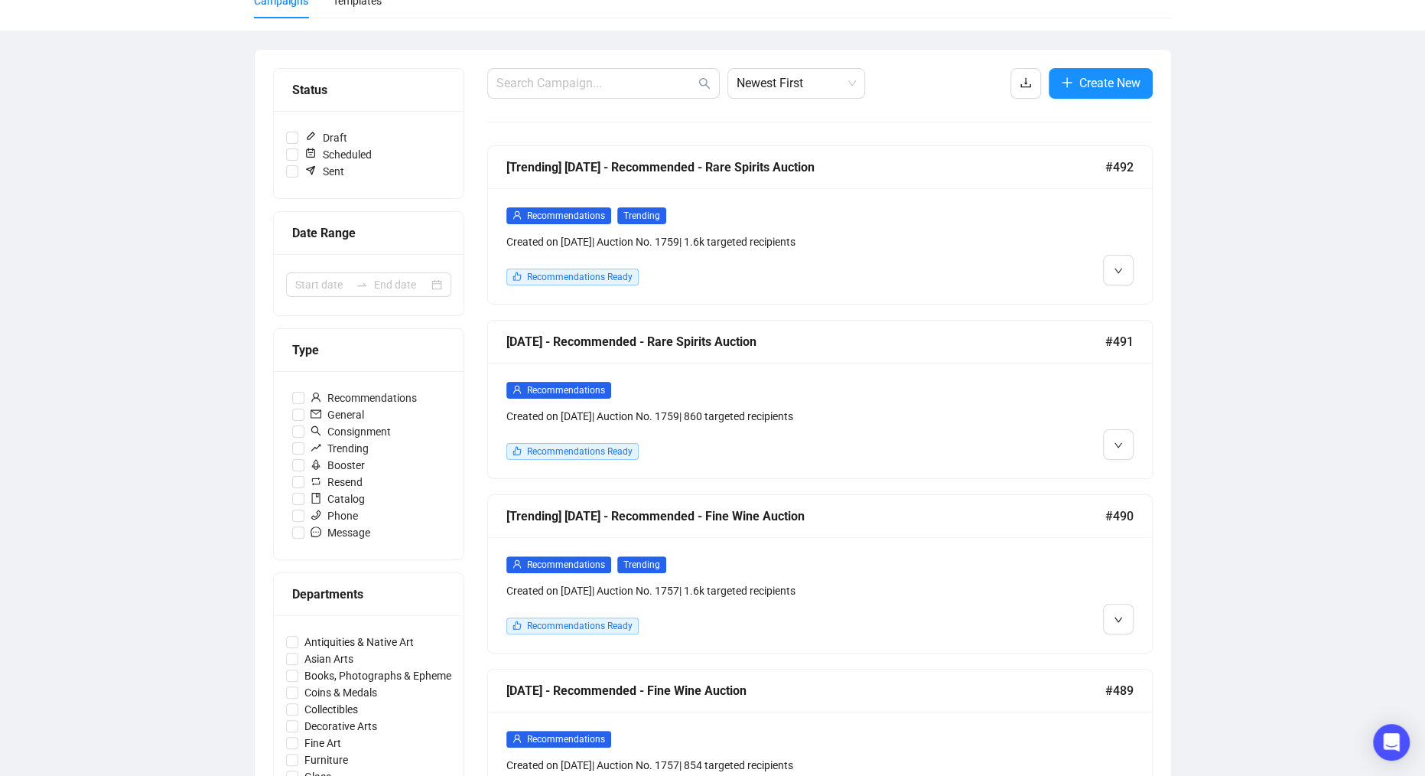
scroll to position [161, 0]
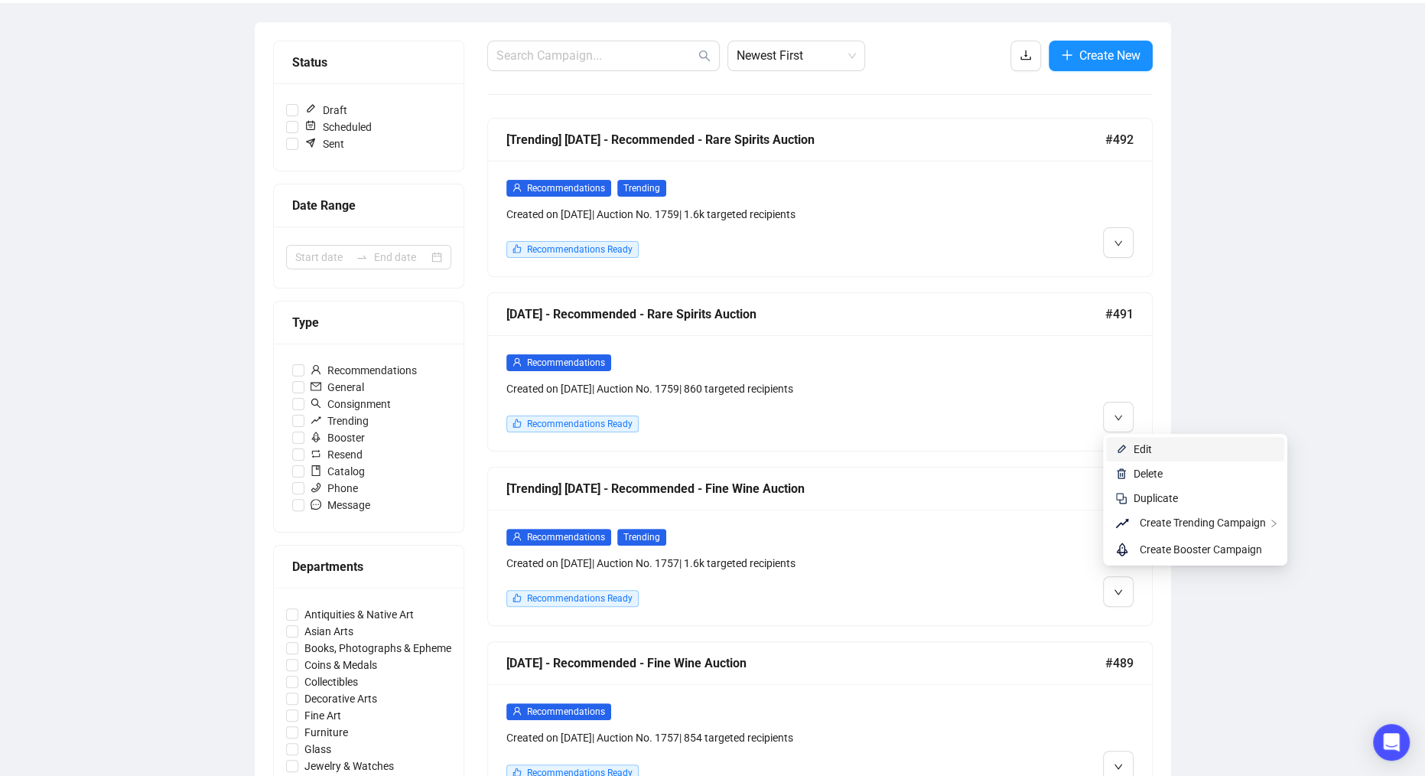
click at [1140, 447] on span "Edit" at bounding box center [1143, 449] width 18 height 12
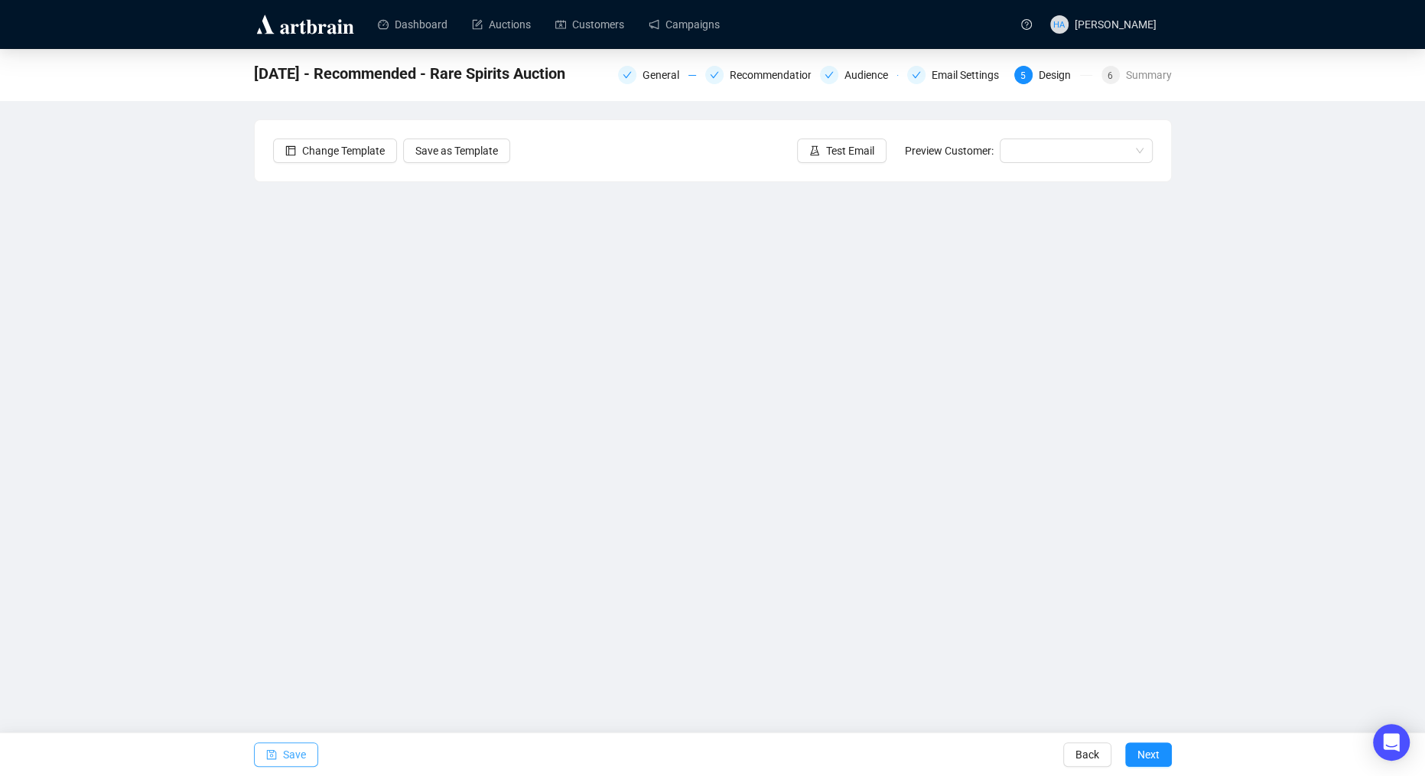
click at [302, 746] on span "Save" at bounding box center [294, 754] width 23 height 43
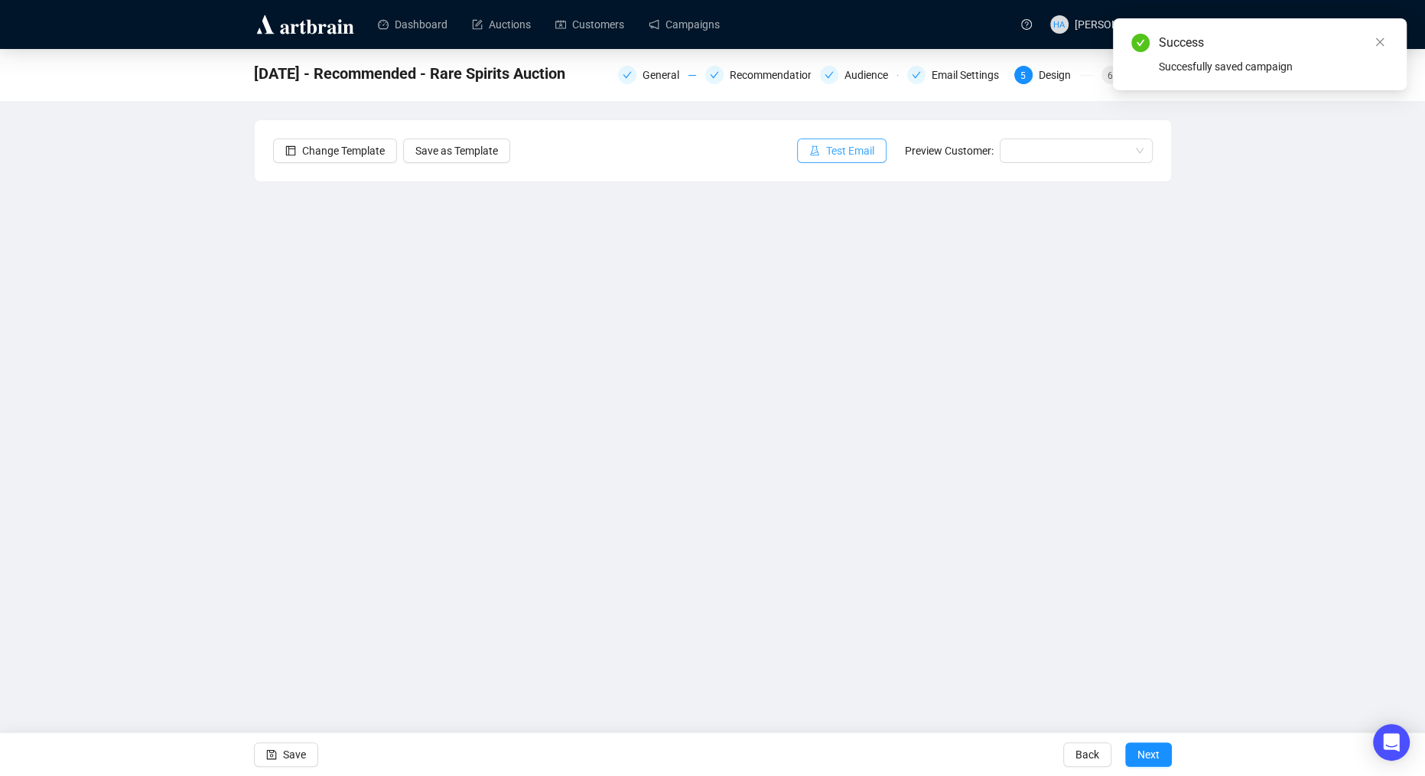
click at [841, 147] on span "Test Email" at bounding box center [850, 150] width 48 height 17
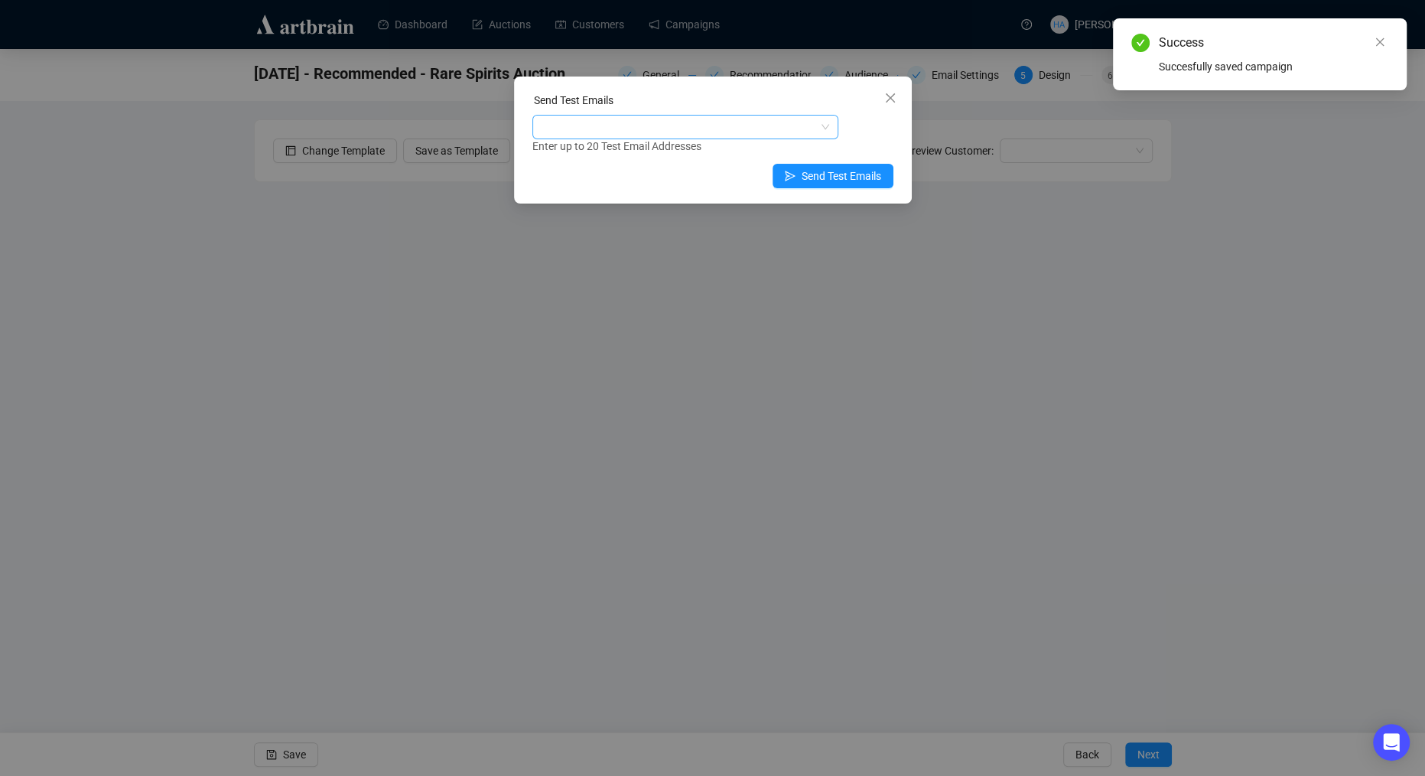
click at [665, 126] on div at bounding box center [677, 126] width 284 height 21
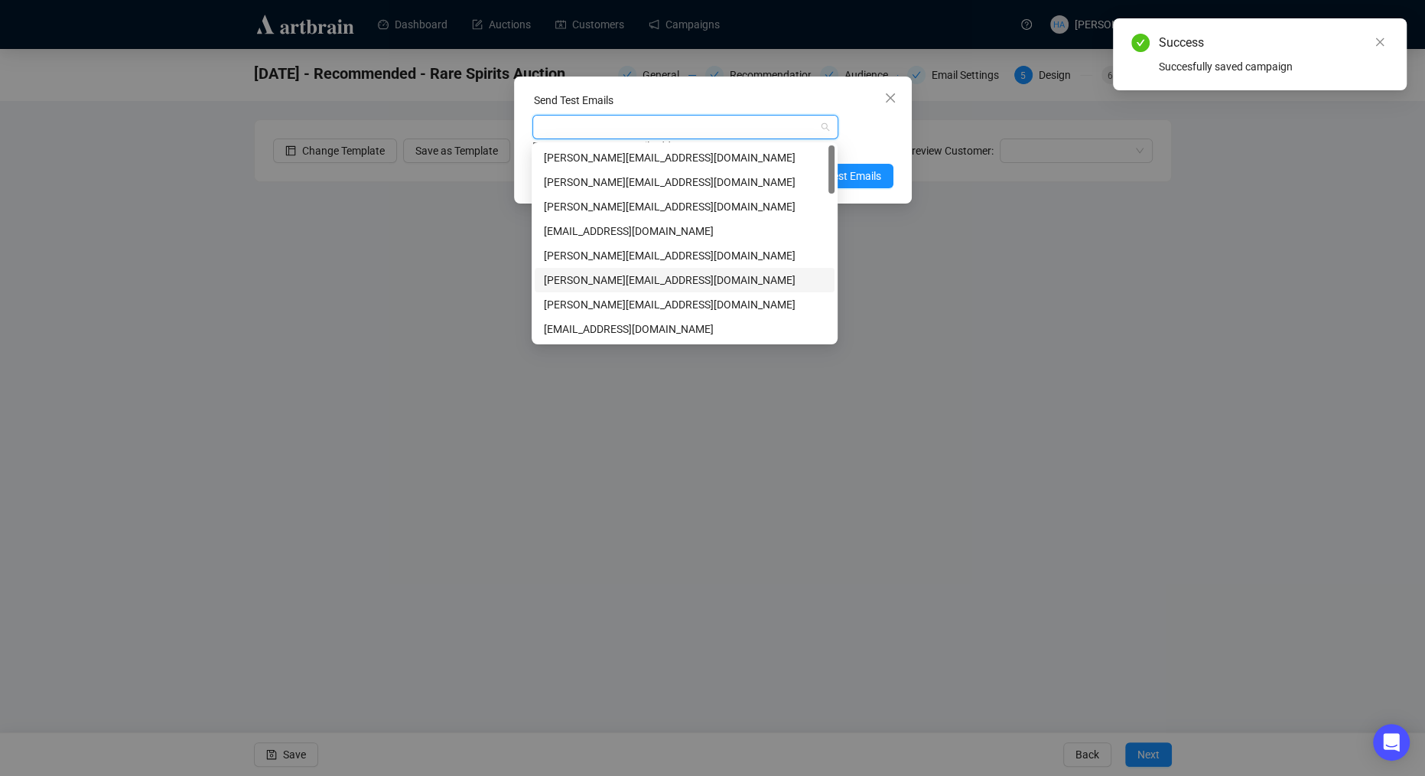
click at [584, 277] on div "[PERSON_NAME][EMAIL_ADDRESS][DOMAIN_NAME]" at bounding box center [684, 280] width 281 height 17
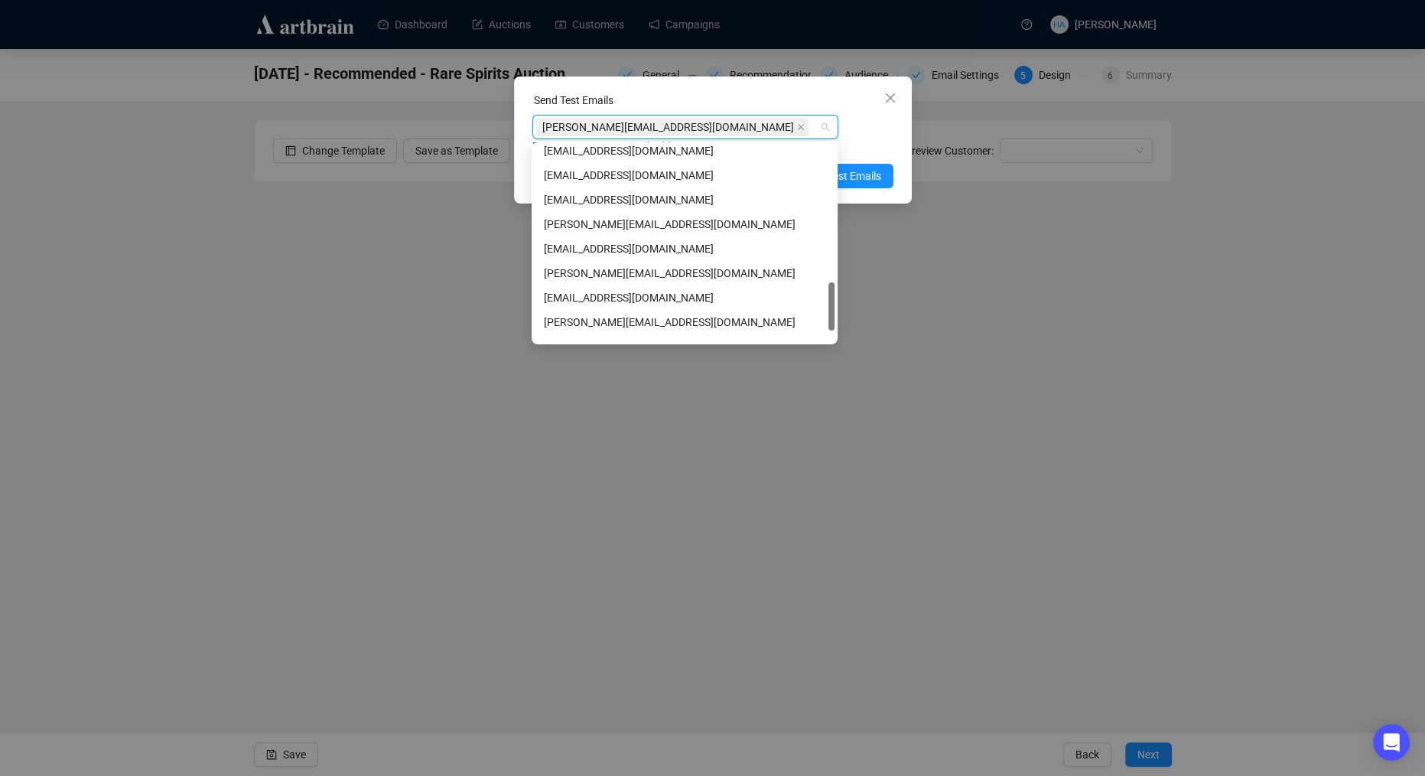
scroll to position [545, 0]
click at [584, 276] on div "[PERSON_NAME][EMAIL_ADDRESS][DOMAIN_NAME]" at bounding box center [684, 273] width 281 height 17
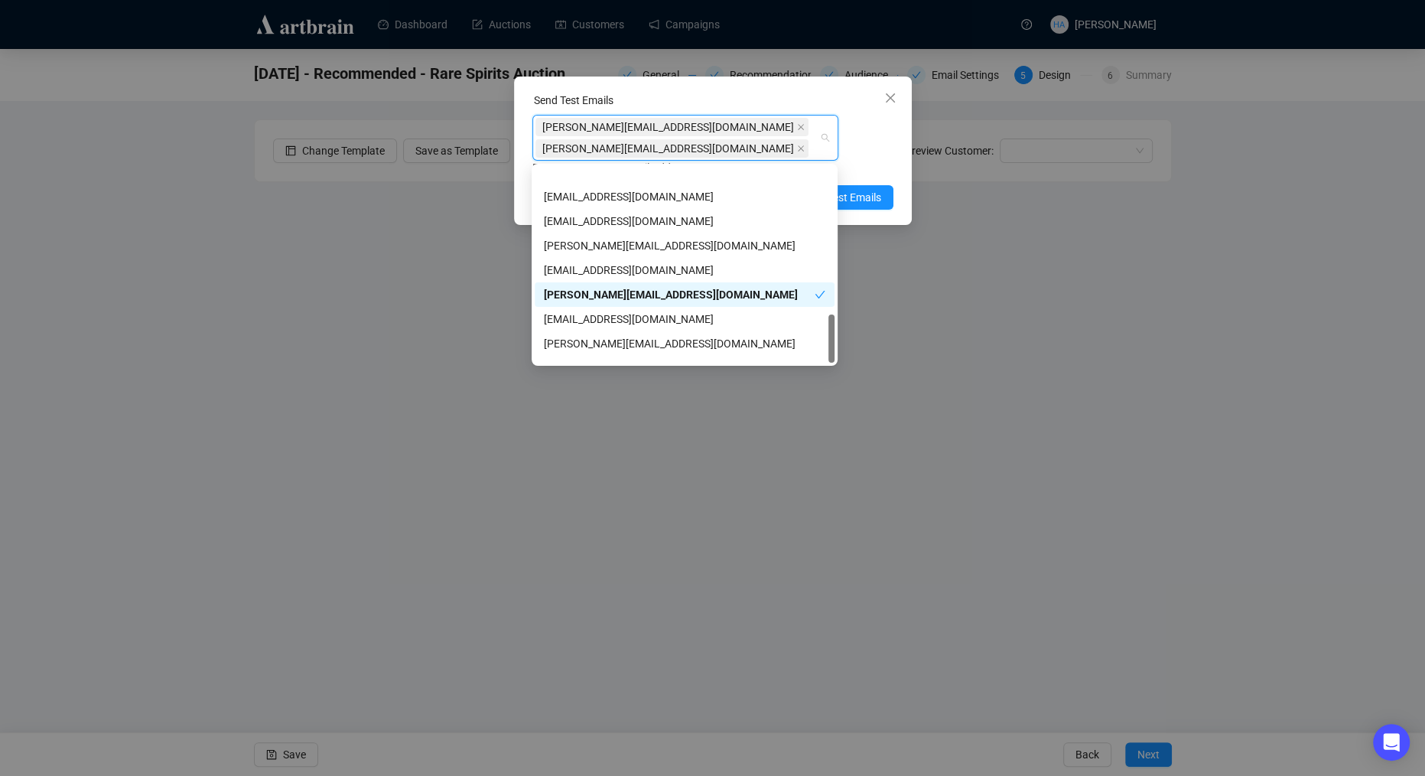
scroll to position [587, 0]
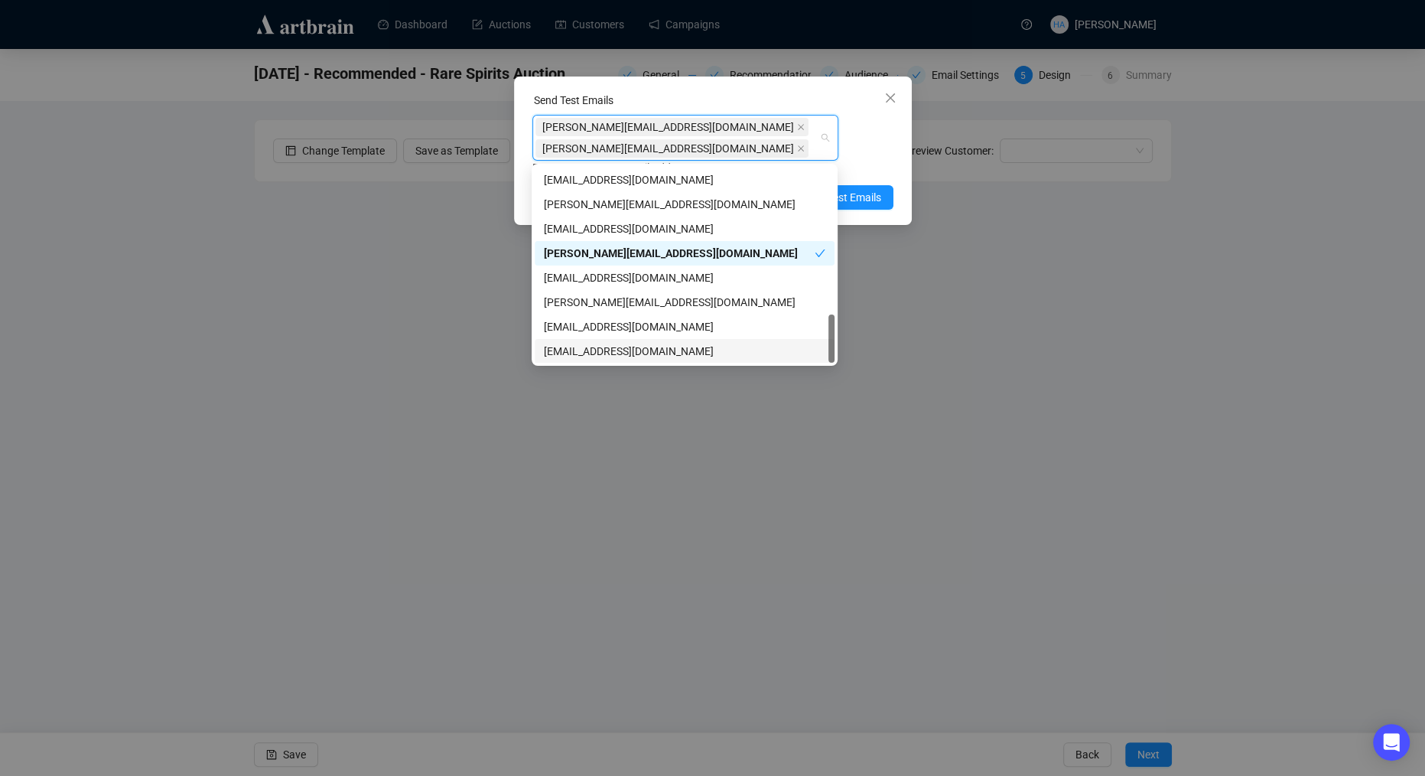
click at [564, 349] on div "[EMAIL_ADDRESS][DOMAIN_NAME]" at bounding box center [684, 351] width 281 height 17
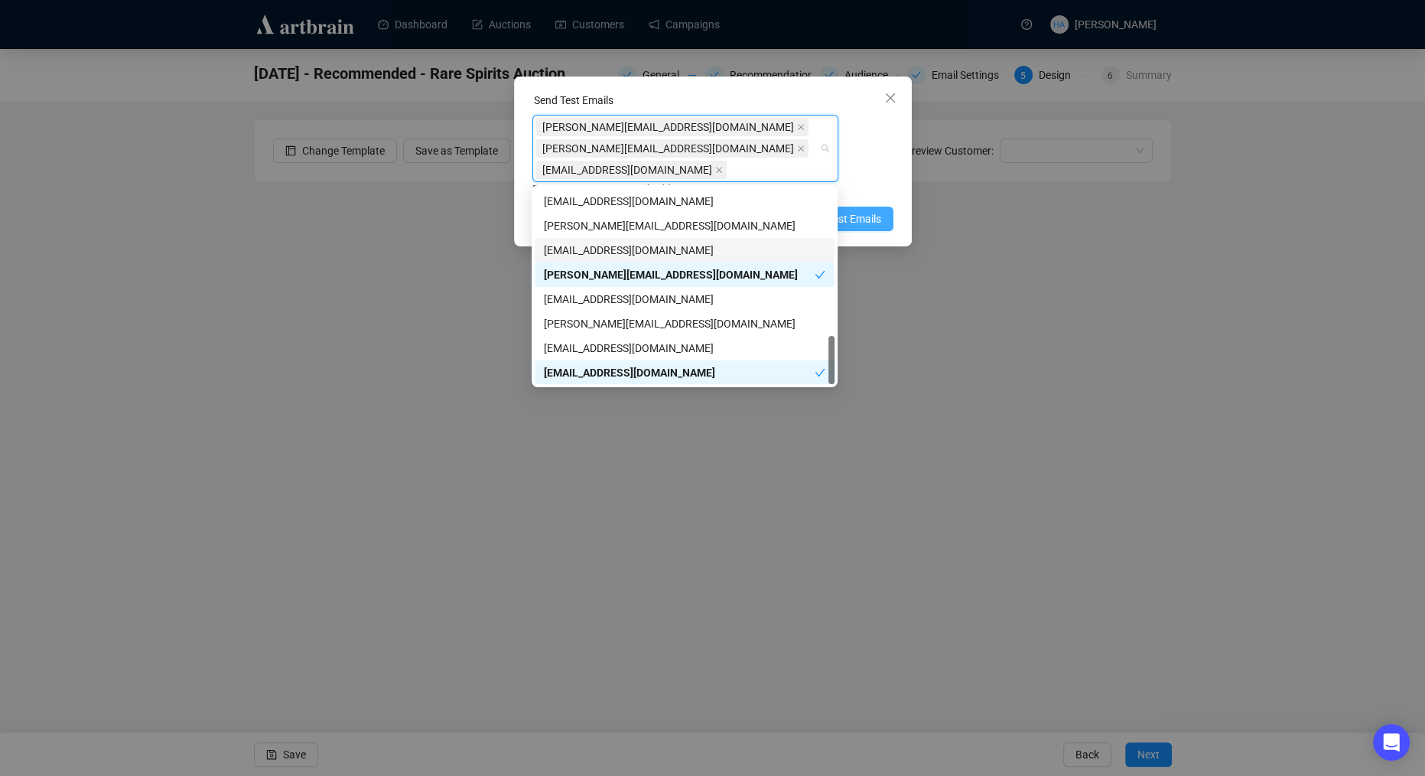
click at [864, 222] on span "Send Test Emails" at bounding box center [842, 218] width 80 height 17
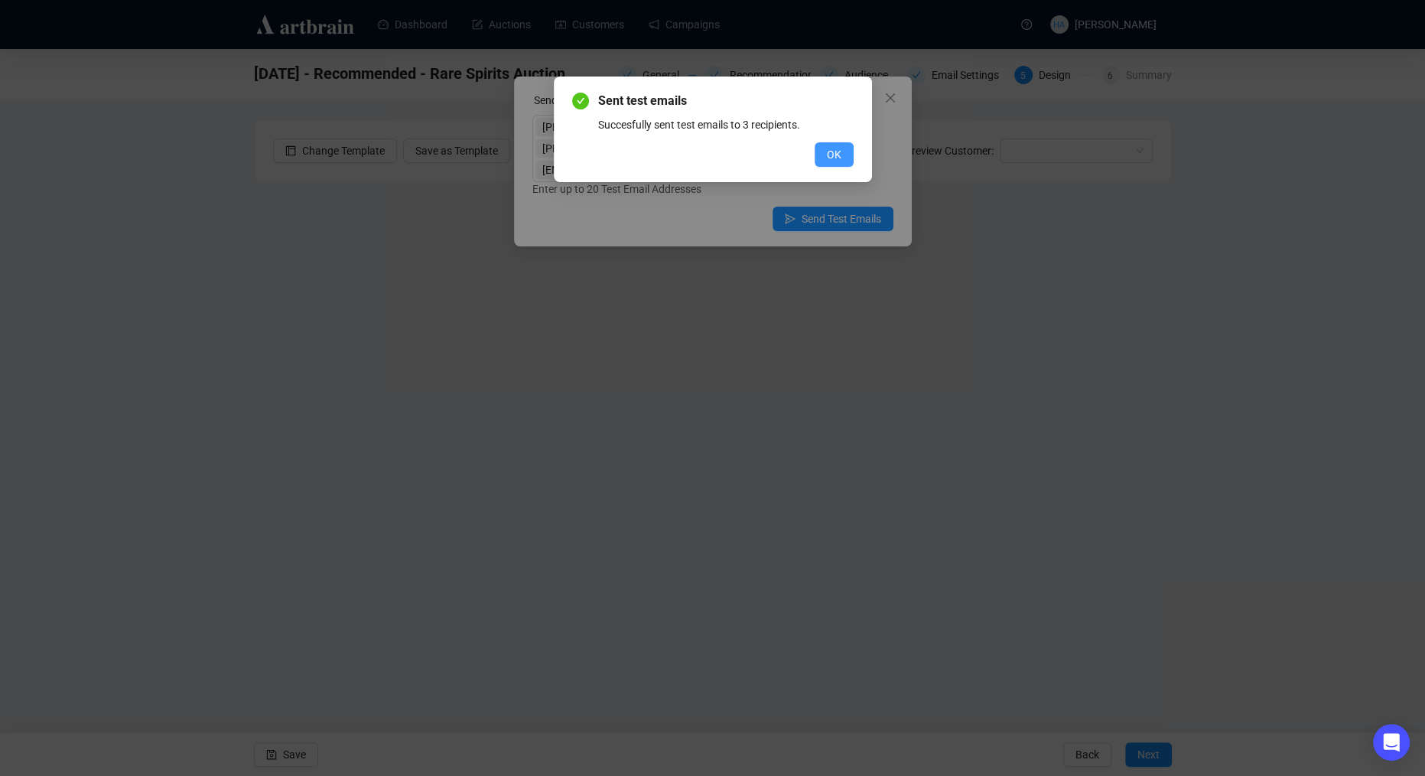
click at [841, 151] on button "OK" at bounding box center [834, 154] width 39 height 24
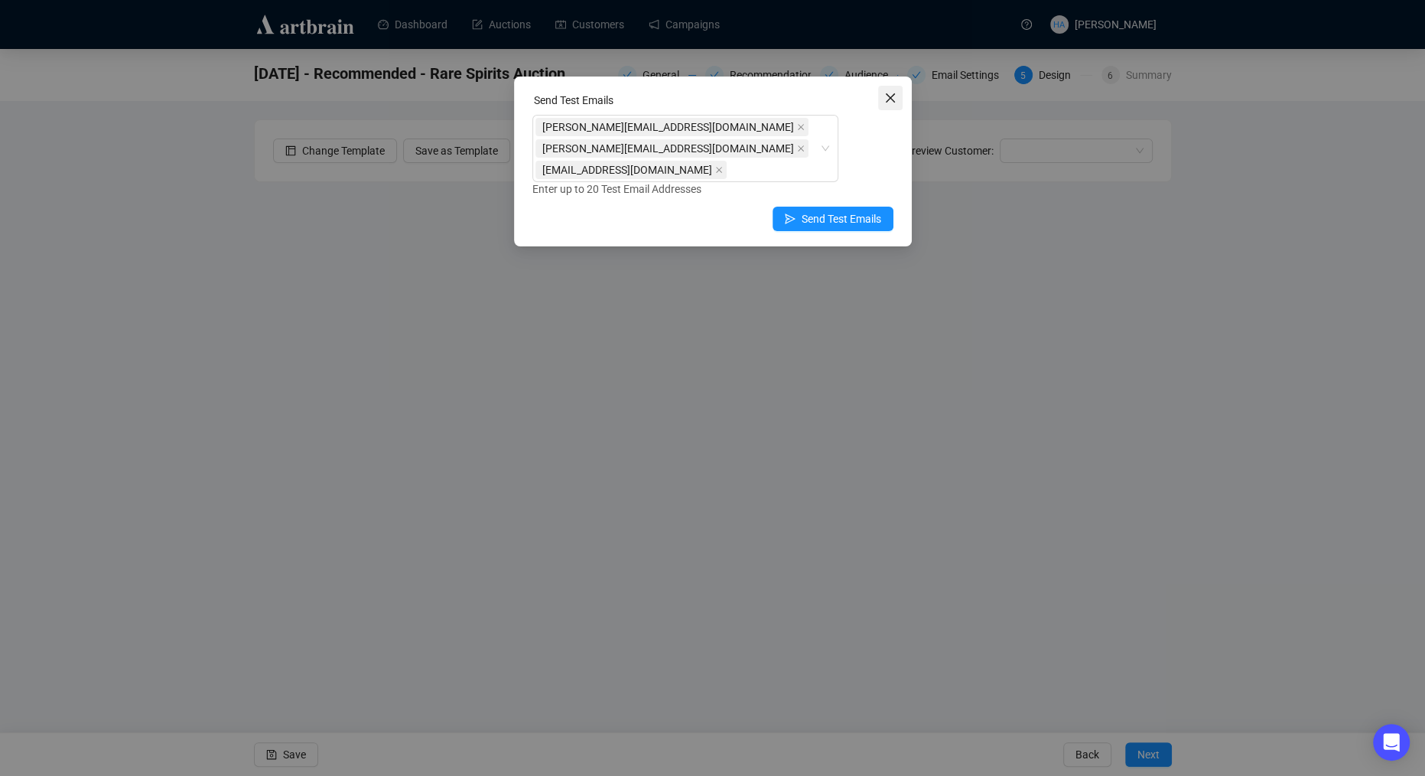
click at [889, 93] on icon "close" at bounding box center [890, 98] width 12 height 12
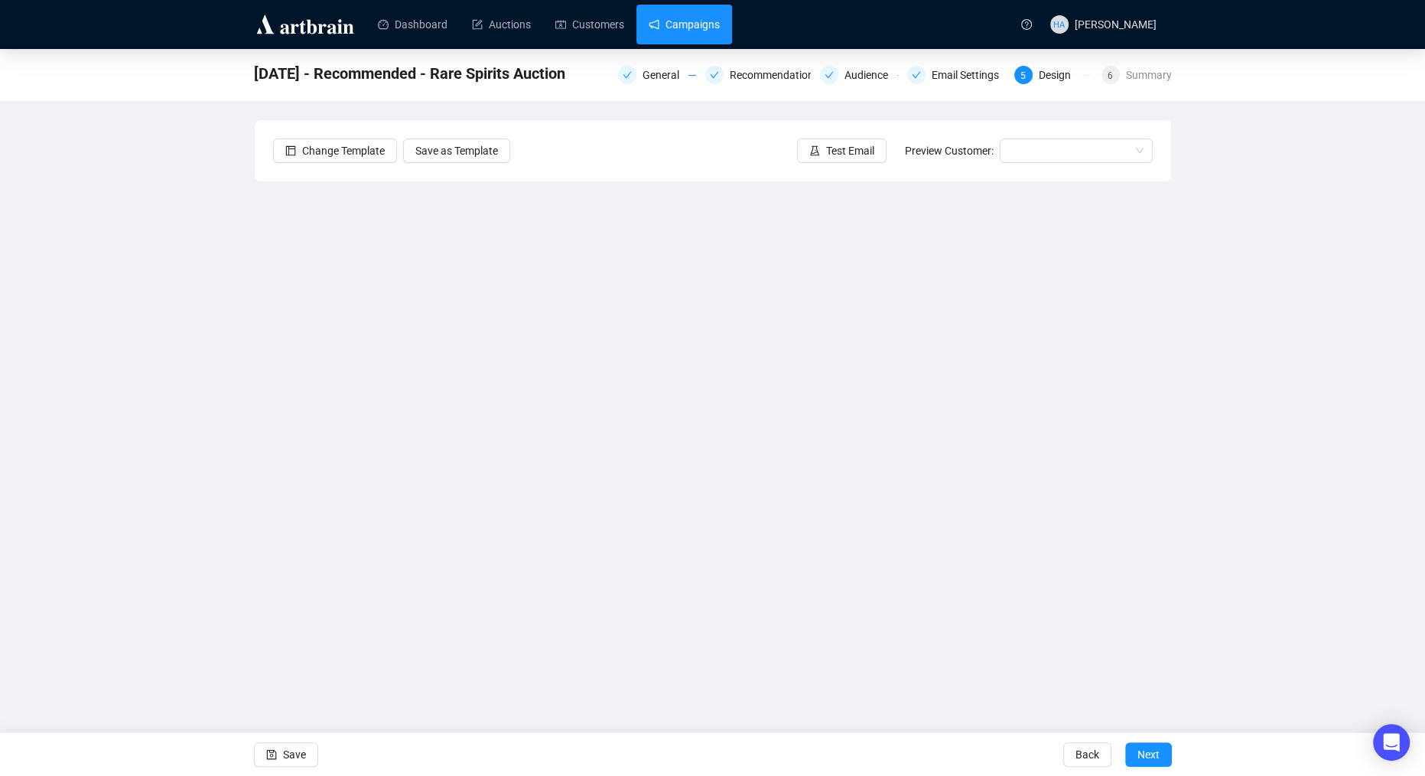
click at [691, 14] on link "Campaigns" at bounding box center [684, 25] width 71 height 40
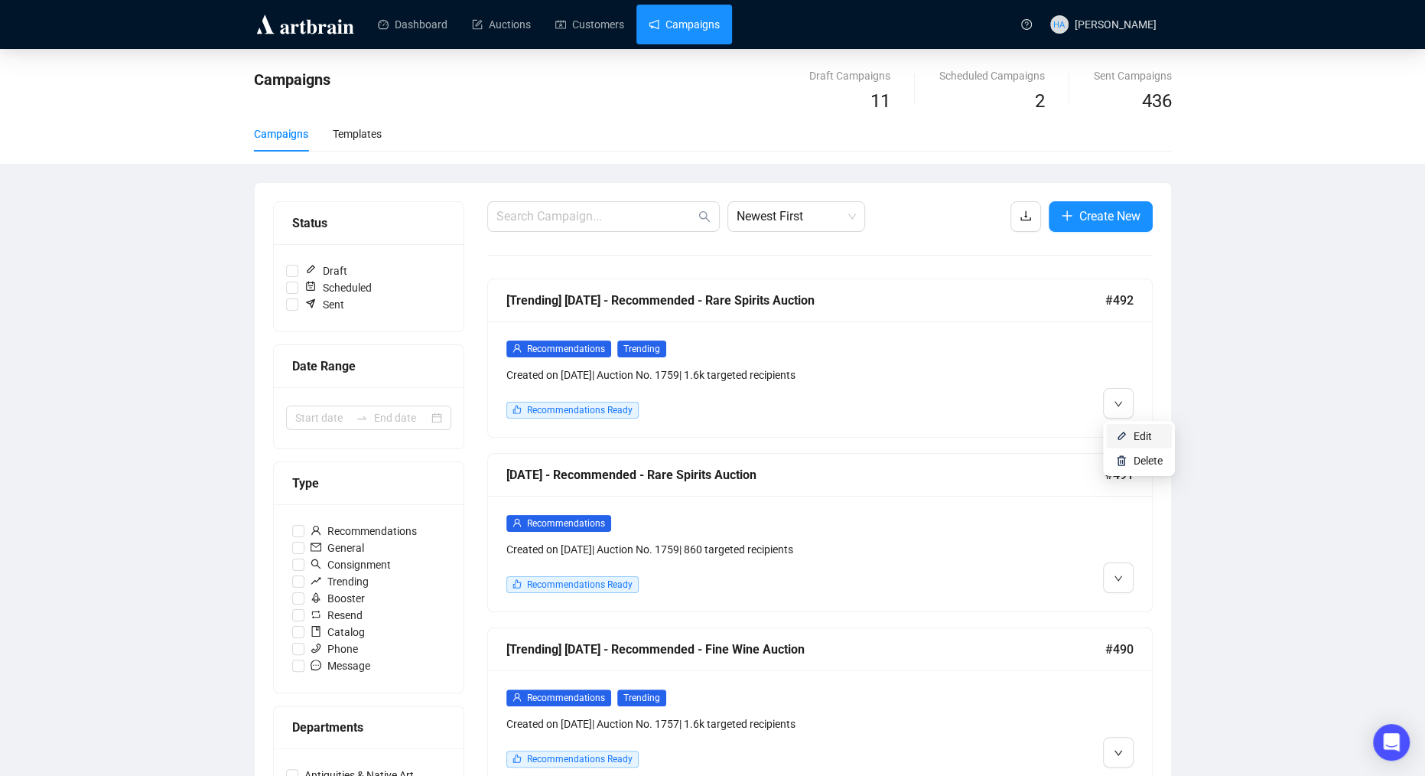
click at [1135, 433] on span "Edit" at bounding box center [1143, 436] width 18 height 12
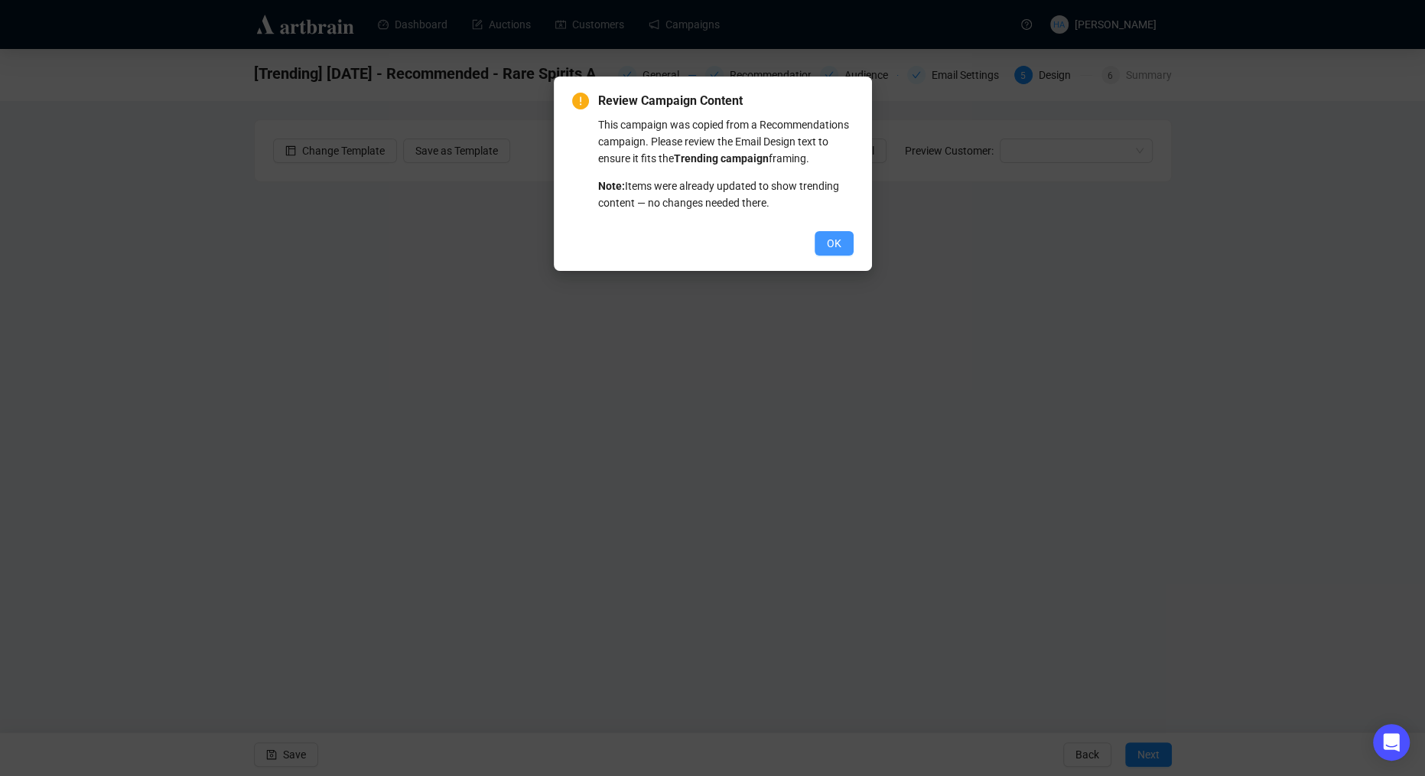
click at [825, 255] on button "OK" at bounding box center [834, 243] width 39 height 24
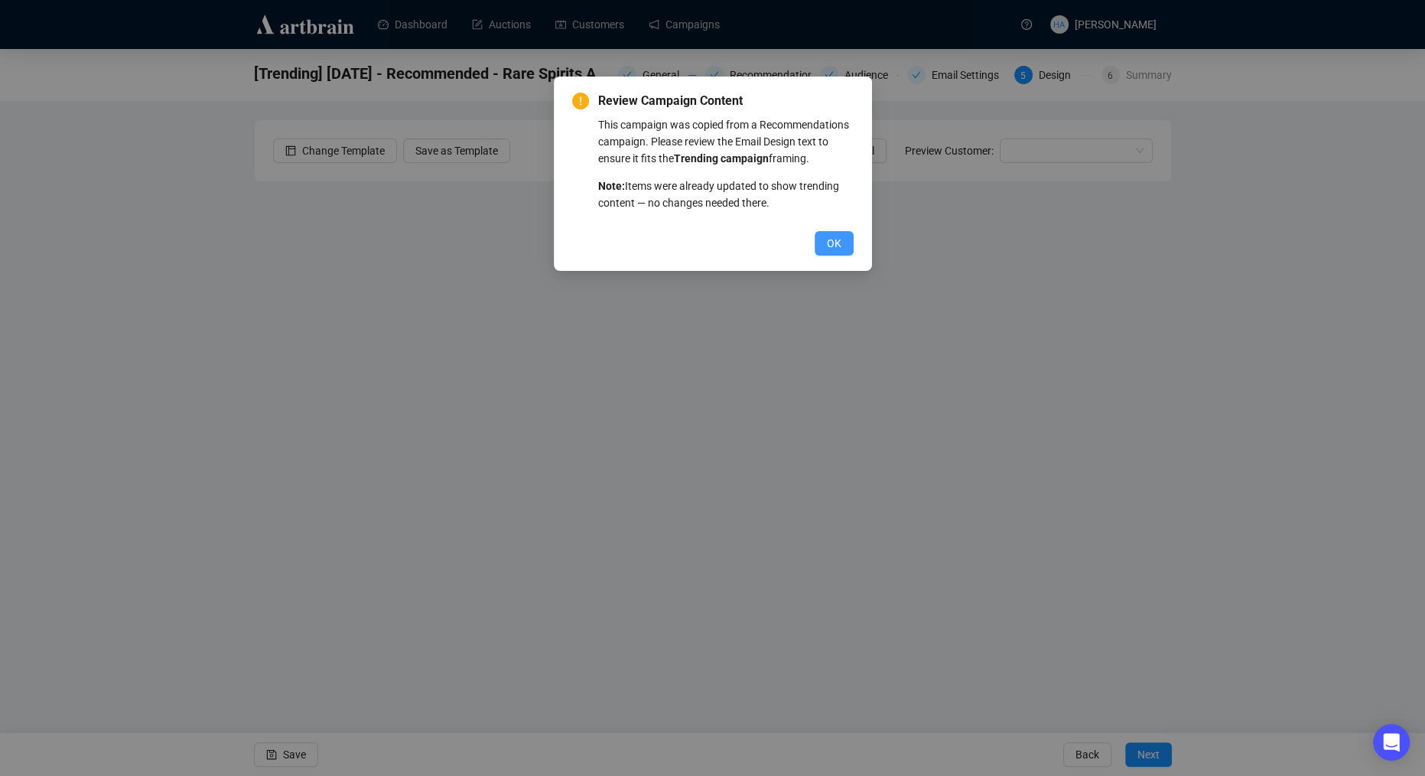
click at [830, 252] on span "OK" at bounding box center [834, 243] width 15 height 17
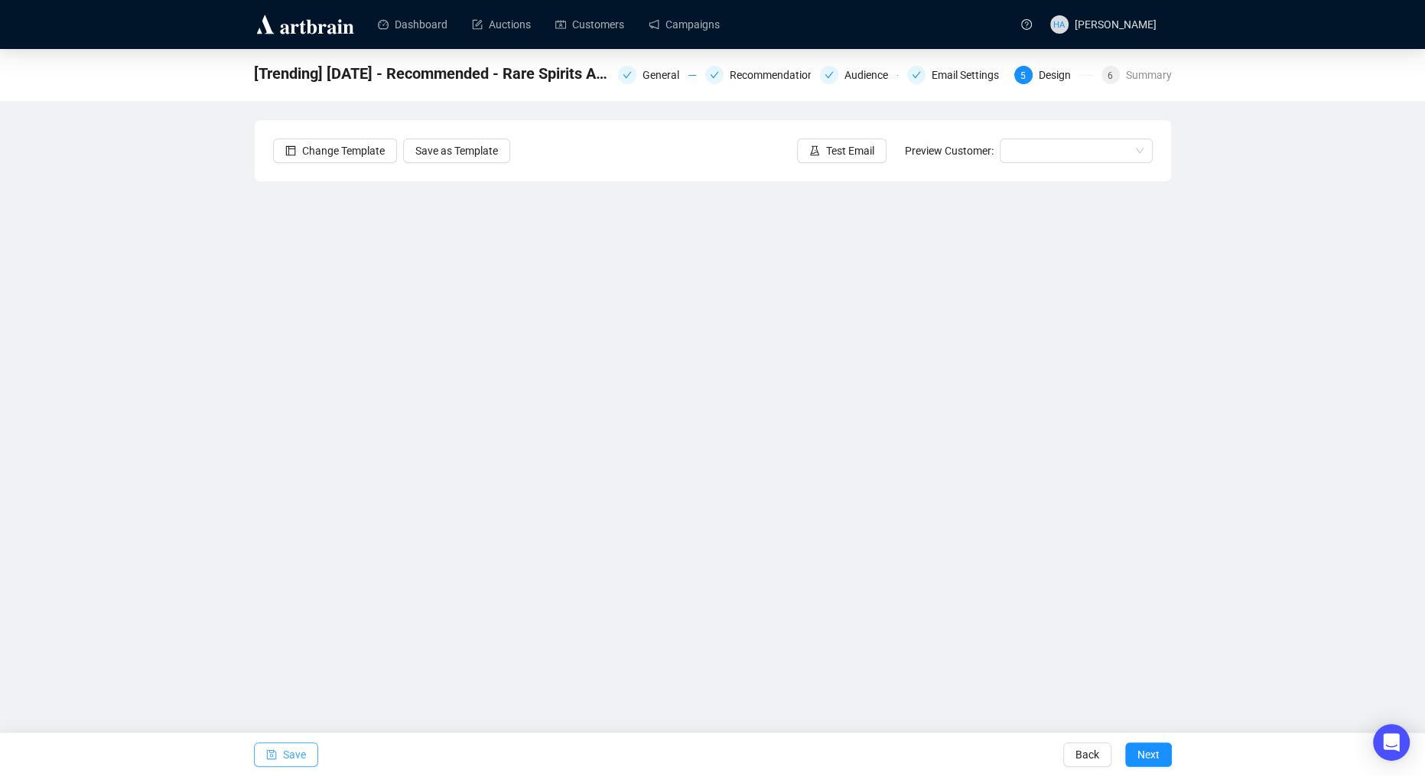
click at [295, 753] on span "Save" at bounding box center [294, 754] width 23 height 43
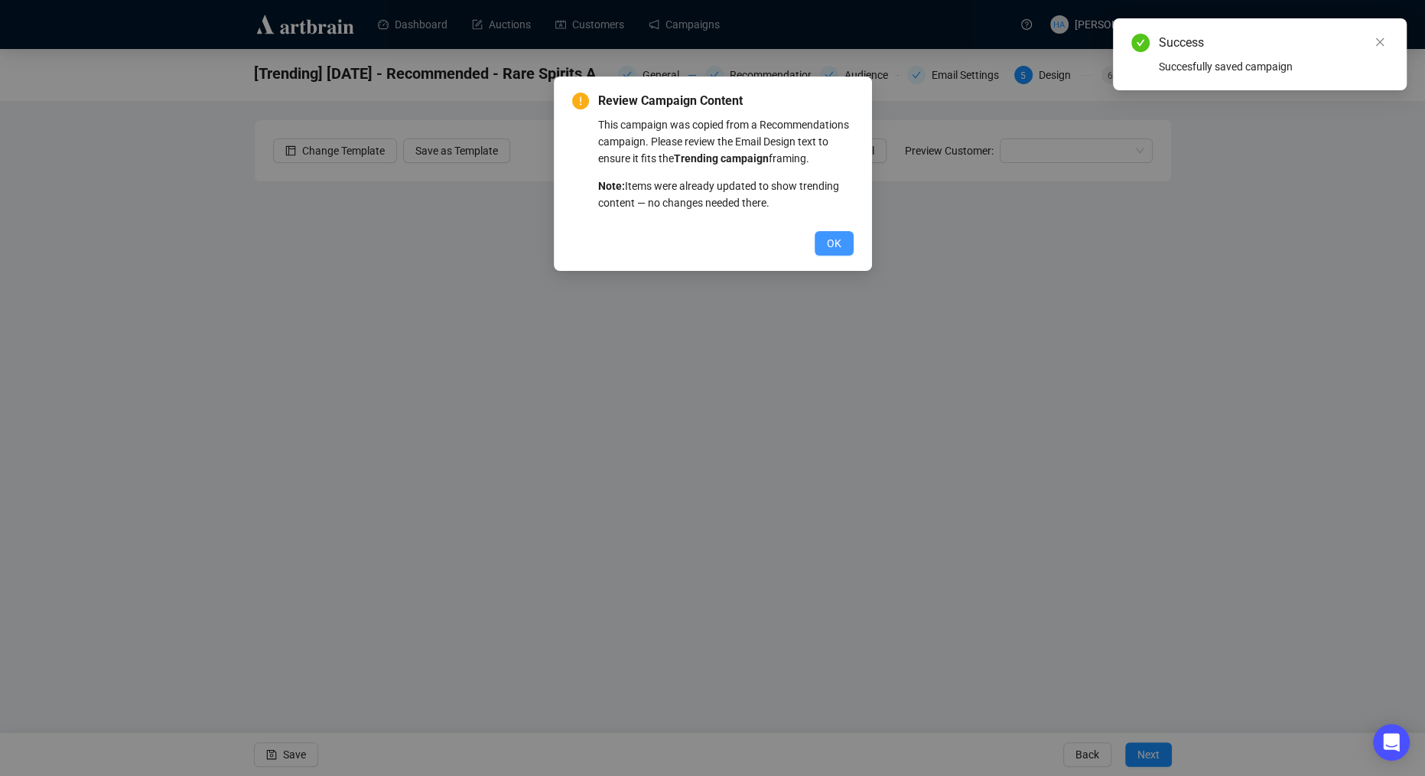
click at [831, 252] on span "OK" at bounding box center [834, 243] width 15 height 17
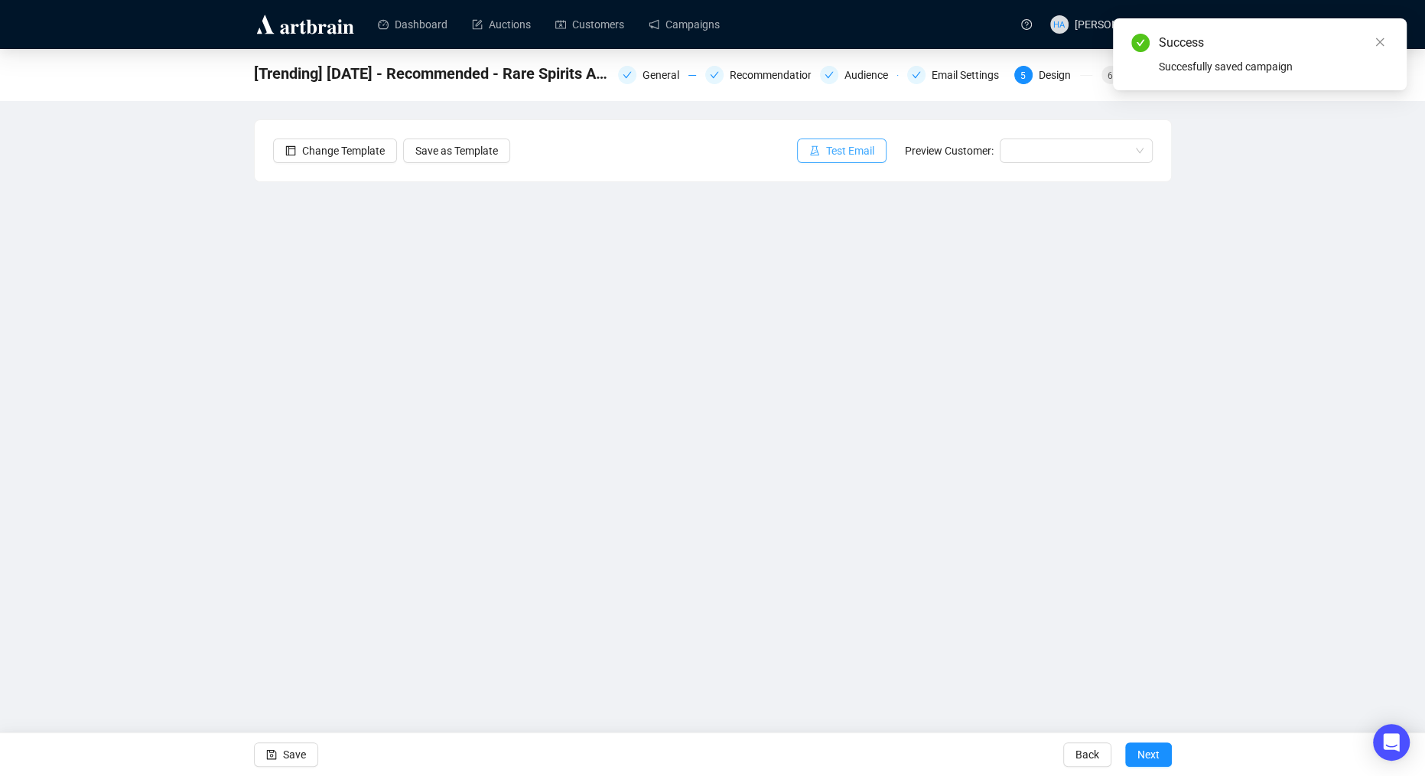
click at [843, 154] on span "Test Email" at bounding box center [850, 150] width 48 height 17
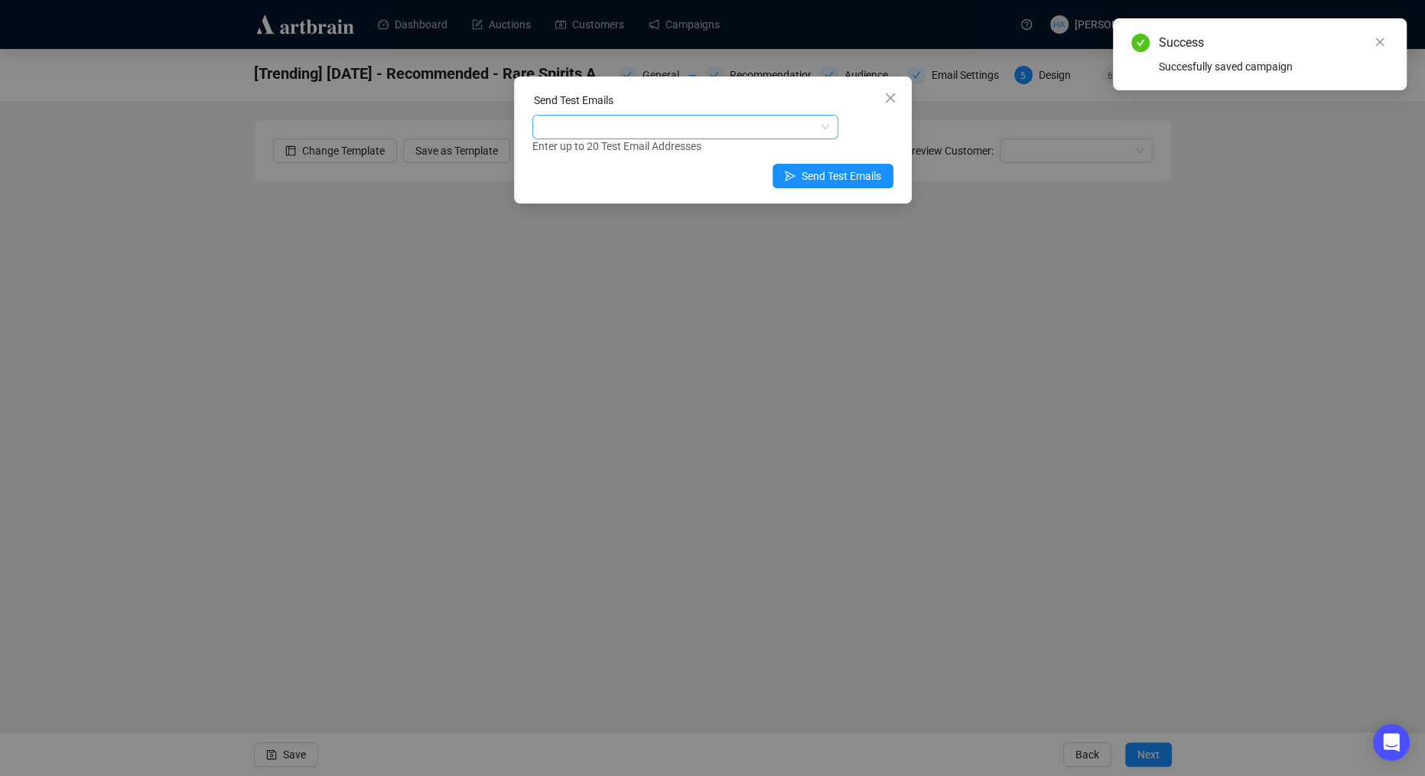
click at [633, 136] on div at bounding box center [677, 126] width 284 height 21
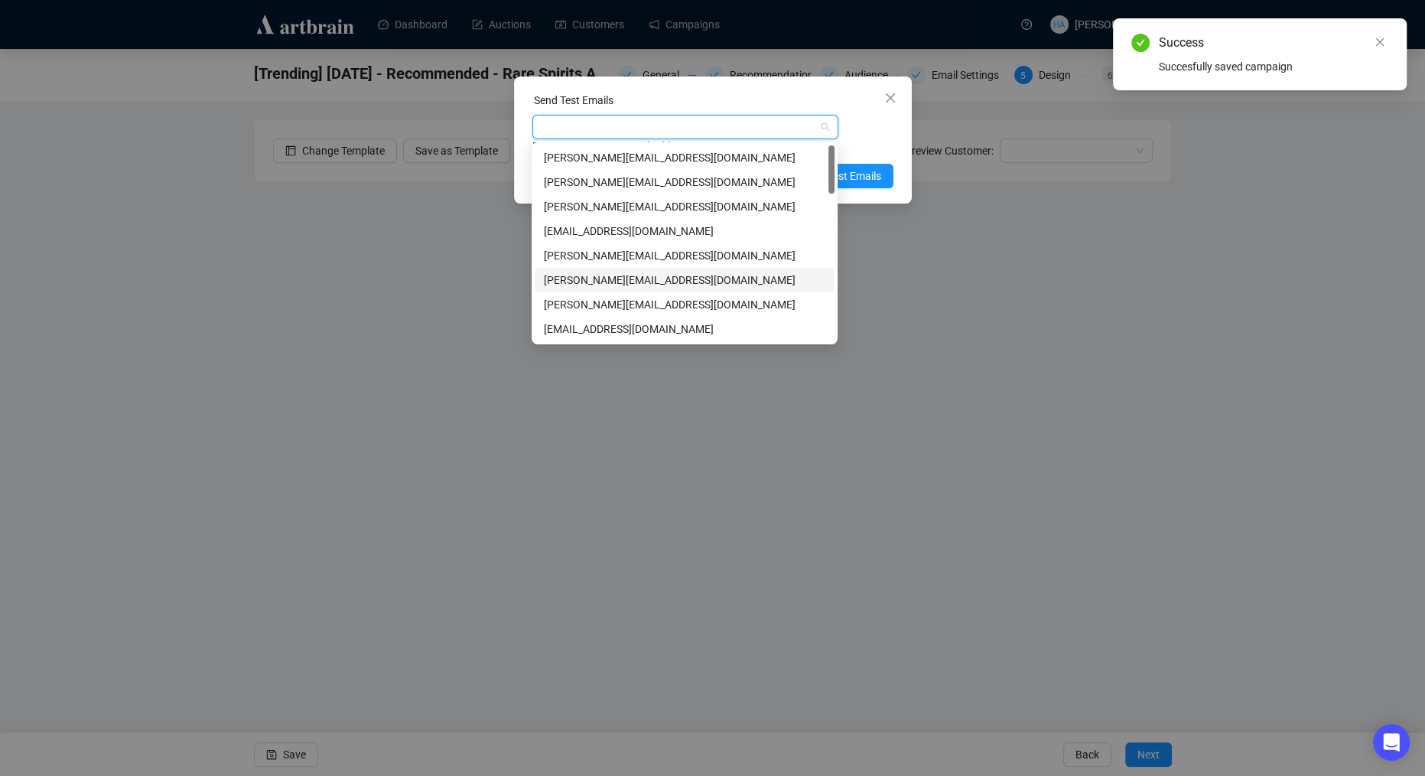
click at [562, 278] on div "[PERSON_NAME][EMAIL_ADDRESS][DOMAIN_NAME]" at bounding box center [684, 280] width 281 height 17
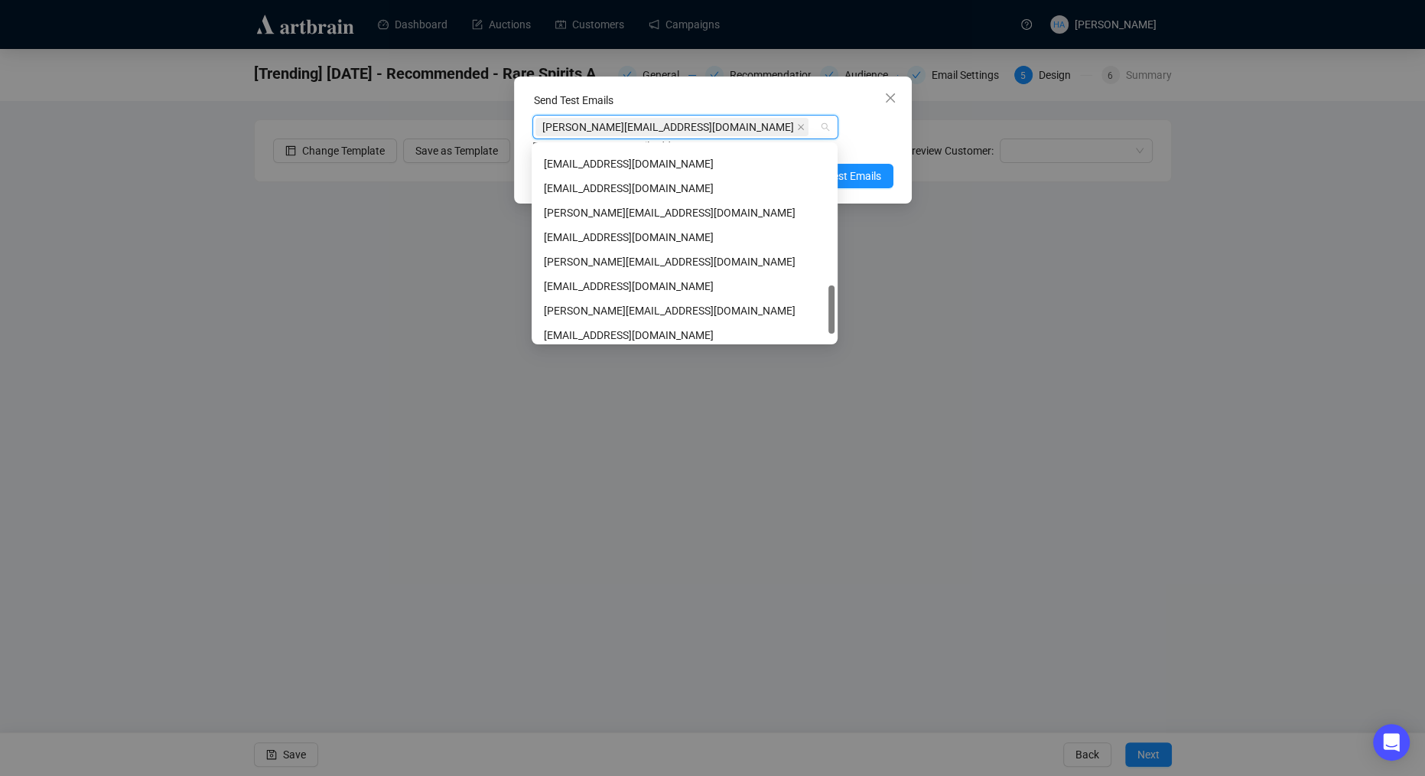
scroll to position [587, 0]
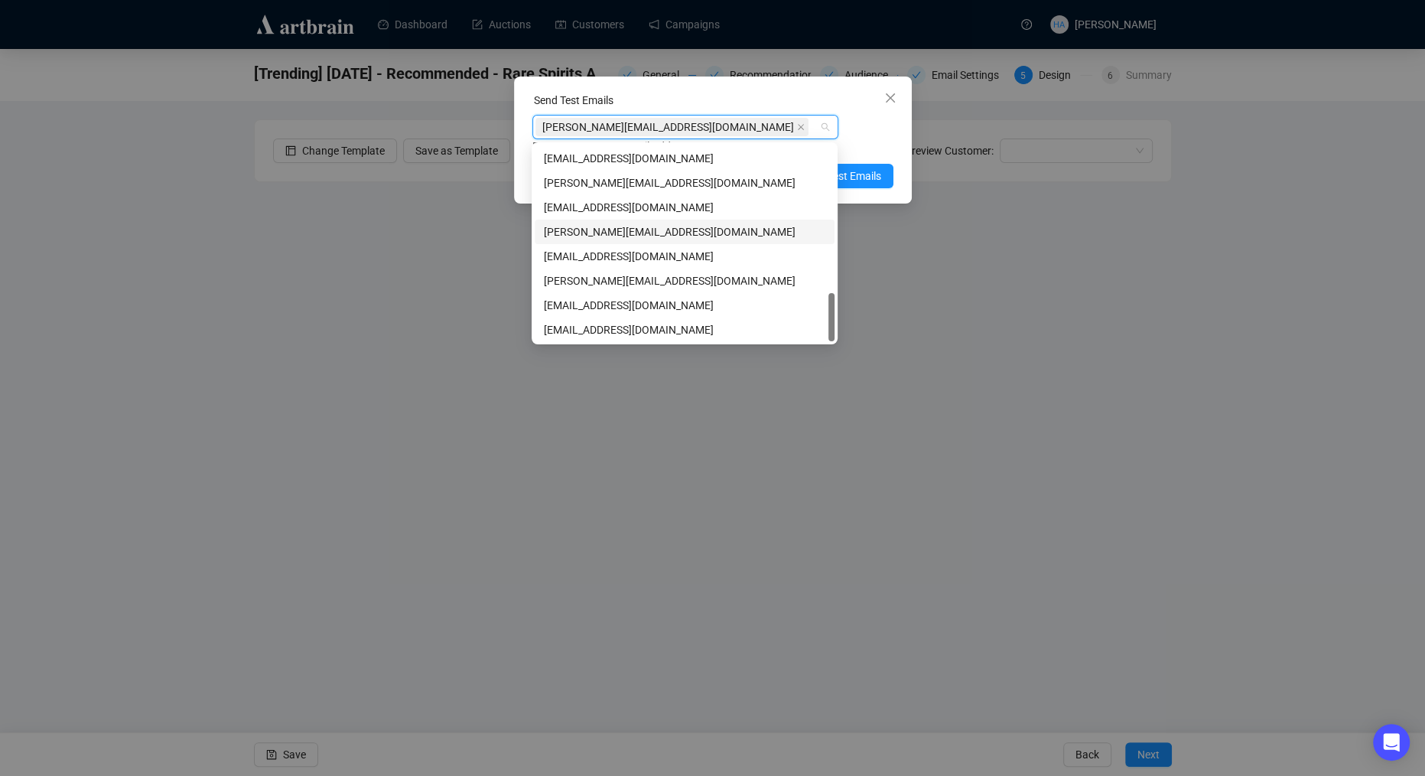
click at [570, 226] on div "[PERSON_NAME][EMAIL_ADDRESS][DOMAIN_NAME]" at bounding box center [684, 231] width 281 height 17
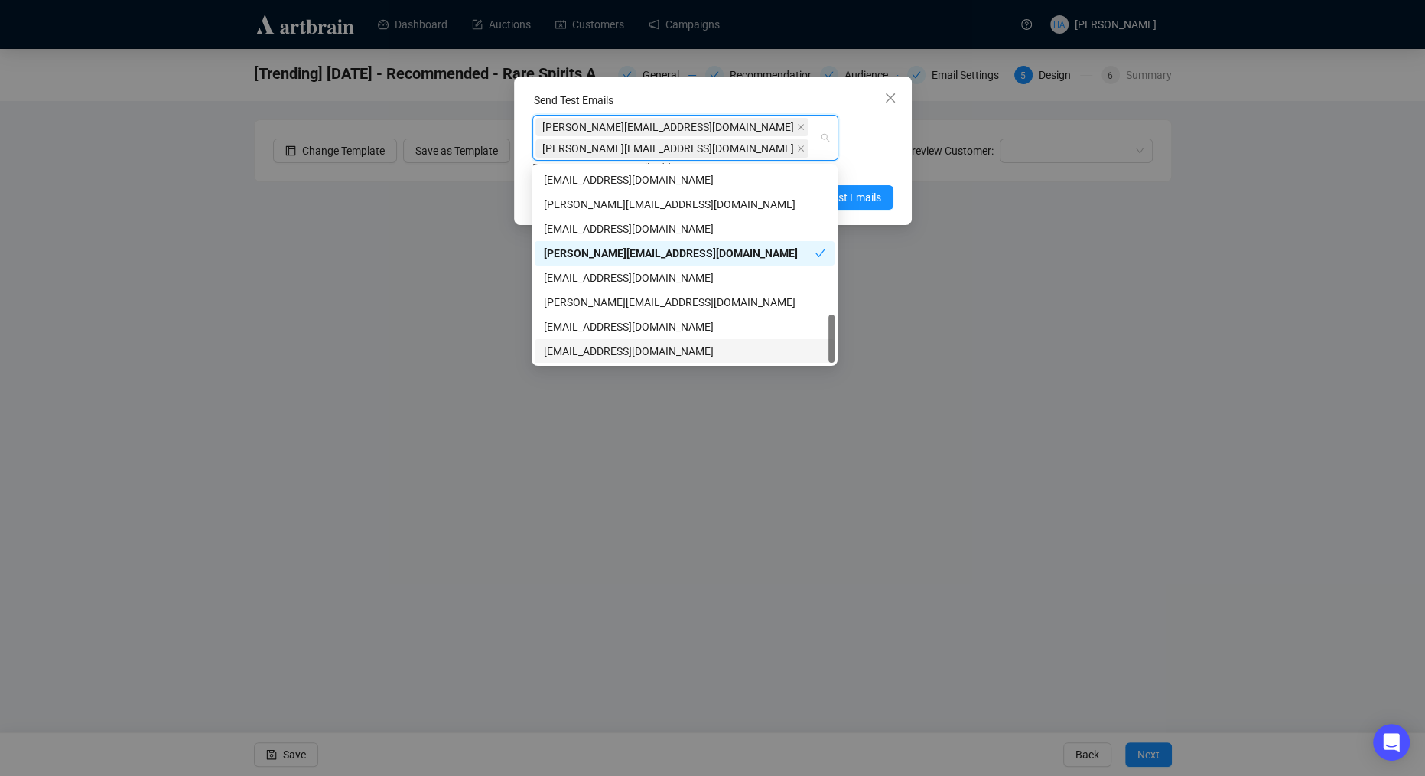
click at [568, 352] on div "[EMAIL_ADDRESS][DOMAIN_NAME]" at bounding box center [684, 351] width 281 height 17
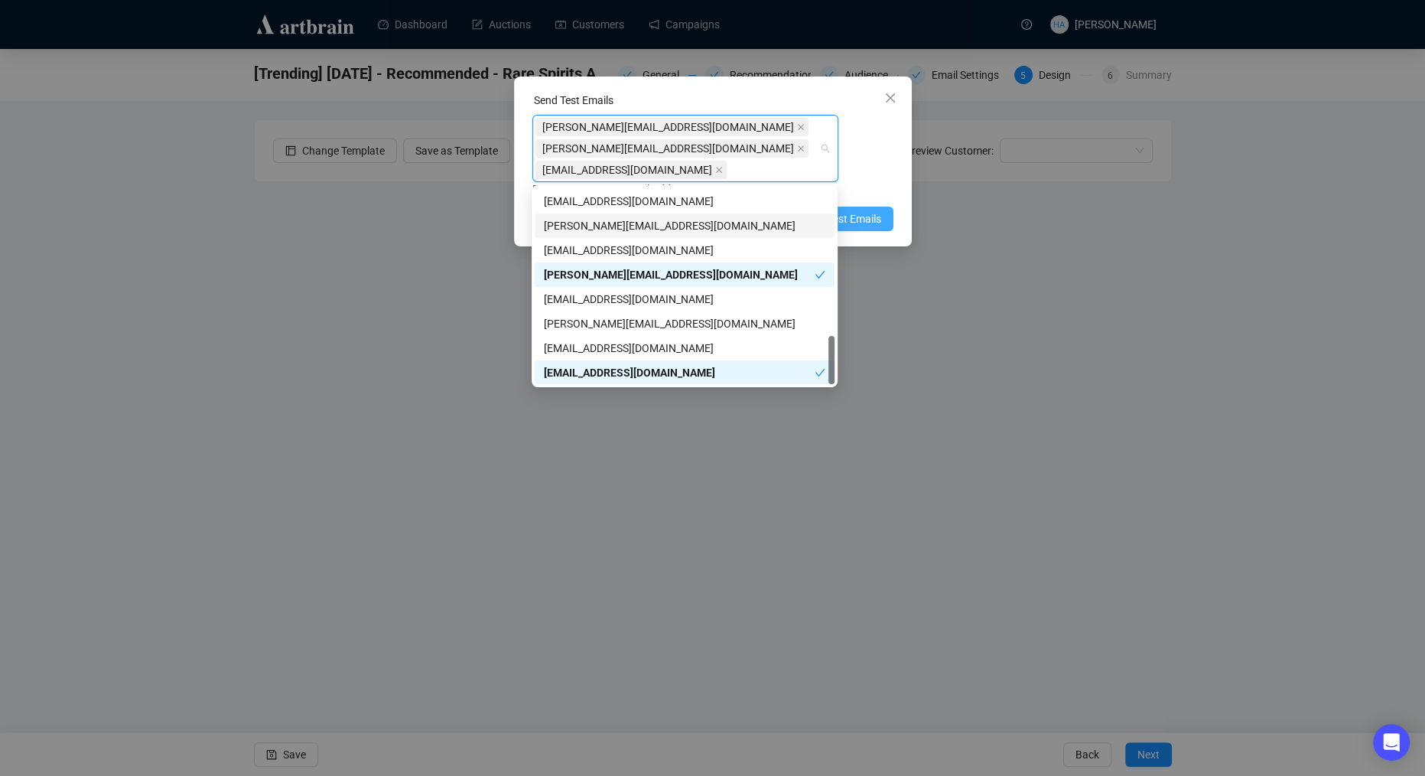
click at [865, 209] on button "Send Test Emails" at bounding box center [833, 219] width 121 height 24
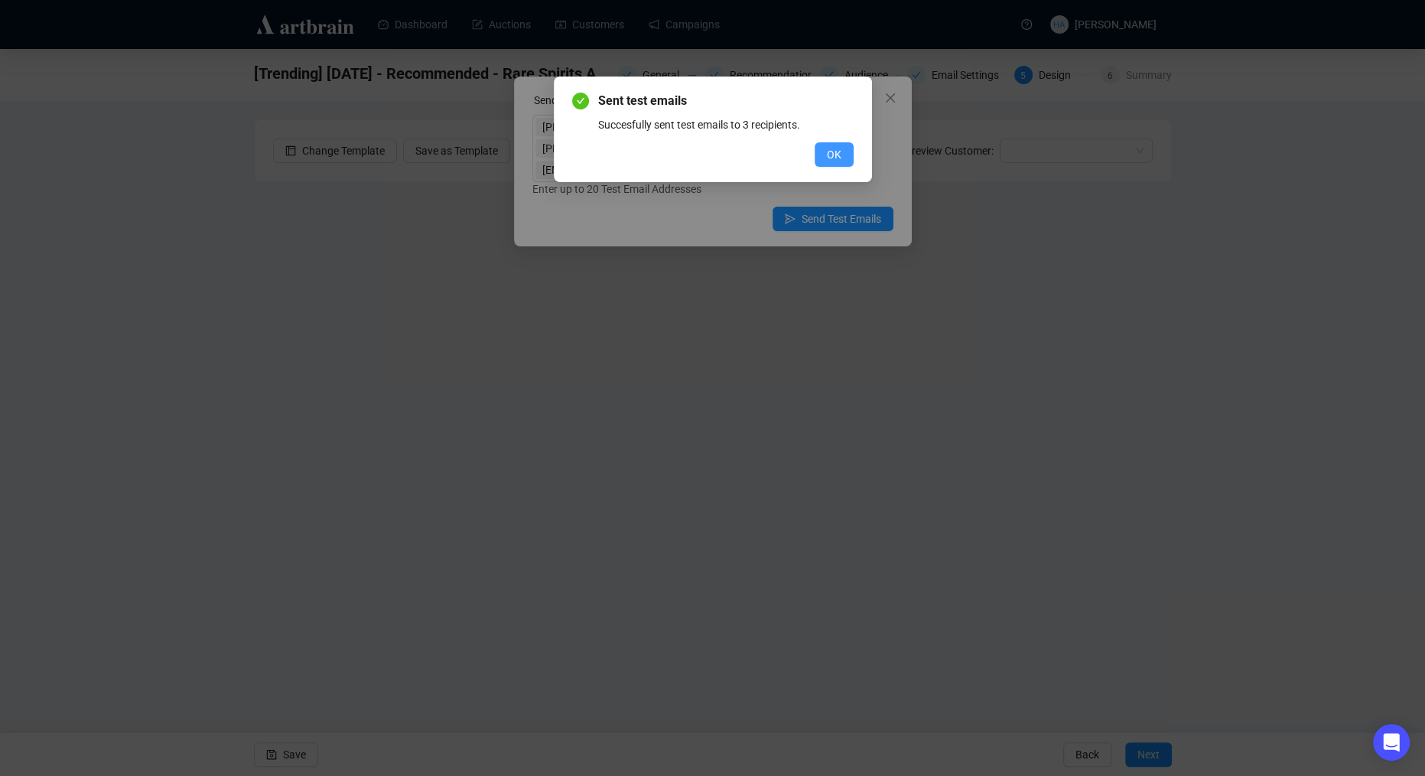
click at [828, 161] on span "OK" at bounding box center [834, 154] width 15 height 17
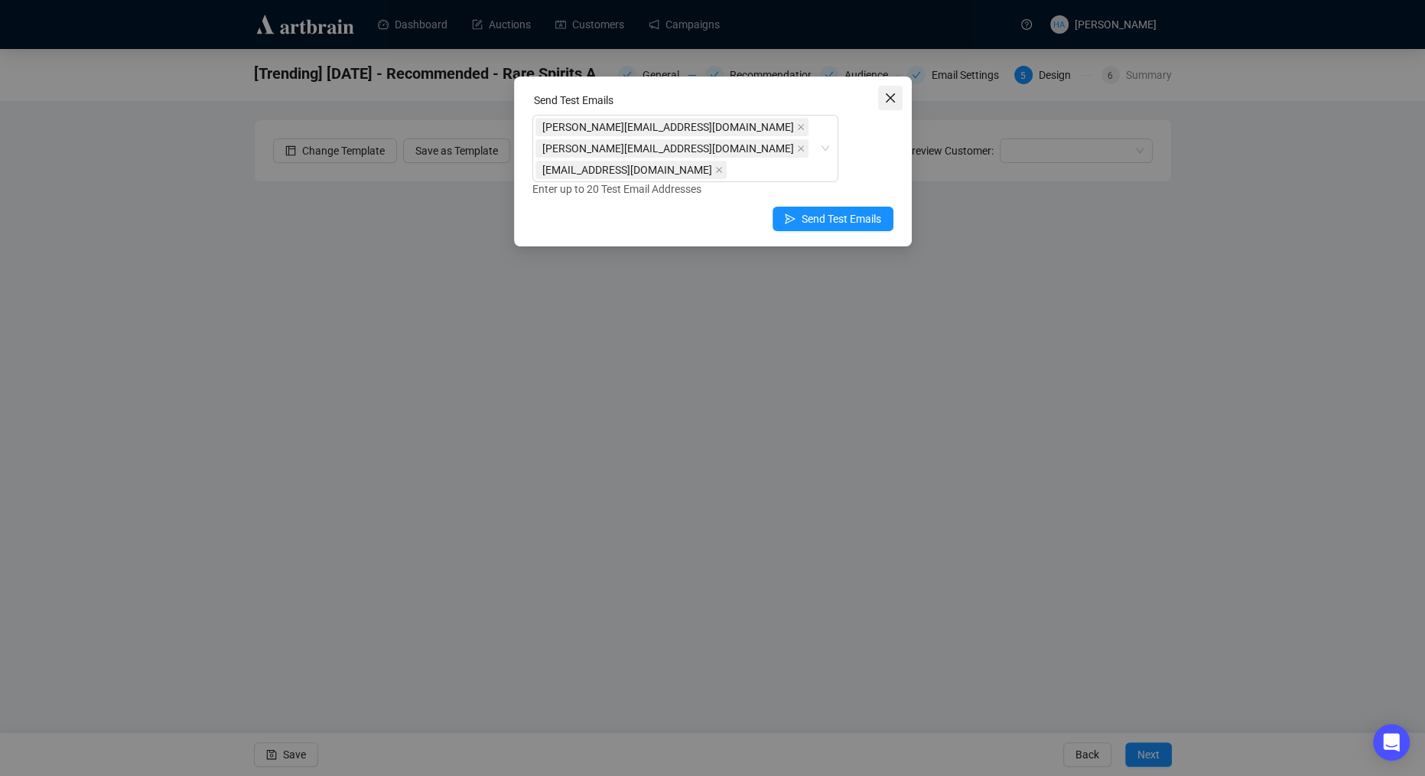
click at [882, 94] on span "Close" at bounding box center [890, 98] width 24 height 12
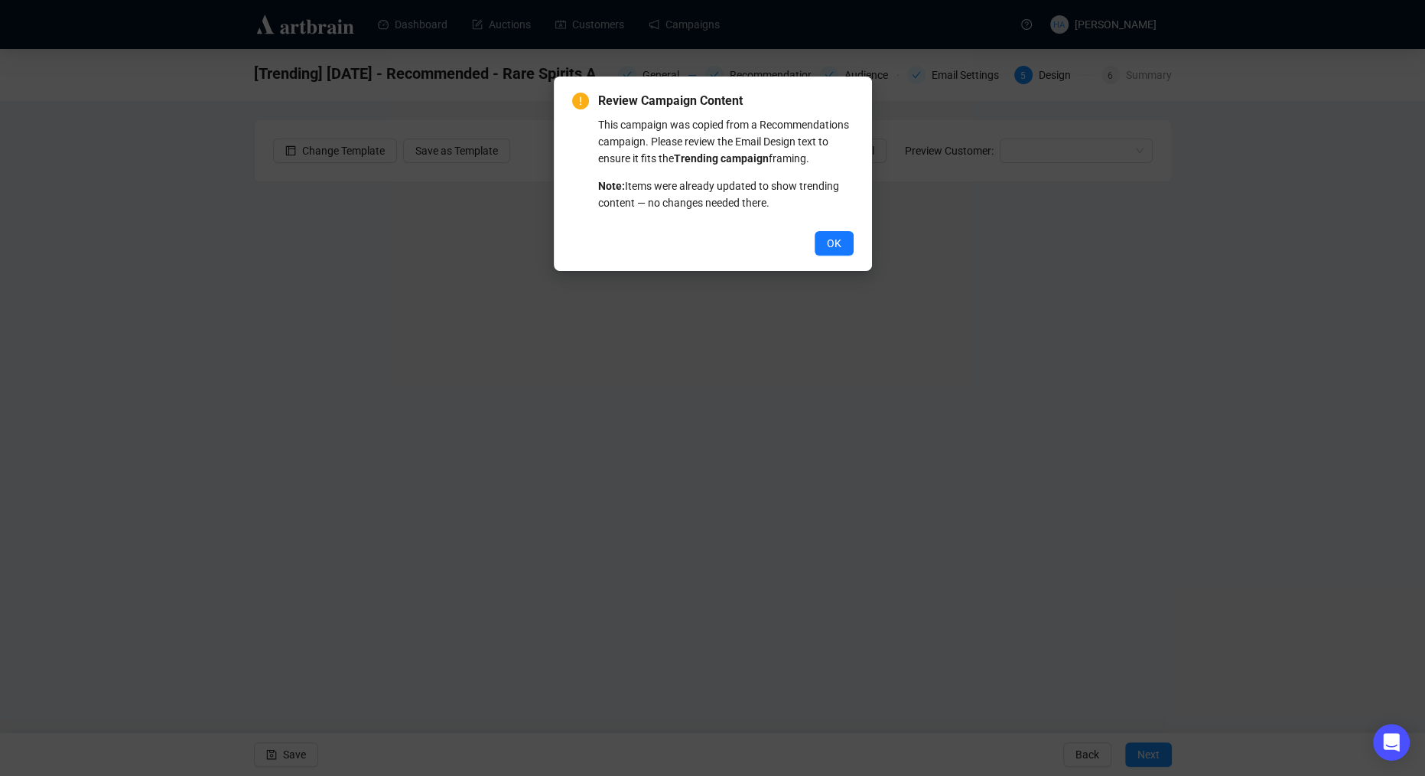
click at [823, 255] on button "OK" at bounding box center [834, 243] width 39 height 24
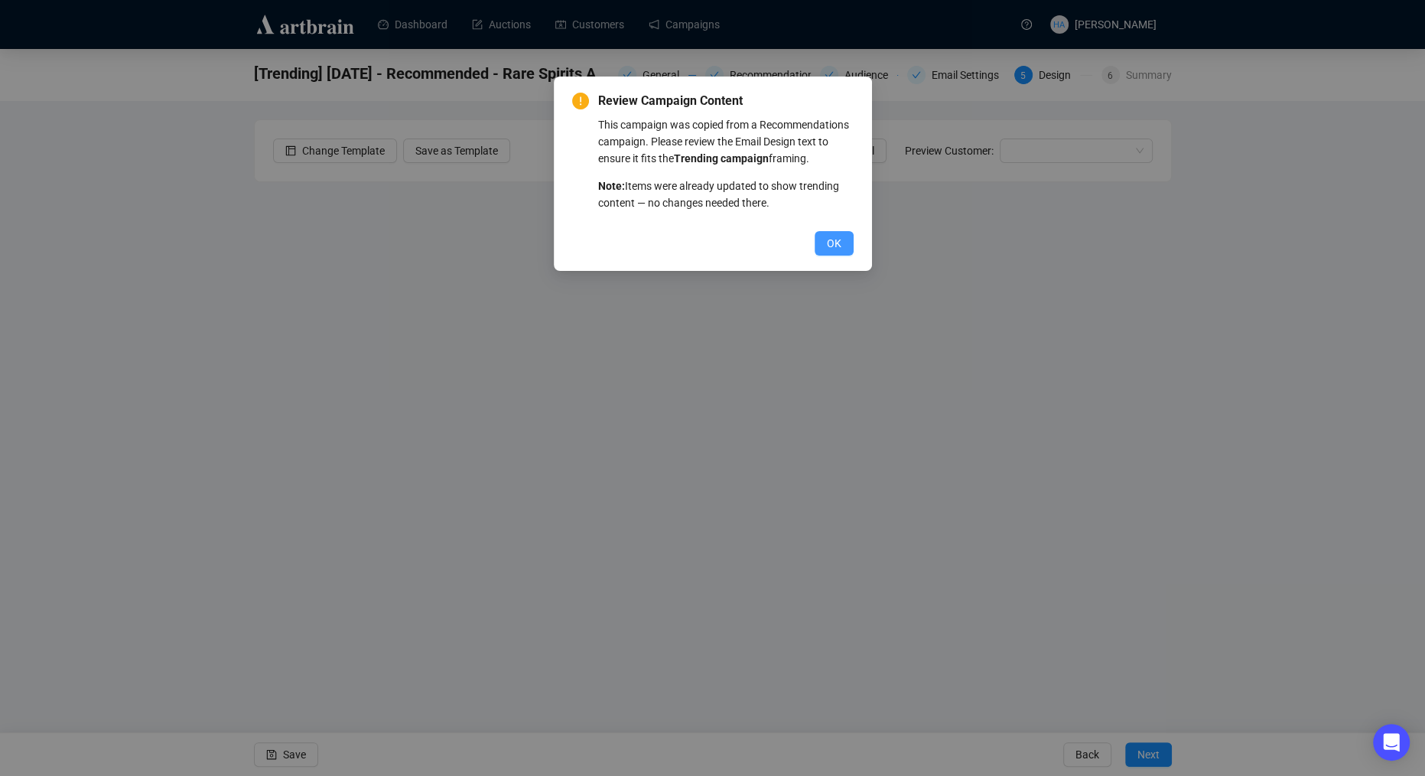
click at [833, 252] on span "OK" at bounding box center [834, 243] width 15 height 17
click at [832, 252] on span "OK" at bounding box center [834, 243] width 15 height 17
